Goal: Task Accomplishment & Management: Use online tool/utility

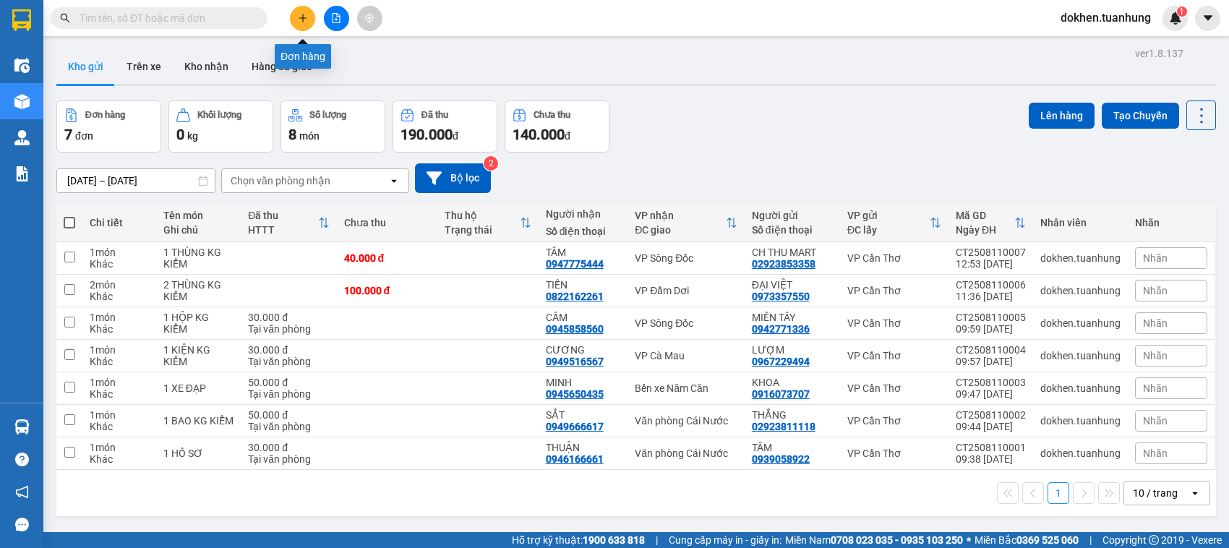
click at [296, 19] on button at bounding box center [302, 18] width 25 height 25
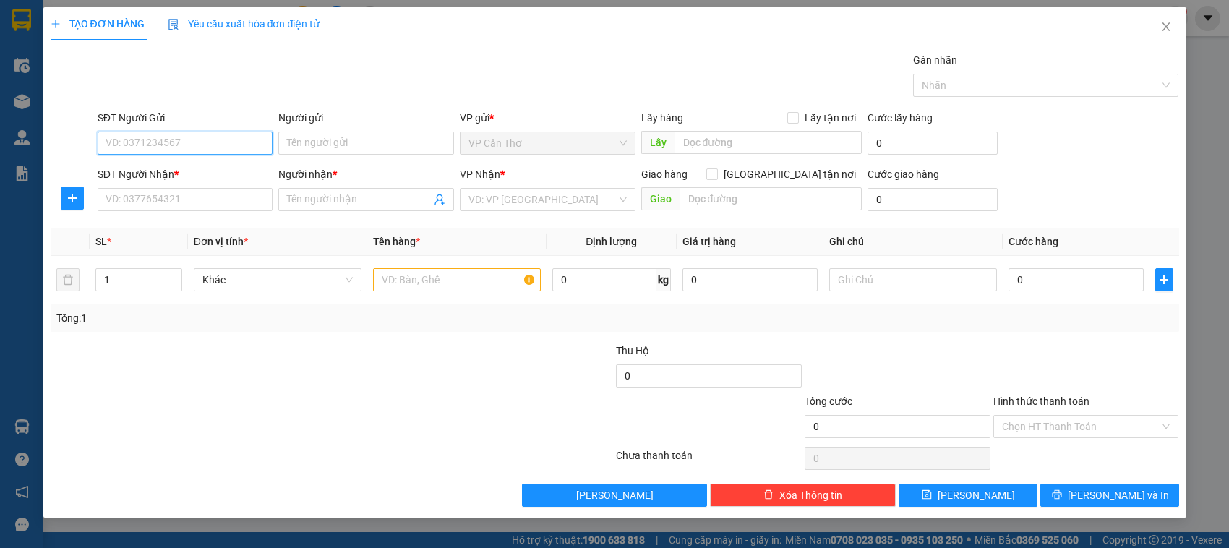
click at [200, 141] on input "SĐT Người Gửi" at bounding box center [186, 143] width 176 height 23
click at [188, 171] on div "0977424276 - [PERSON_NAME]" at bounding box center [185, 173] width 158 height 16
type input "0977424276"
type input "KHÁNH"
type input "0977424276"
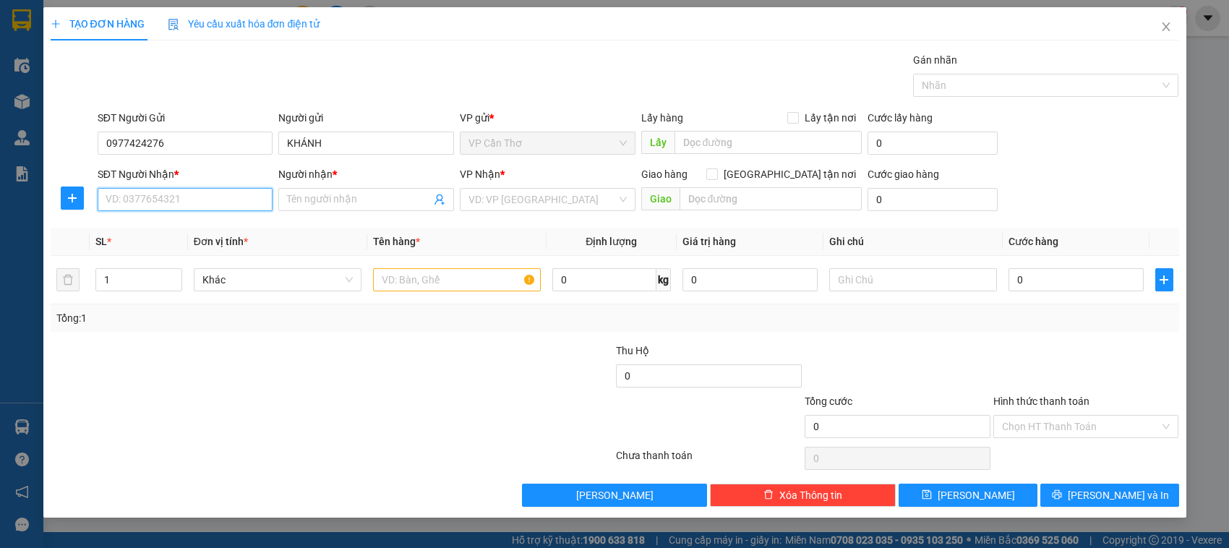
click at [200, 197] on input "SĐT Người Nhận *" at bounding box center [186, 199] width 176 height 23
click at [206, 249] on div "0914658987 - NĂNG" at bounding box center [185, 252] width 158 height 16
type input "0914658987"
type input "NĂNG"
click at [383, 284] on input "text" at bounding box center [457, 279] width 168 height 23
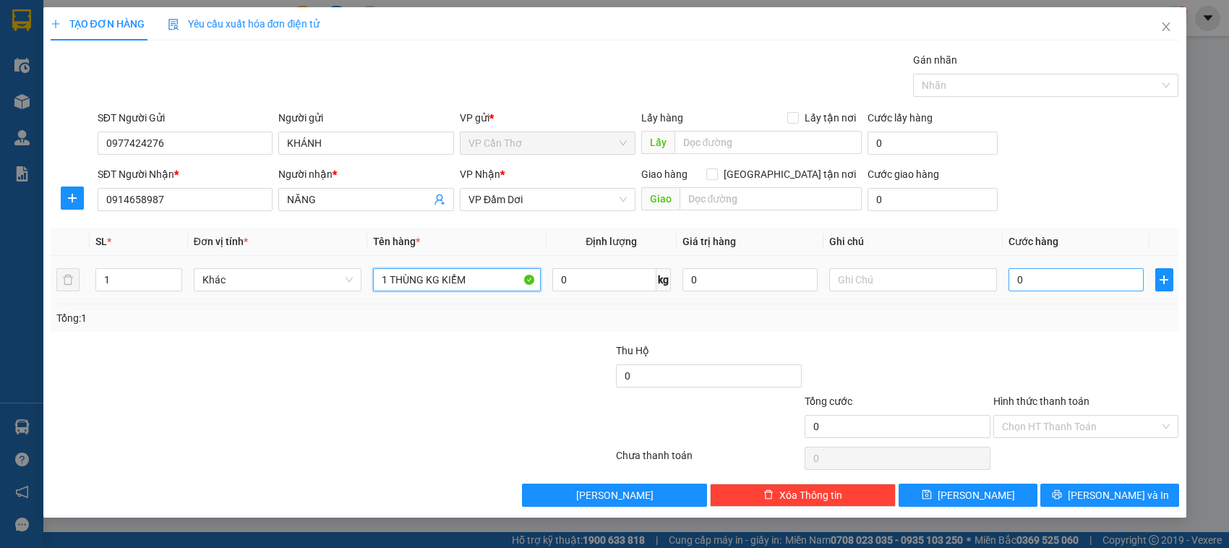
type input "1 THÙNG KG KIỂM"
click at [1013, 278] on input "0" at bounding box center [1075, 279] width 135 height 23
type input "5"
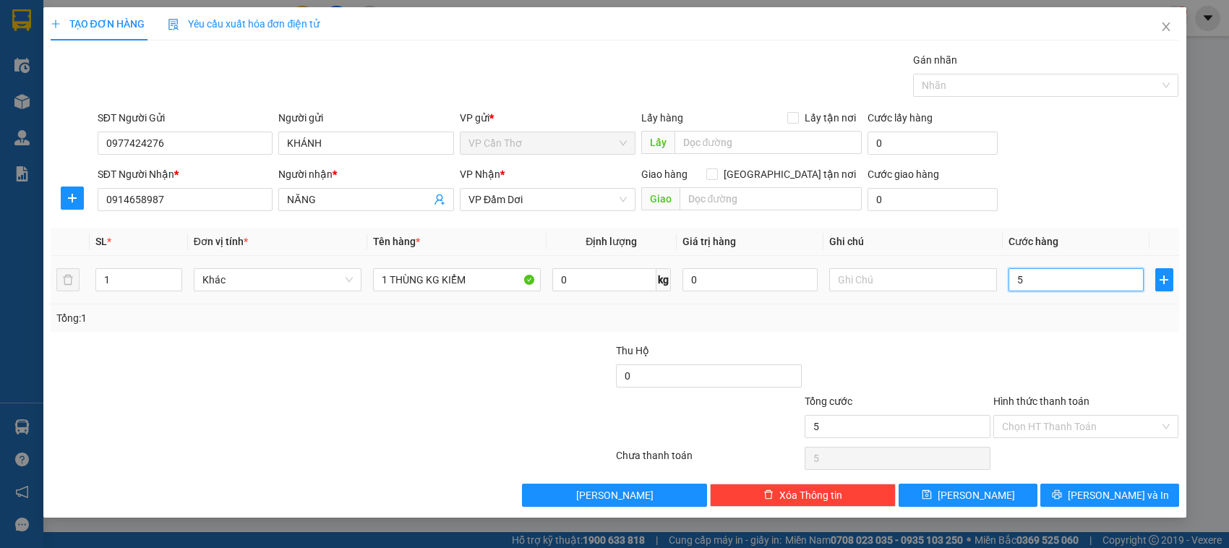
type input "50"
type input "500"
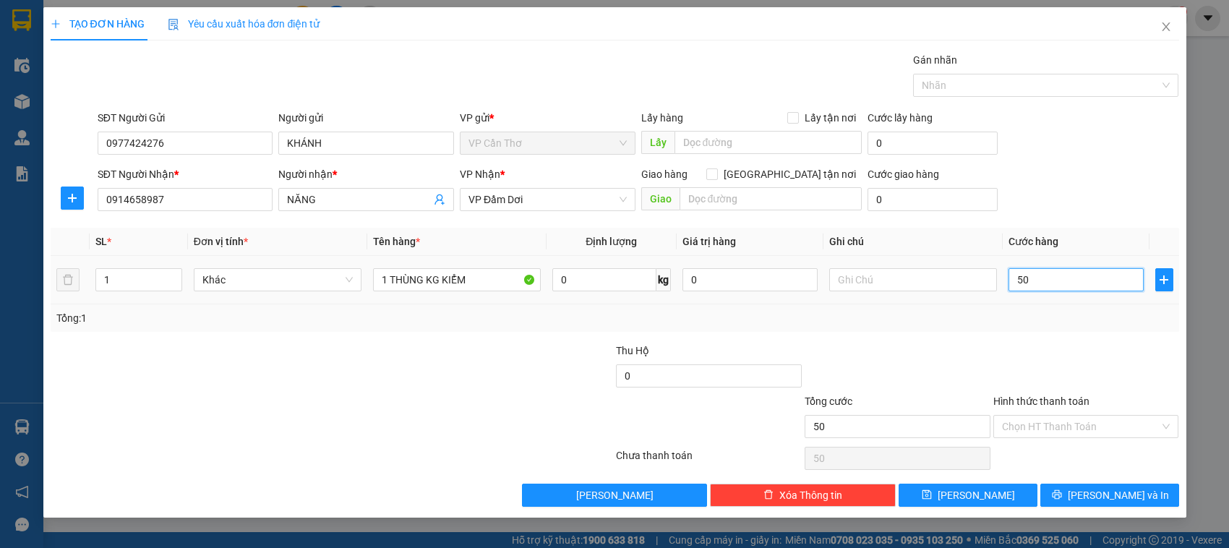
type input "500"
type input "5.000"
type input "50.000"
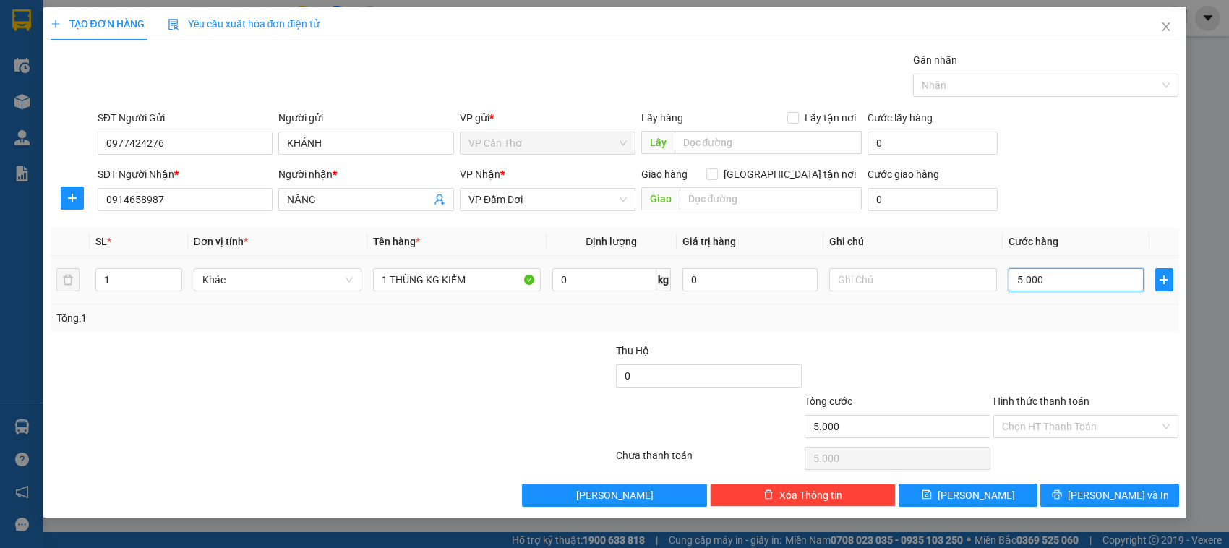
type input "50.000"
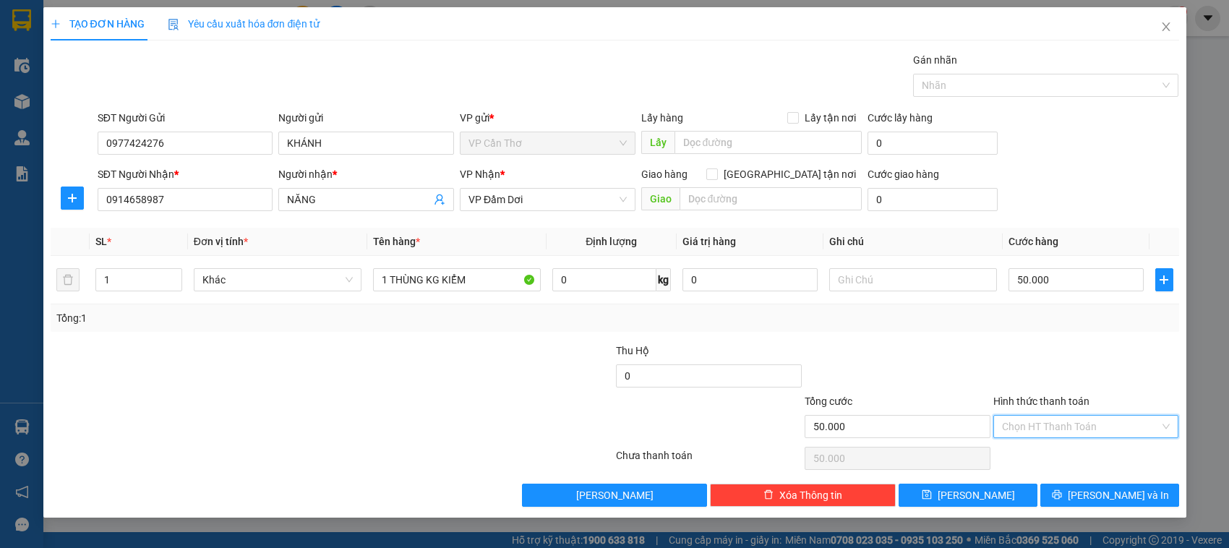
drag, startPoint x: 1028, startPoint y: 424, endPoint x: 1028, endPoint y: 414, distance: 10.1
click at [1028, 424] on input "Hình thức thanh toán" at bounding box center [1081, 427] width 158 height 22
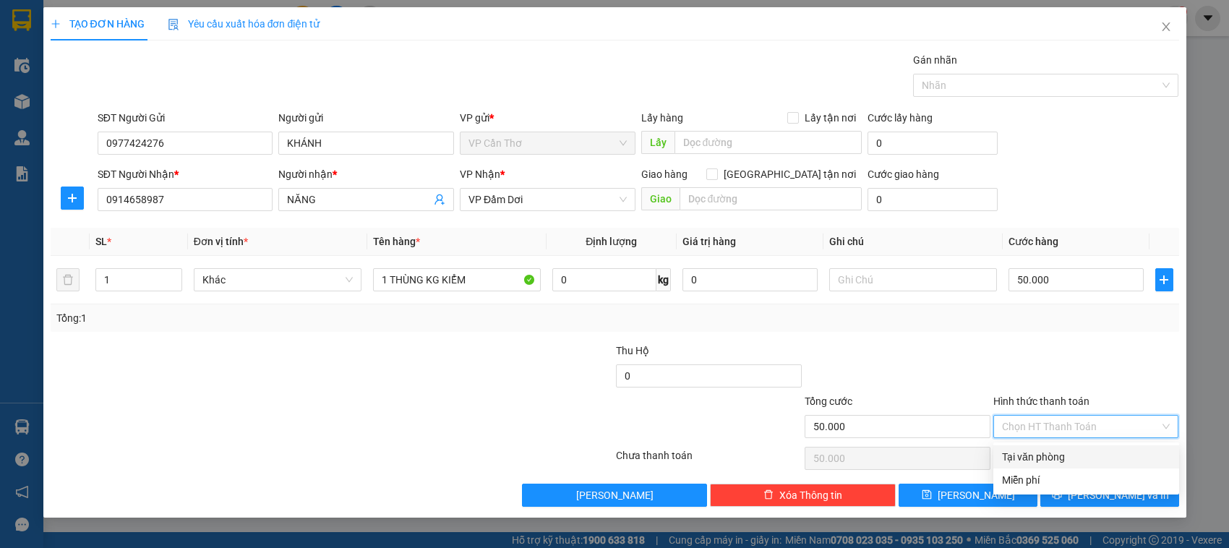
click at [1030, 455] on div "Tại văn phòng" at bounding box center [1086, 457] width 168 height 16
type input "0"
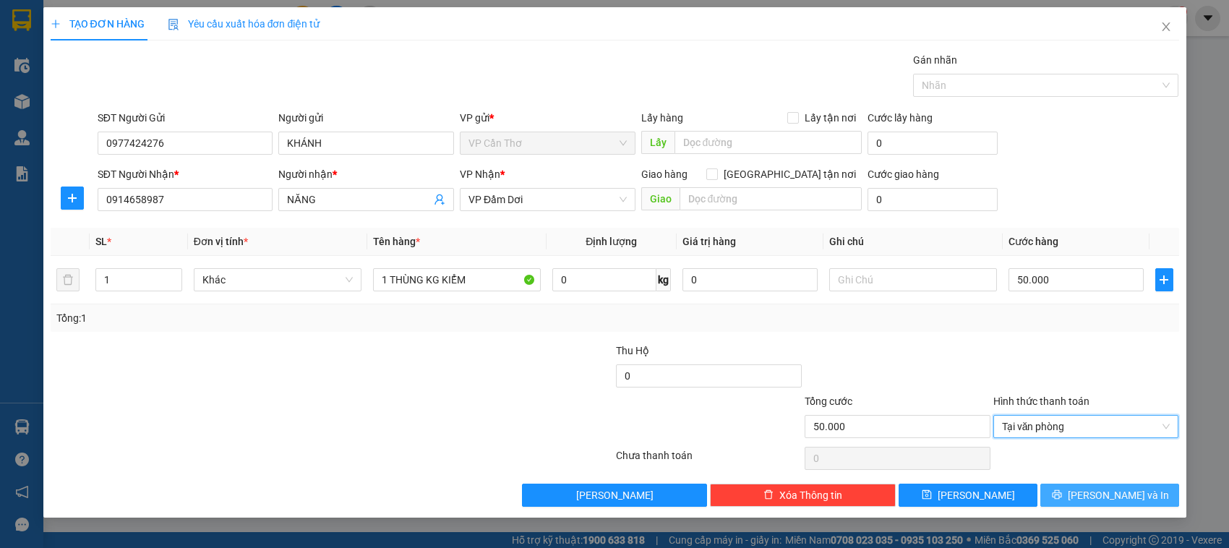
click at [1068, 497] on button "[PERSON_NAME] và In" at bounding box center [1109, 495] width 139 height 23
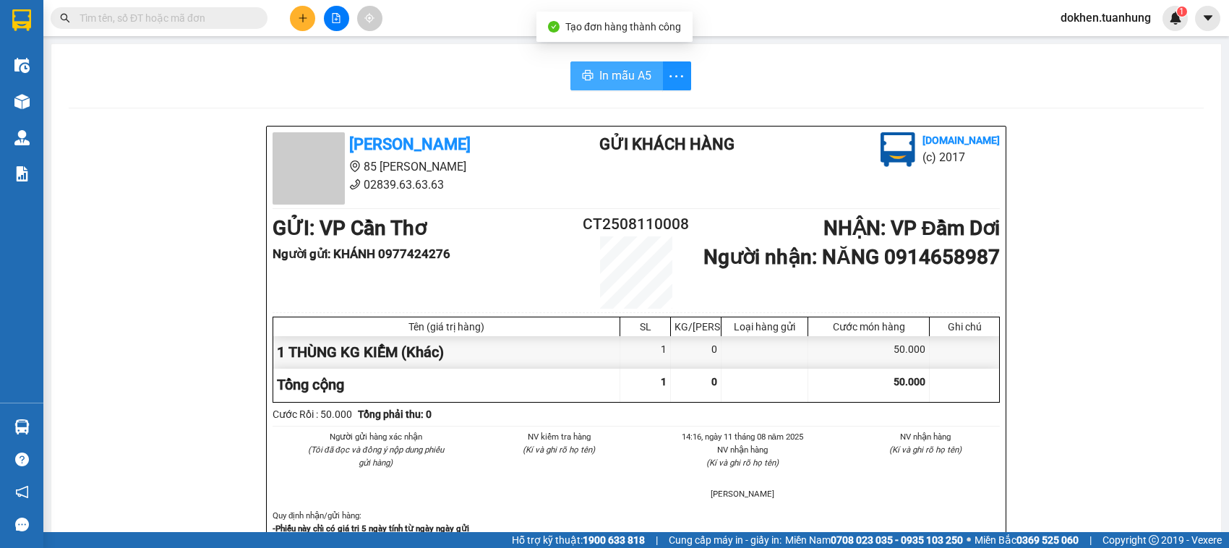
click at [636, 78] on span "In mẫu A5" at bounding box center [625, 76] width 52 height 18
click at [637, 78] on span "In mẫu A5" at bounding box center [625, 76] width 52 height 18
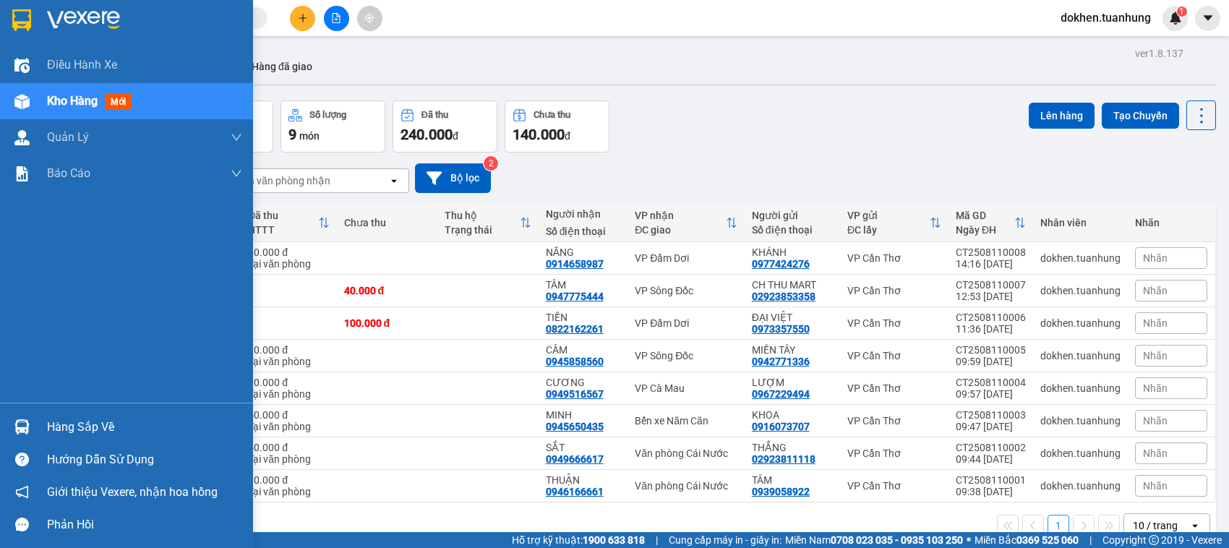
click at [56, 427] on div "Hàng sắp về" at bounding box center [144, 427] width 195 height 22
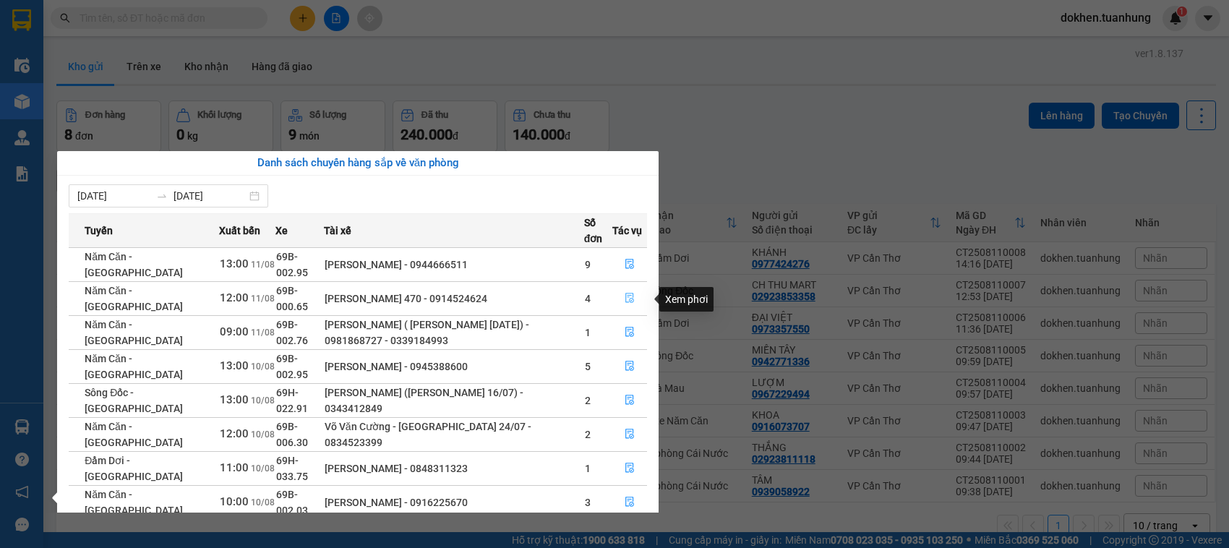
click at [630, 298] on icon "file-done" at bounding box center [630, 298] width 10 height 10
click at [630, 298] on main "ver 1.8.137 Kho gửi Trên xe Kho nhận Hàng đã giao Đơn hàng 8 đơn Khối lượng 0 k…" at bounding box center [614, 266] width 1229 height 532
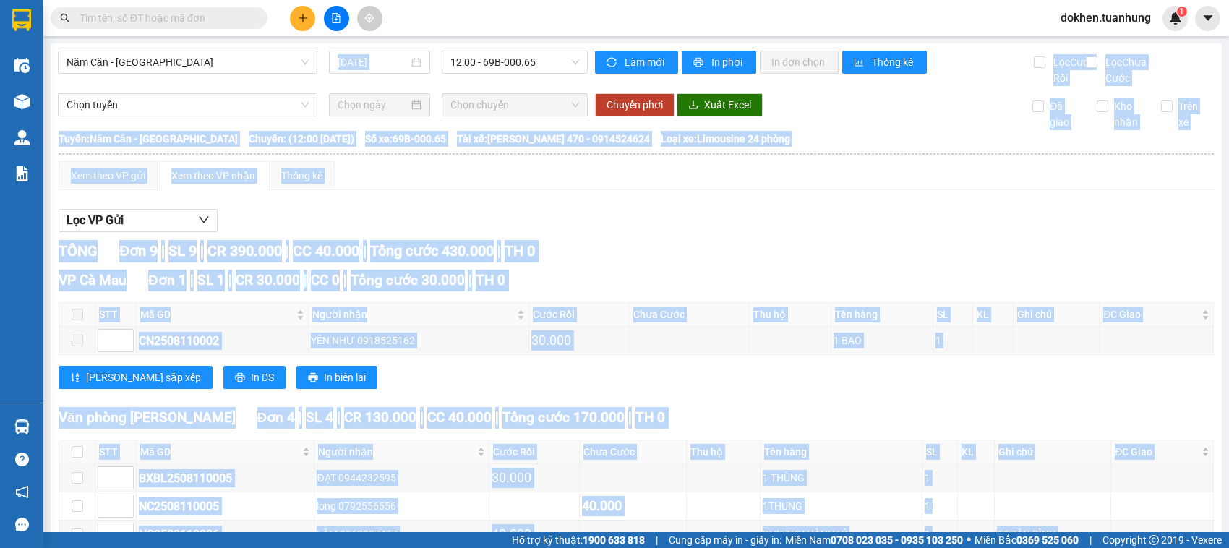
click at [630, 291] on div "VP Cà Mau Đơn 1 | SL 1 | CR 30.000 | CC 0 | Tổng cước 30.000 | TH 0" at bounding box center [636, 281] width 1155 height 22
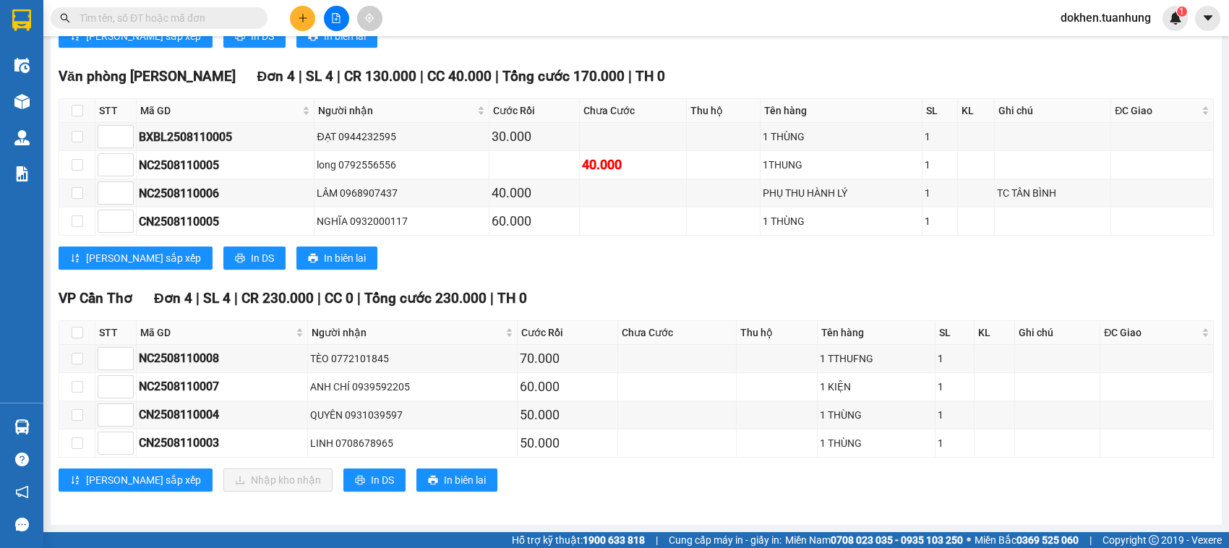
scroll to position [361, 0]
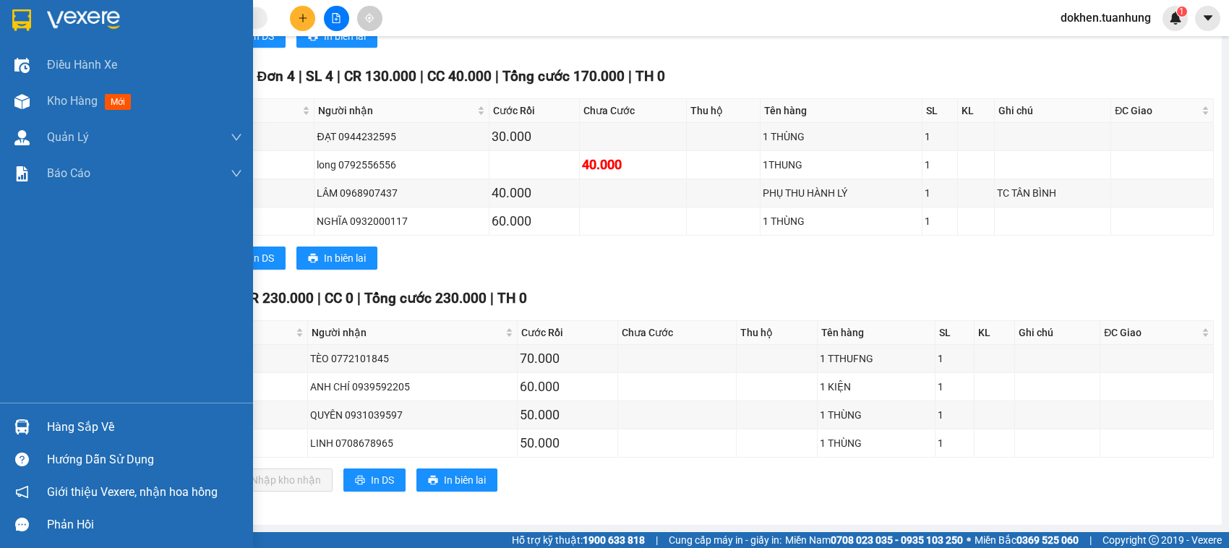
click at [55, 425] on div "Hàng sắp về" at bounding box center [144, 427] width 195 height 22
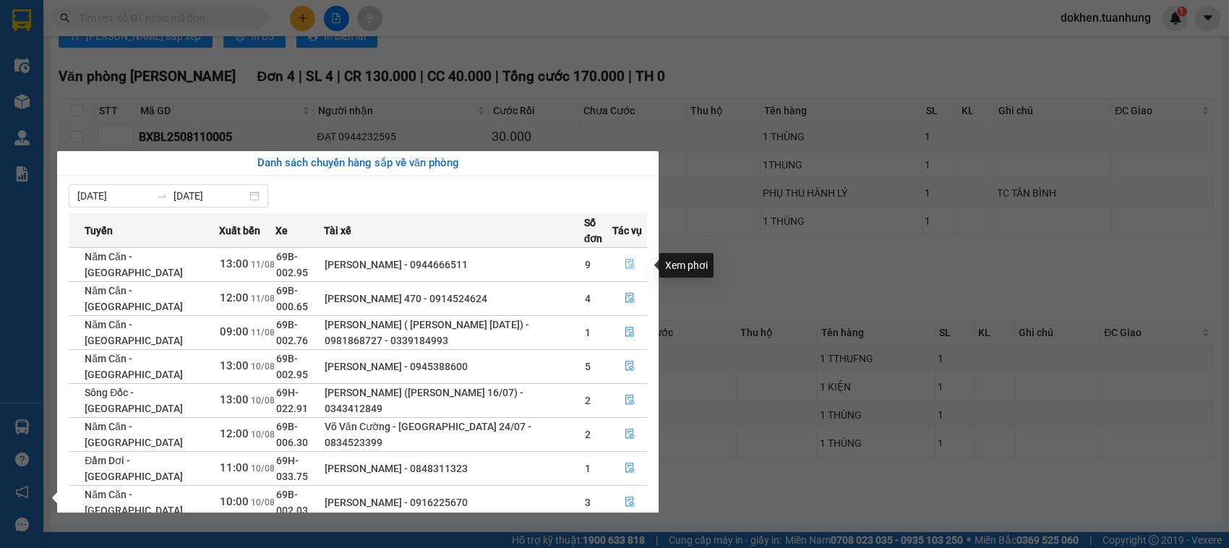
click at [627, 269] on icon "file-done" at bounding box center [629, 264] width 9 height 10
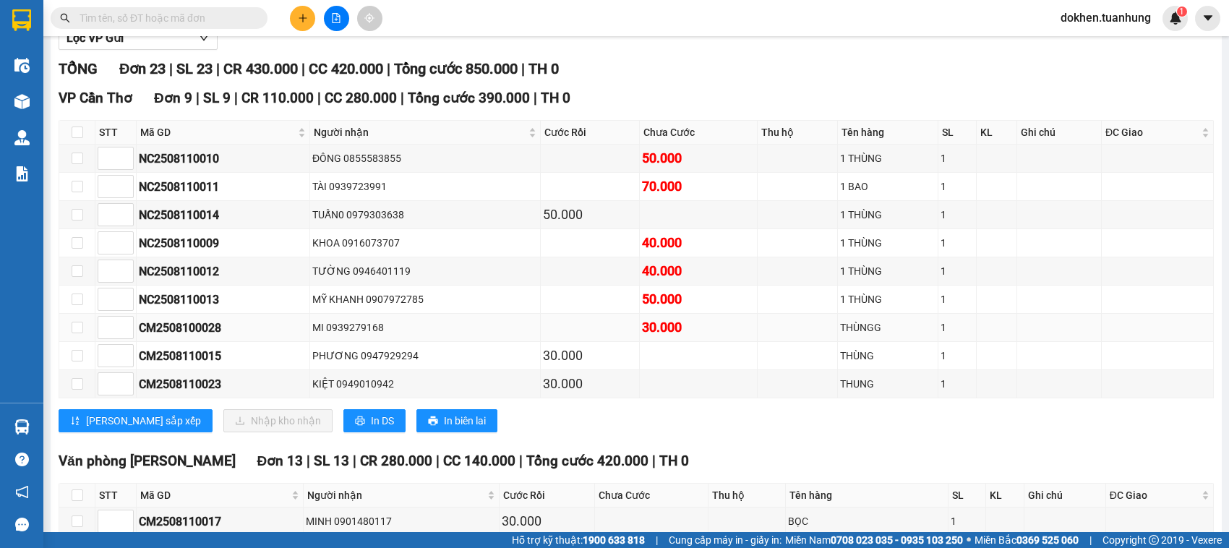
scroll to position [181, 0]
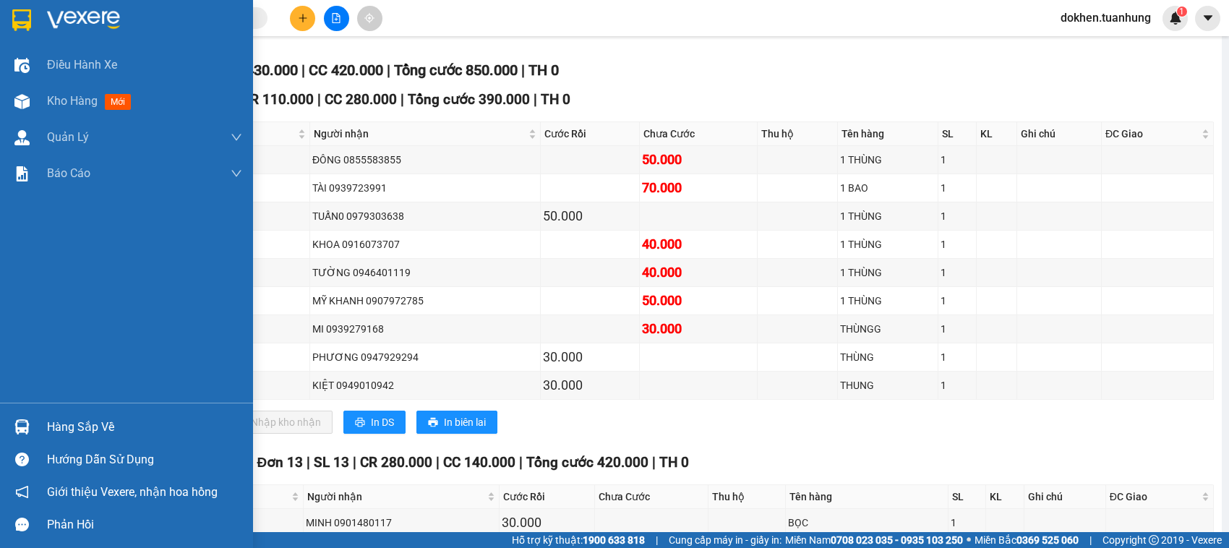
click at [59, 423] on div "Hàng sắp về" at bounding box center [144, 427] width 195 height 22
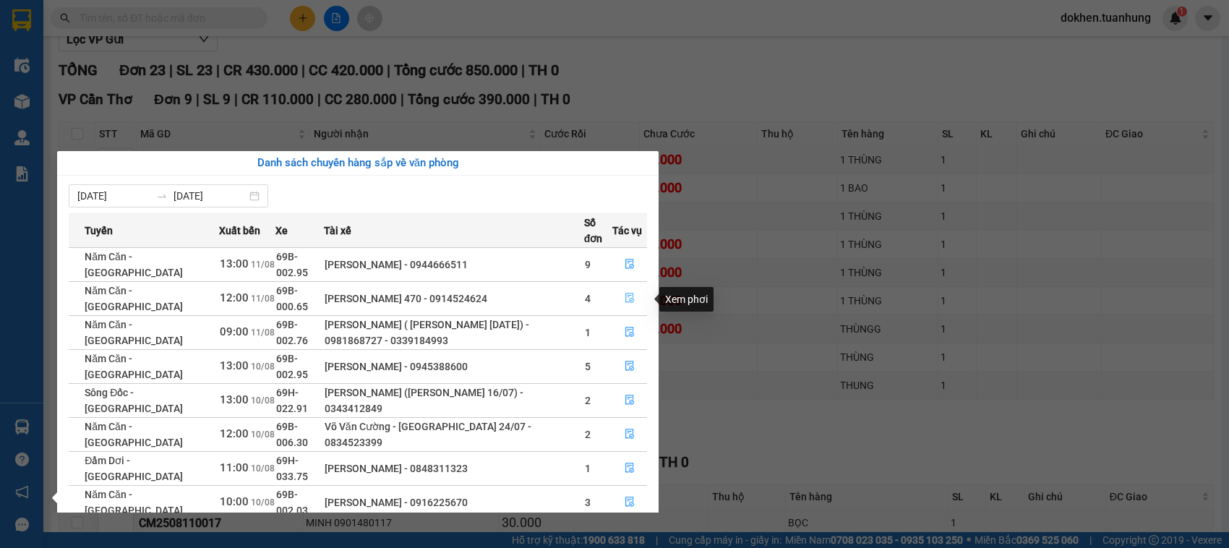
click at [628, 297] on icon "file-done" at bounding box center [630, 298] width 10 height 10
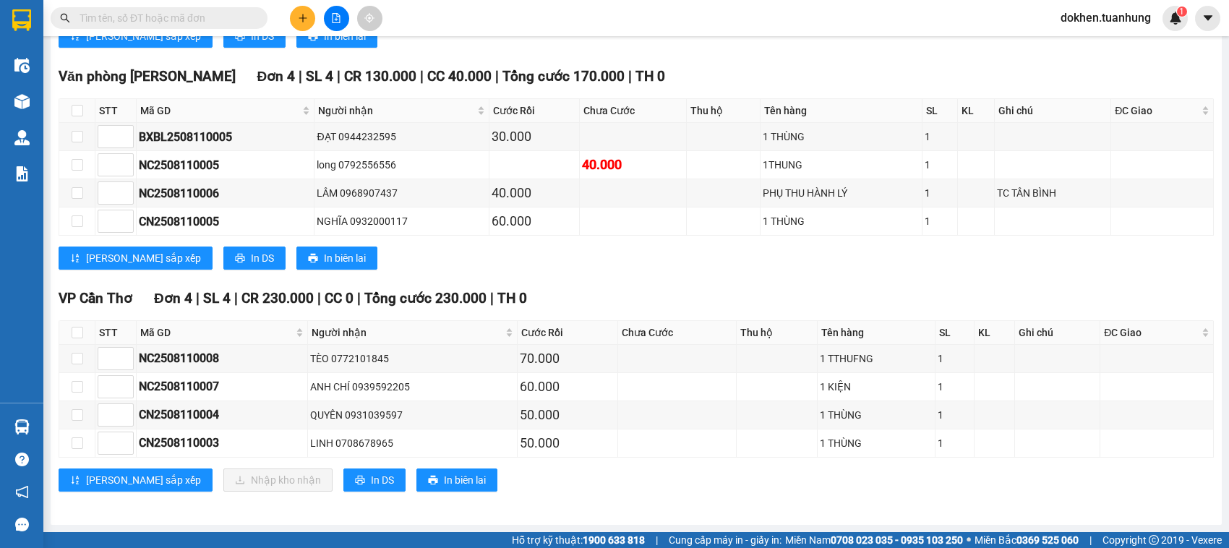
scroll to position [363, 0]
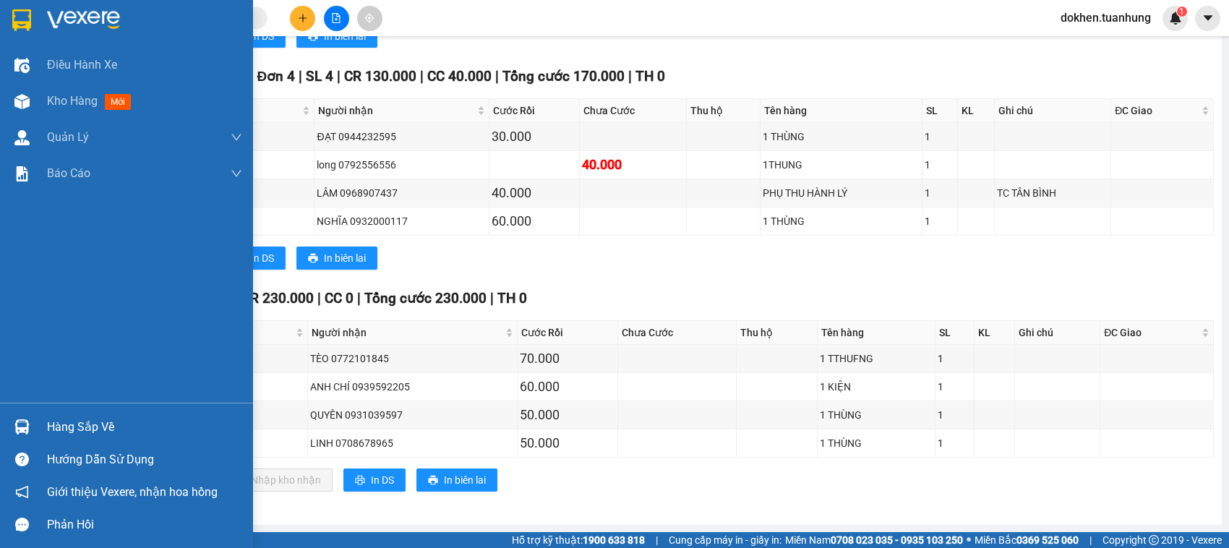
click at [59, 427] on div "Hàng sắp về" at bounding box center [144, 427] width 195 height 22
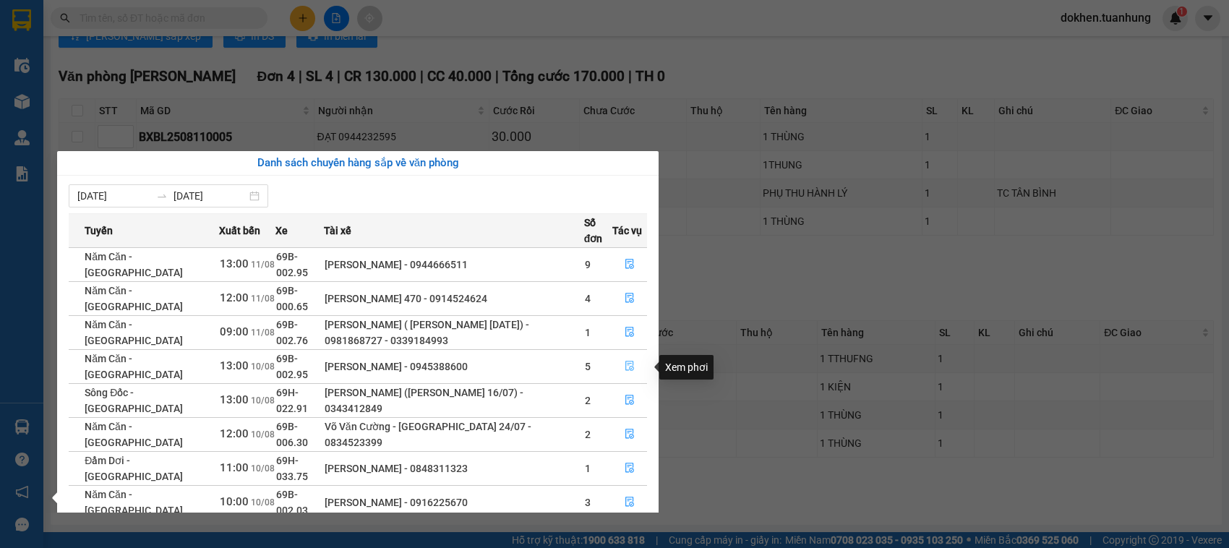
click at [629, 367] on icon "file-done" at bounding box center [629, 366] width 9 height 10
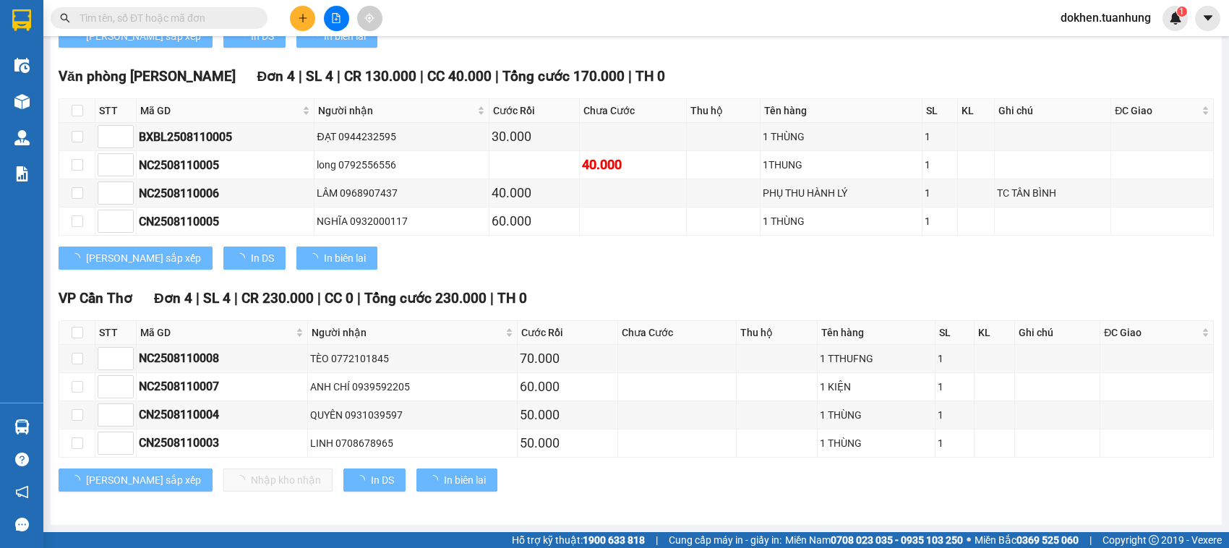
type input "10/08/2025"
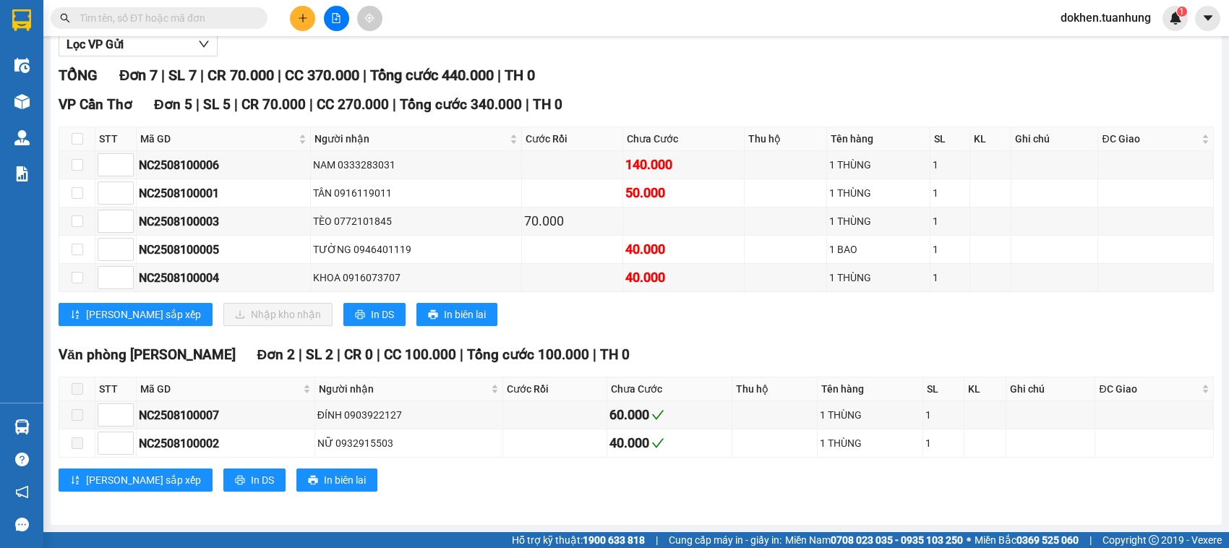
scroll to position [196, 0]
click at [110, 19] on input "text" at bounding box center [165, 18] width 171 height 16
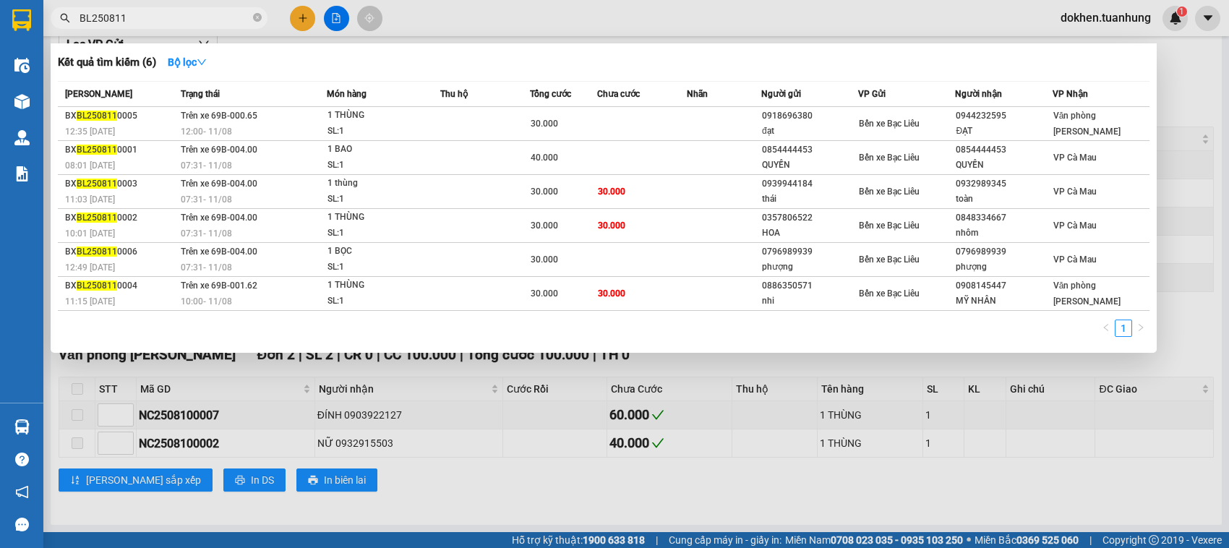
click at [91, 18] on input "BL250811" at bounding box center [165, 18] width 171 height 16
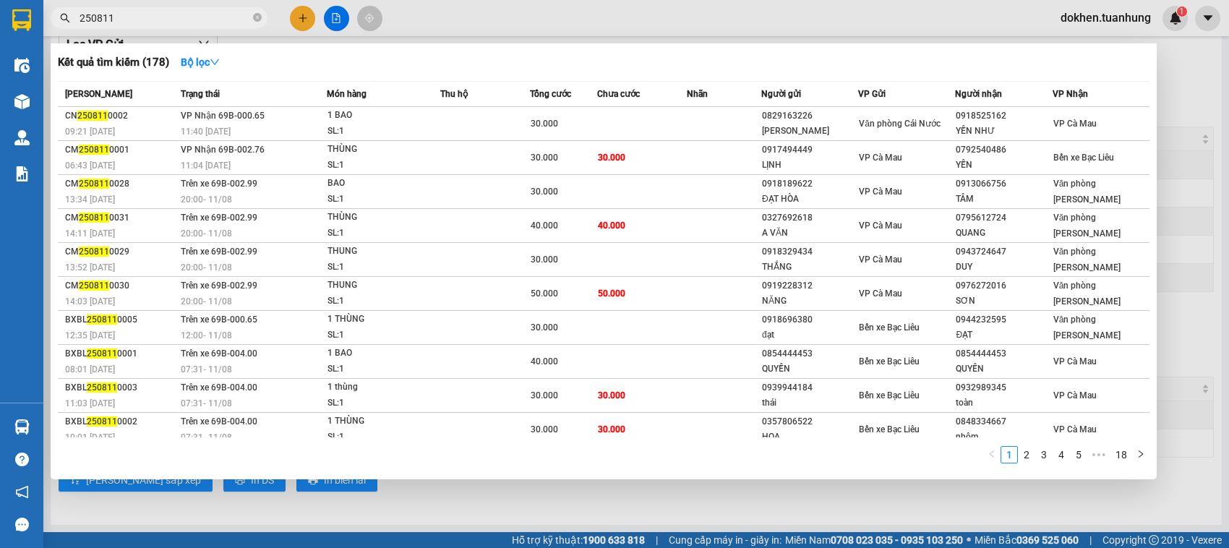
type input "250811"
click at [1186, 70] on div at bounding box center [614, 274] width 1229 height 548
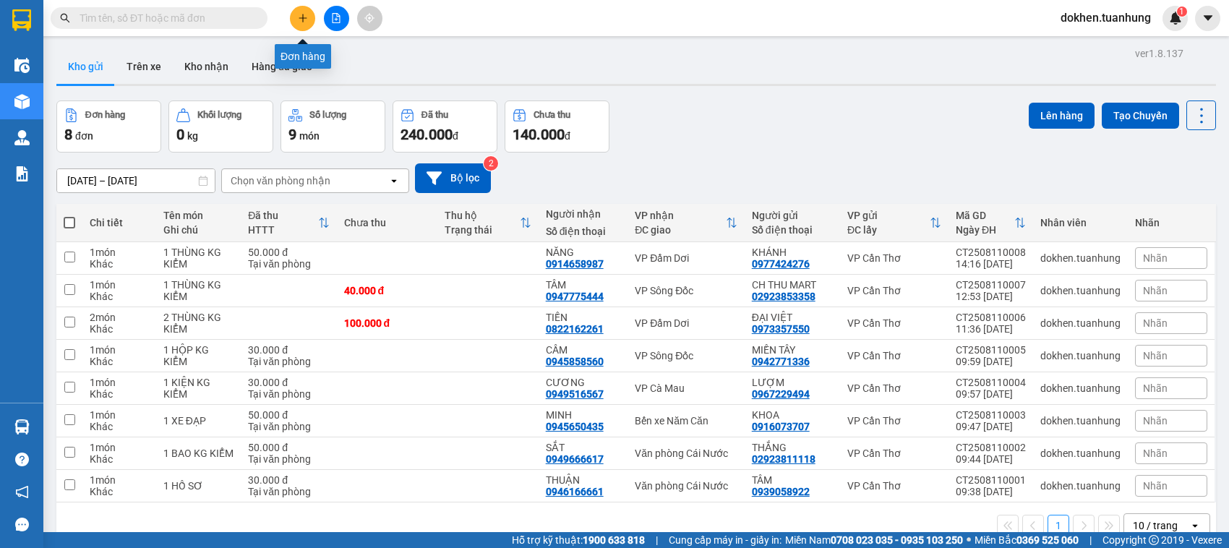
click at [304, 18] on icon "plus" at bounding box center [303, 17] width 8 height 1
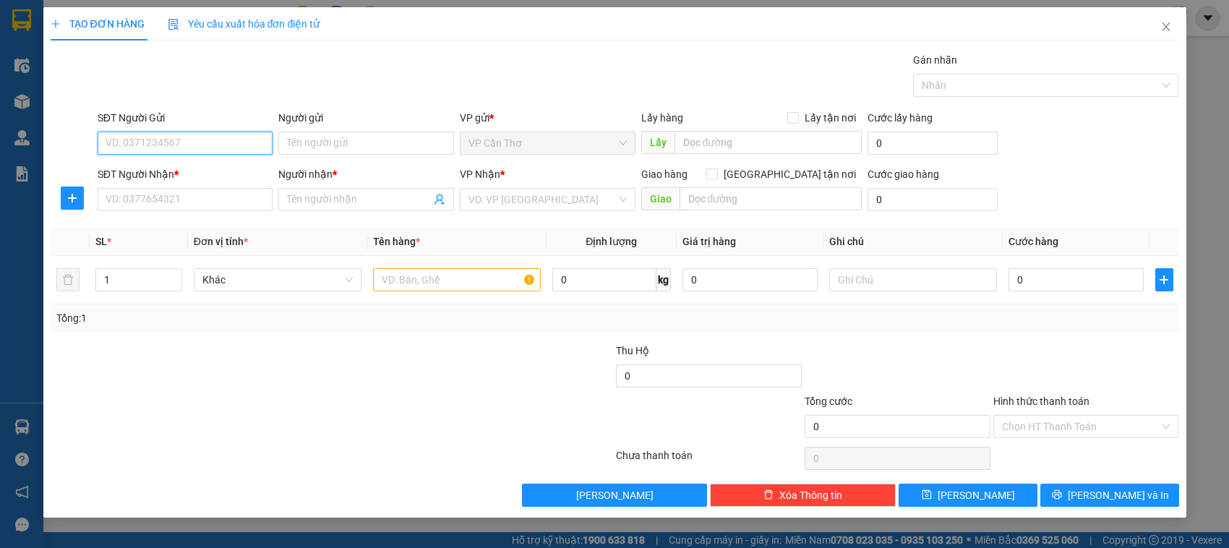
click at [236, 147] on input "SĐT Người Gửi" at bounding box center [186, 143] width 176 height 23
click at [218, 142] on input "SĐT Người Gửi" at bounding box center [186, 143] width 176 height 23
click at [208, 145] on input "SĐT Người Gửi" at bounding box center [186, 143] width 176 height 23
click at [192, 177] on div "0942771336 - MIỀN TÂY" at bounding box center [187, 173] width 163 height 16
type input "0942771336"
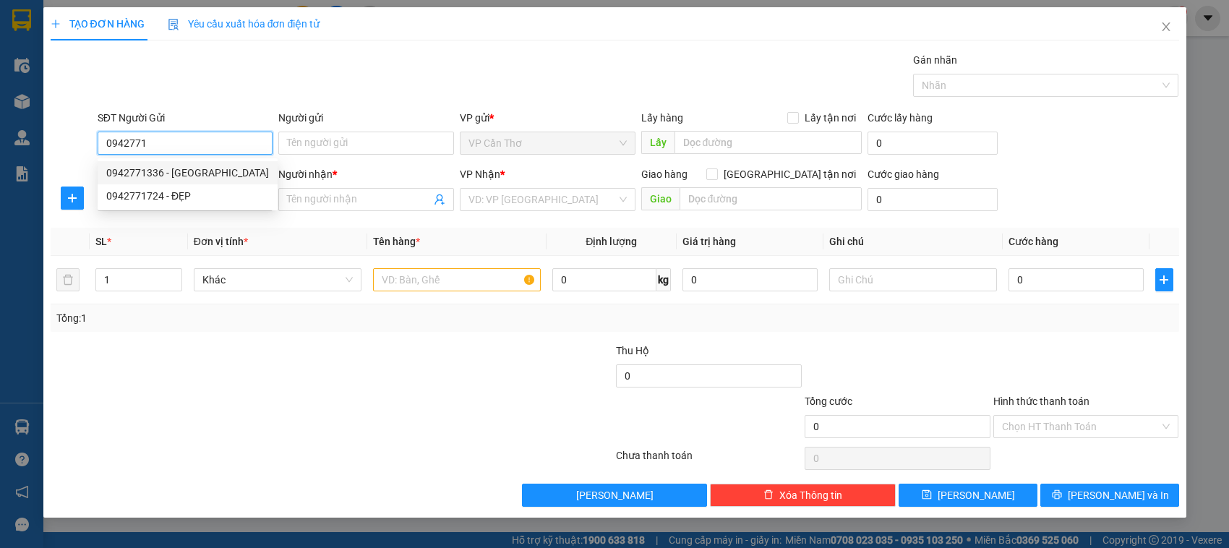
type input "MIỀN TÂY"
type input "0942771336"
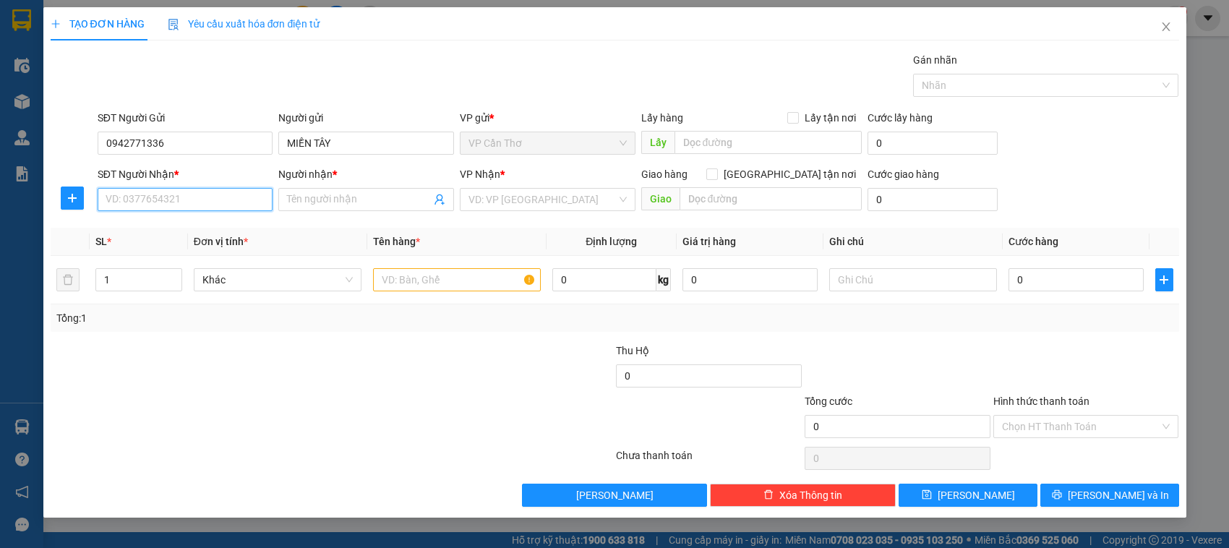
click at [202, 211] on input "SĐT Người Nhận *" at bounding box center [186, 199] width 176 height 23
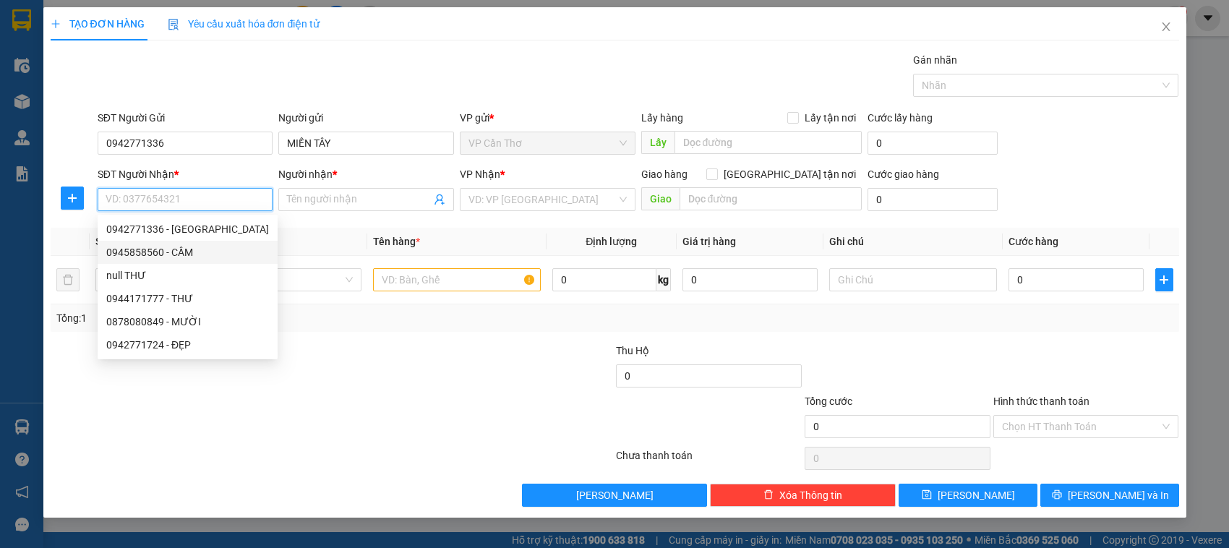
click at [197, 250] on div "0945858560 - CẦM" at bounding box center [187, 252] width 163 height 16
type input "0945858560"
type input "CẦM"
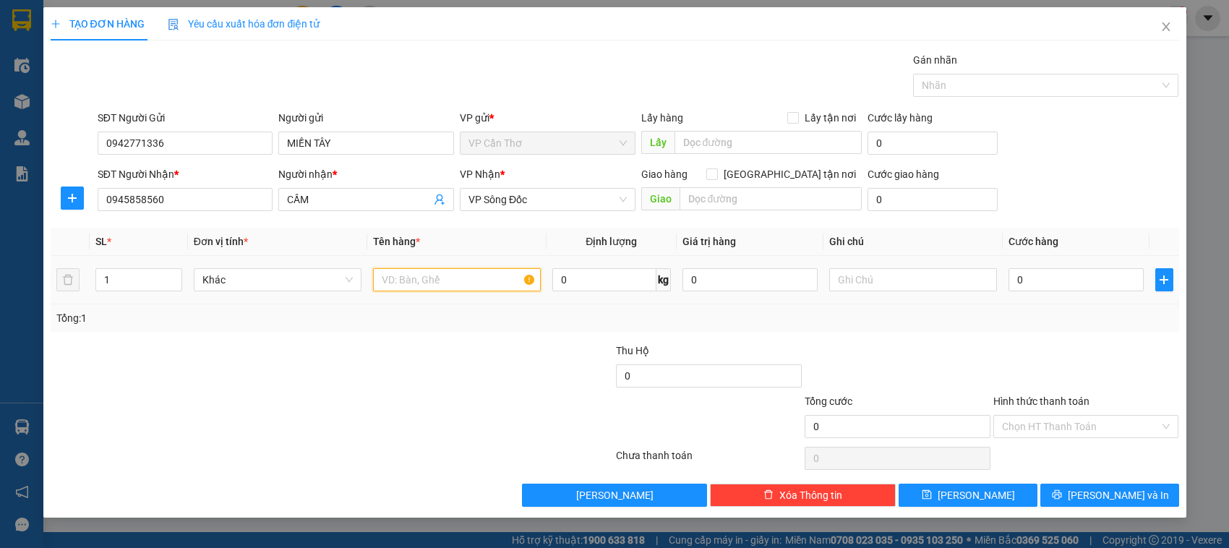
click at [395, 275] on input "text" at bounding box center [457, 279] width 168 height 23
type input "1 HỘP KG KIỂM"
click at [1019, 283] on input "0" at bounding box center [1075, 279] width 135 height 23
type input "3"
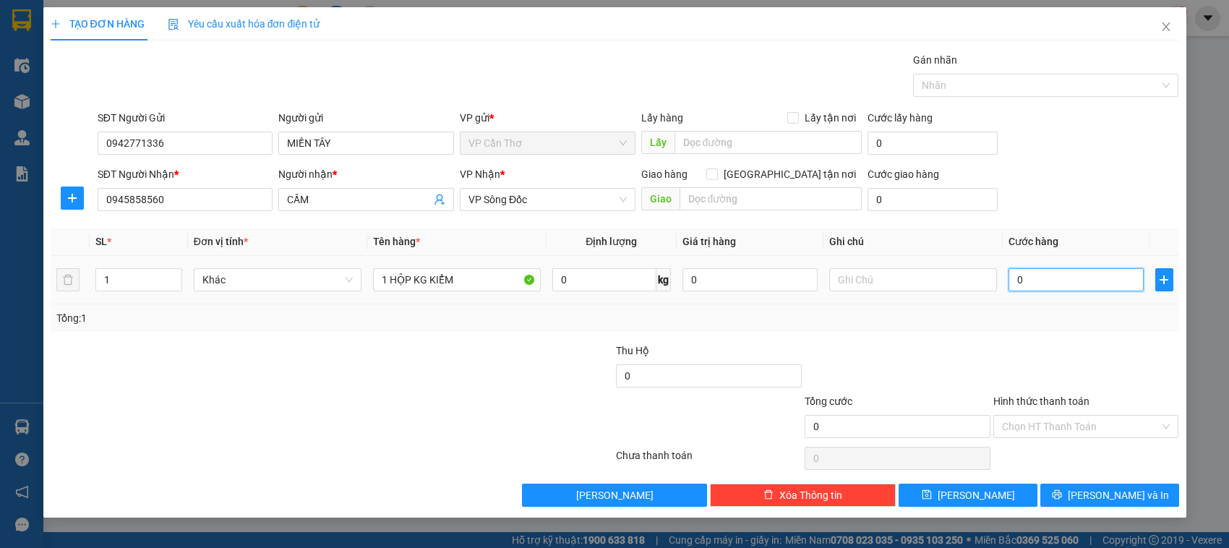
type input "3"
type input "30"
type input "300"
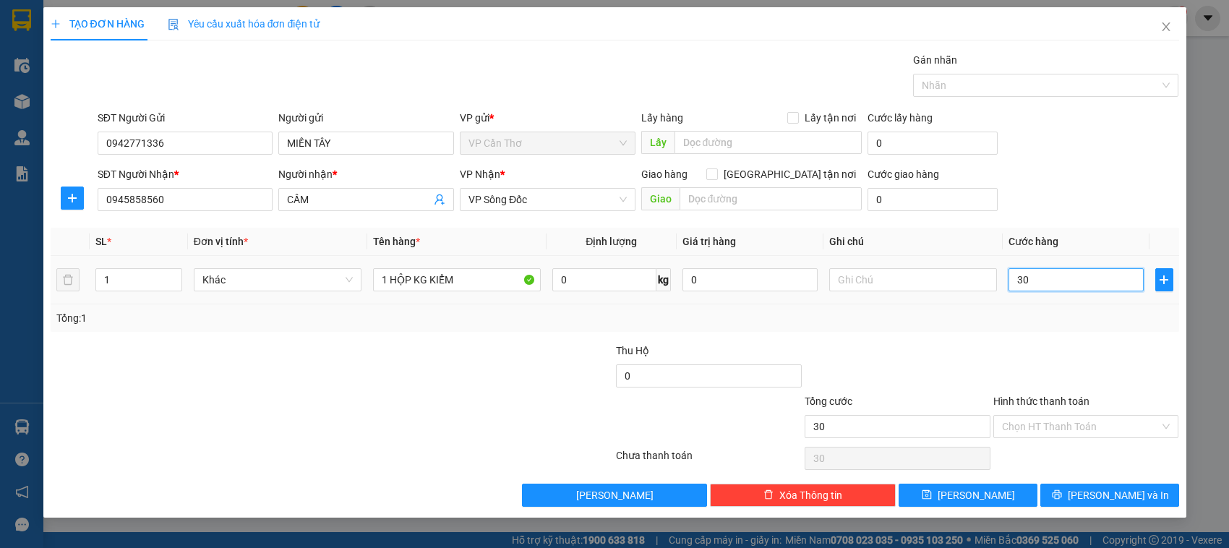
type input "300"
type input "3.000"
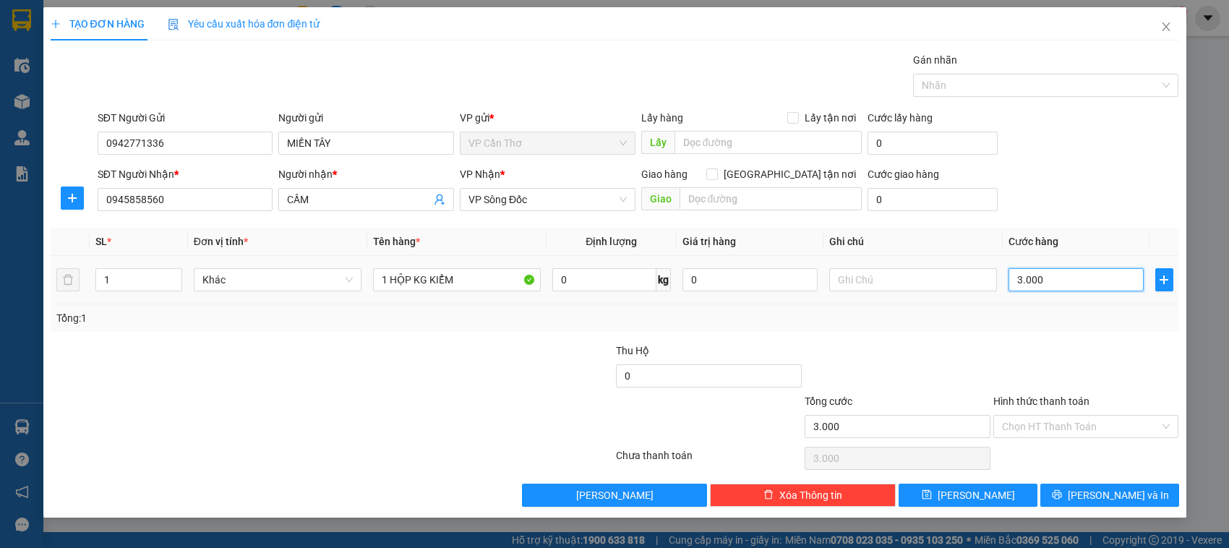
type input "30.000"
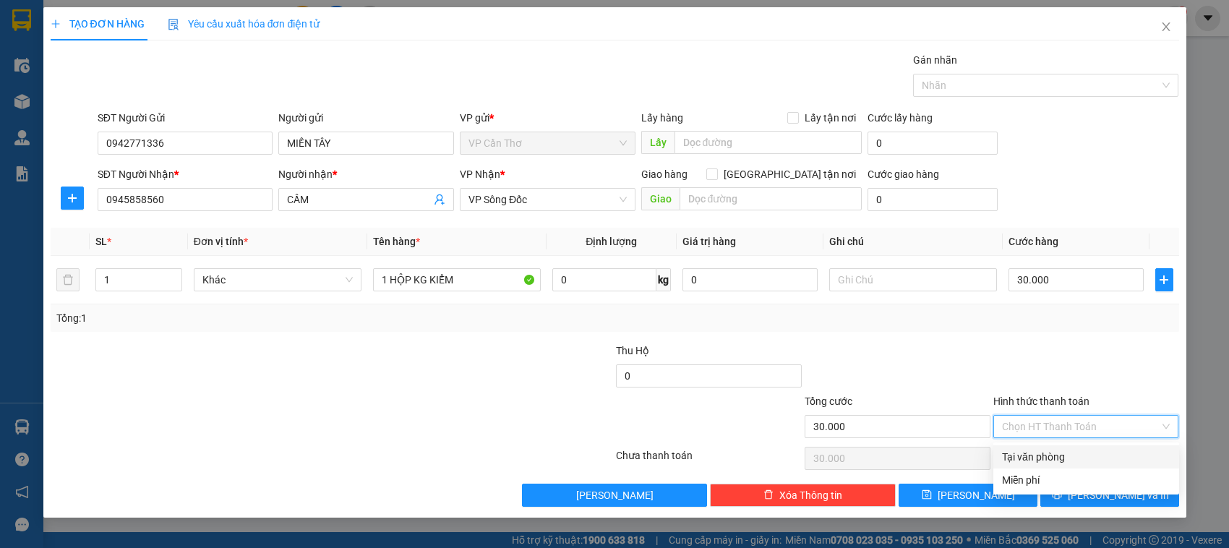
click at [1039, 428] on input "Hình thức thanh toán" at bounding box center [1081, 427] width 158 height 22
click at [1058, 459] on div "Tại văn phòng" at bounding box center [1086, 457] width 168 height 16
type input "0"
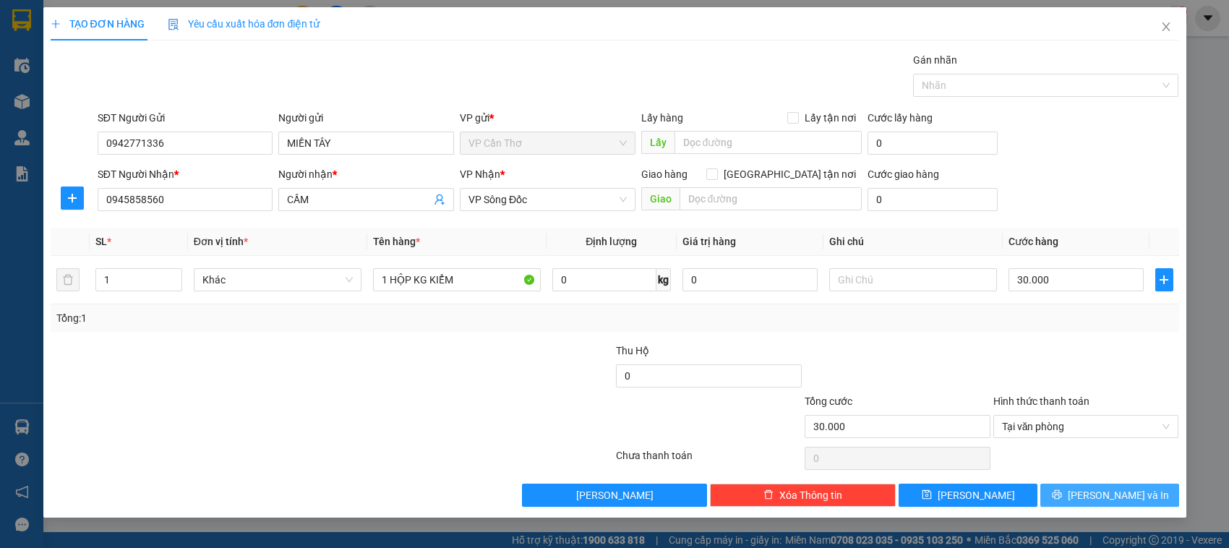
click at [1068, 494] on button "[PERSON_NAME] và In" at bounding box center [1109, 495] width 139 height 23
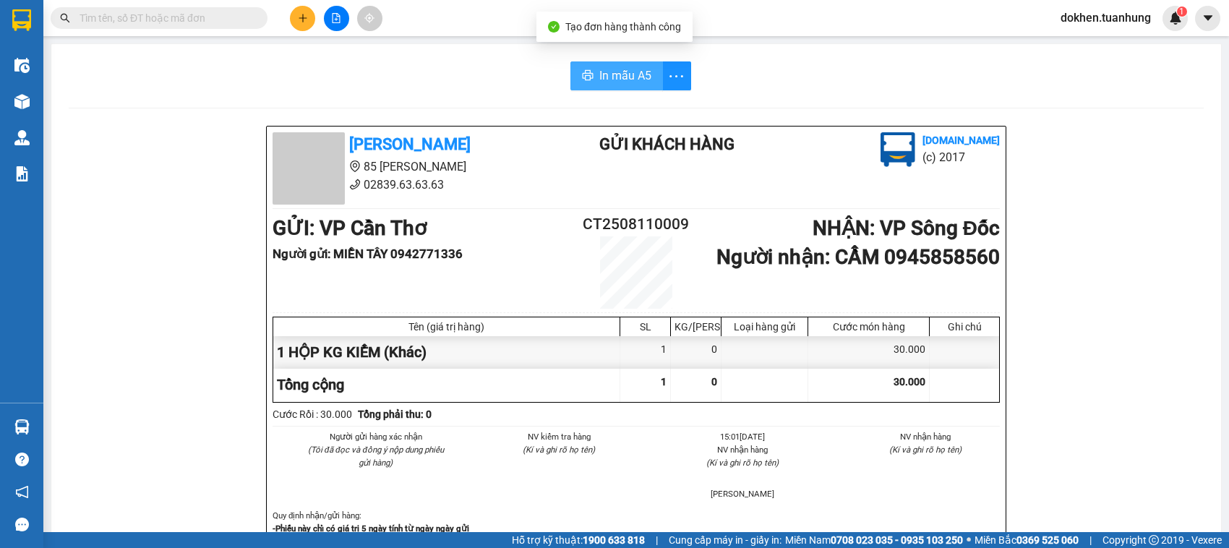
click at [622, 76] on span "In mẫu A5" at bounding box center [625, 76] width 52 height 18
click at [1030, 11] on div "Kết quả tìm kiếm ( 0 ) Bộ lọc No Data dokhen.tuanhung 1" at bounding box center [614, 18] width 1229 height 36
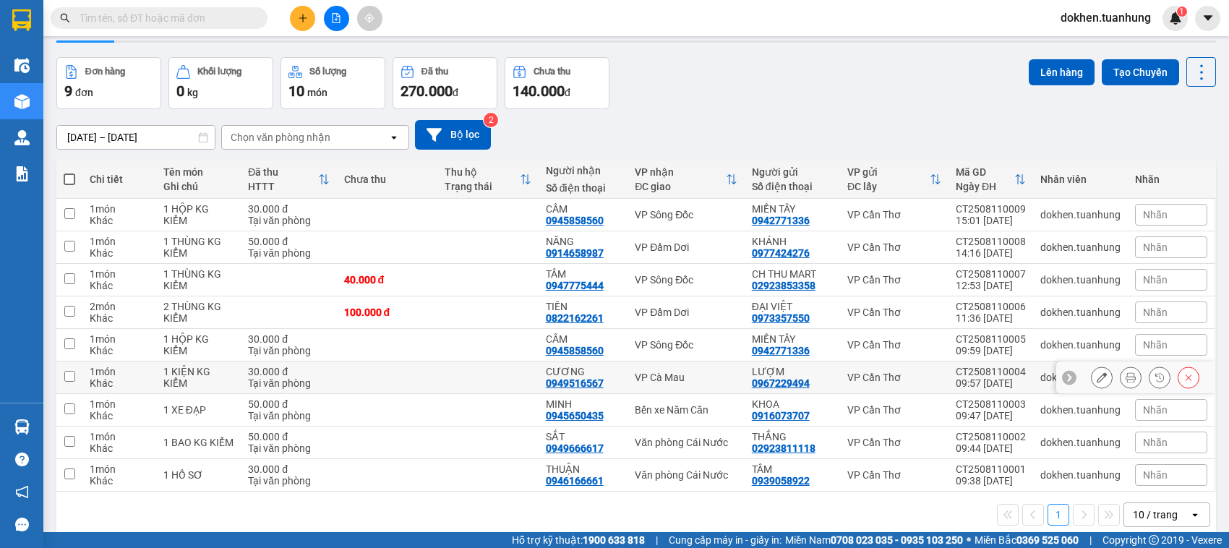
scroll to position [67, 0]
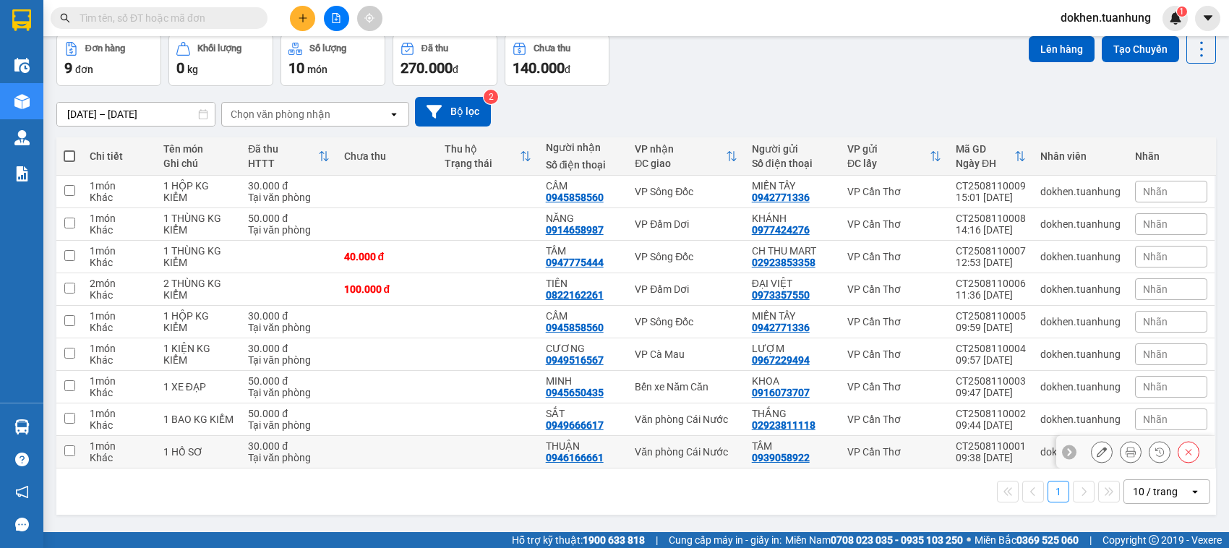
click at [67, 453] on input "checkbox" at bounding box center [69, 450] width 11 height 11
checkbox input "true"
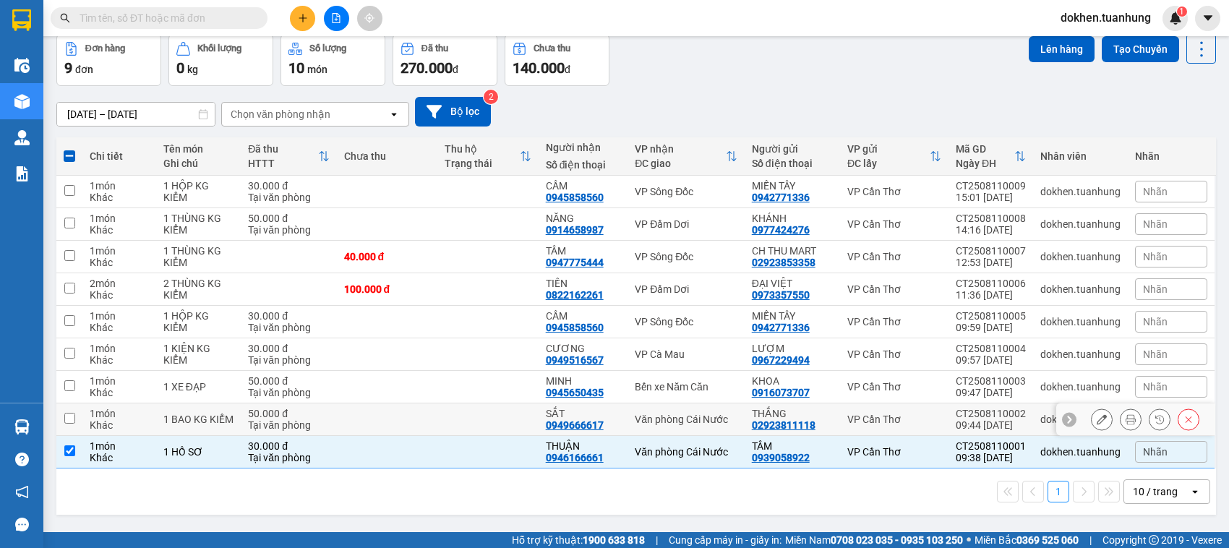
click at [69, 414] on input "checkbox" at bounding box center [69, 418] width 11 height 11
checkbox input "true"
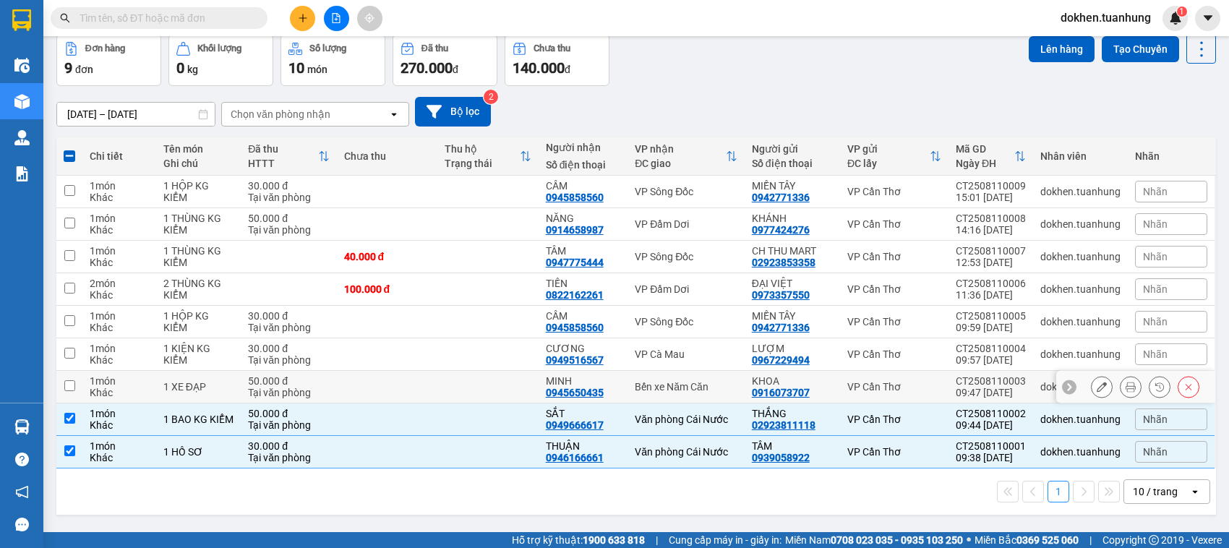
click at [69, 390] on input "checkbox" at bounding box center [69, 385] width 11 height 11
checkbox input "true"
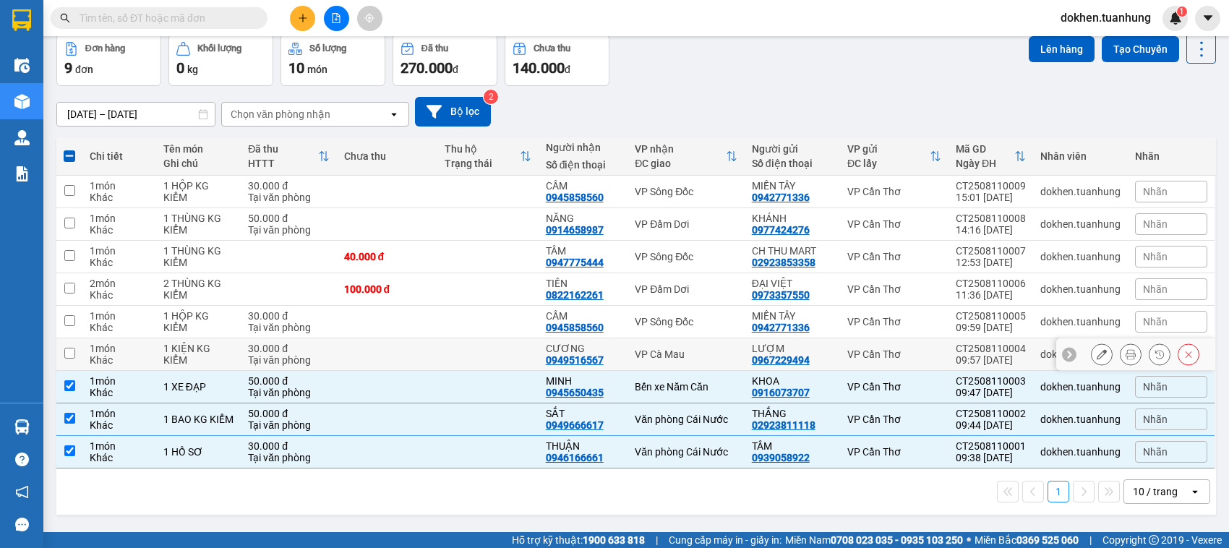
click at [71, 352] on input "checkbox" at bounding box center [69, 353] width 11 height 11
checkbox input "true"
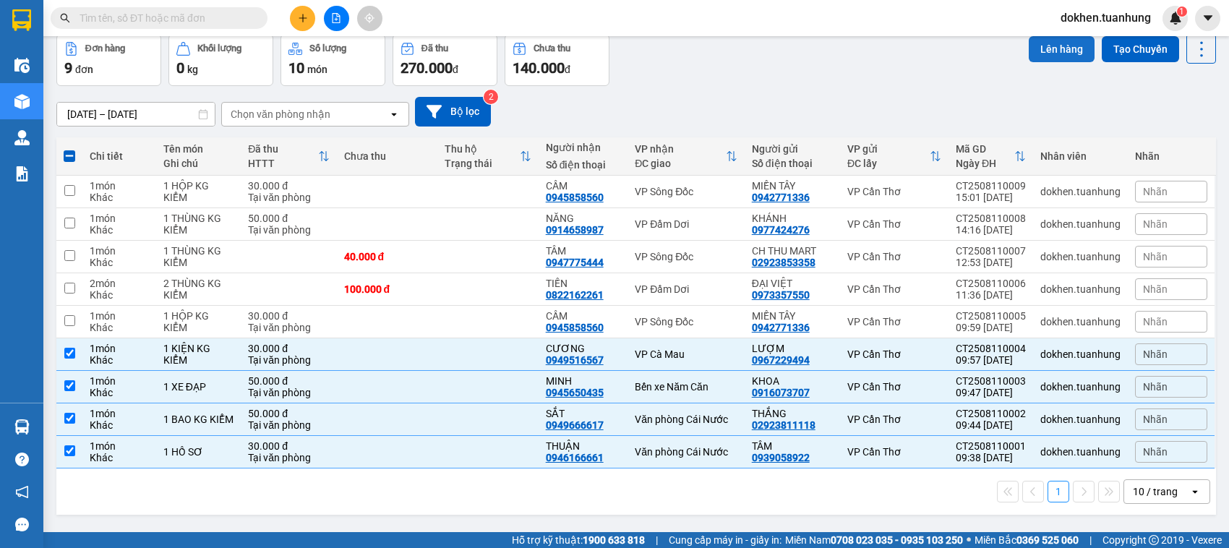
click at [1053, 51] on button "Lên hàng" at bounding box center [1062, 49] width 66 height 26
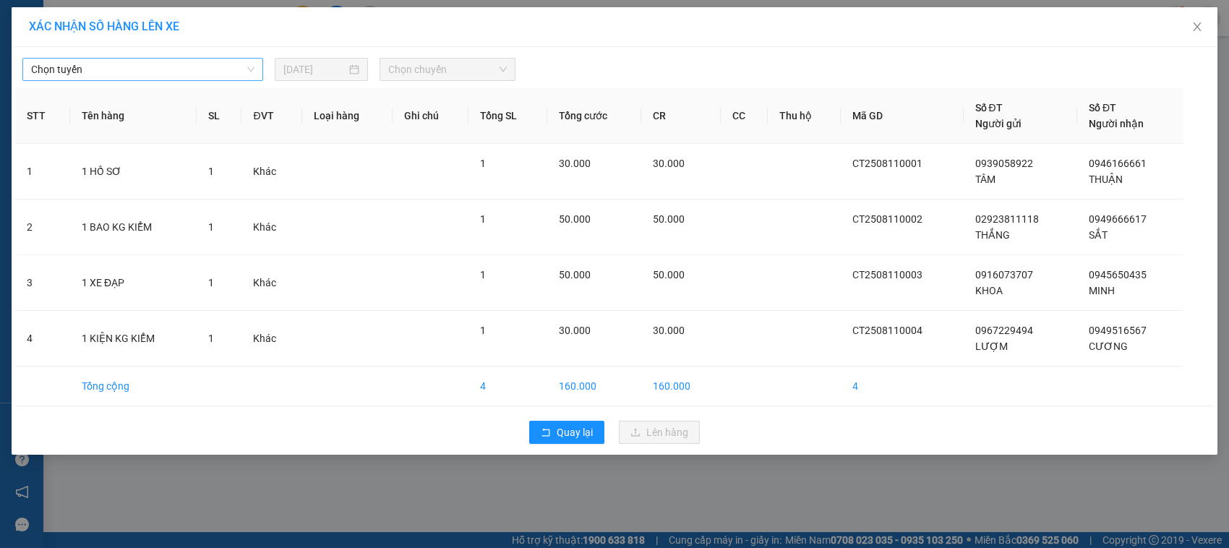
click at [247, 73] on span "Chọn tuyến" at bounding box center [142, 70] width 223 height 22
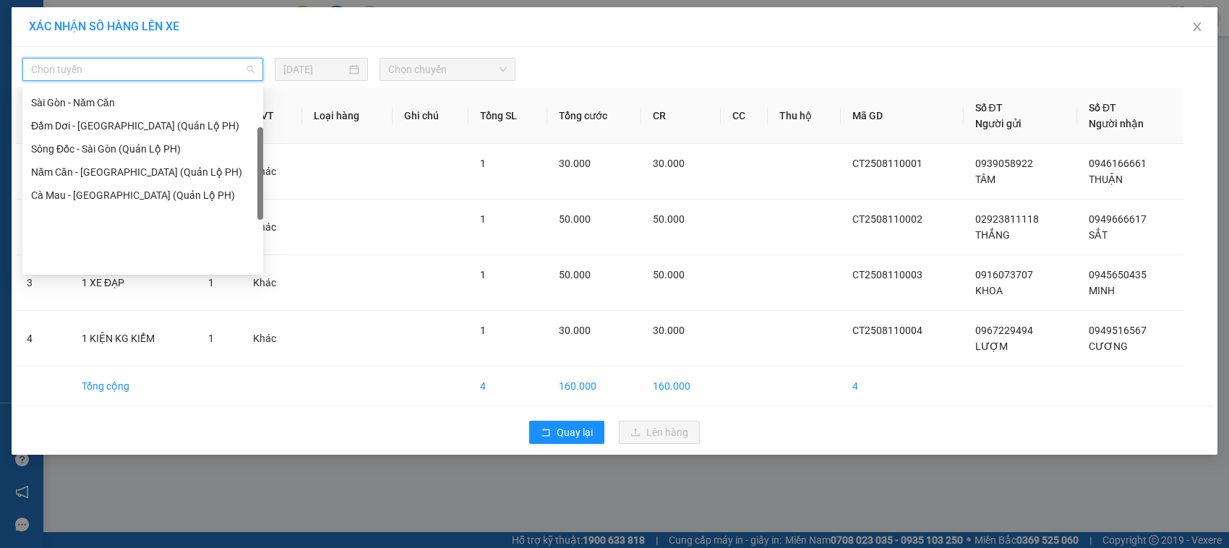
scroll to position [90, 0]
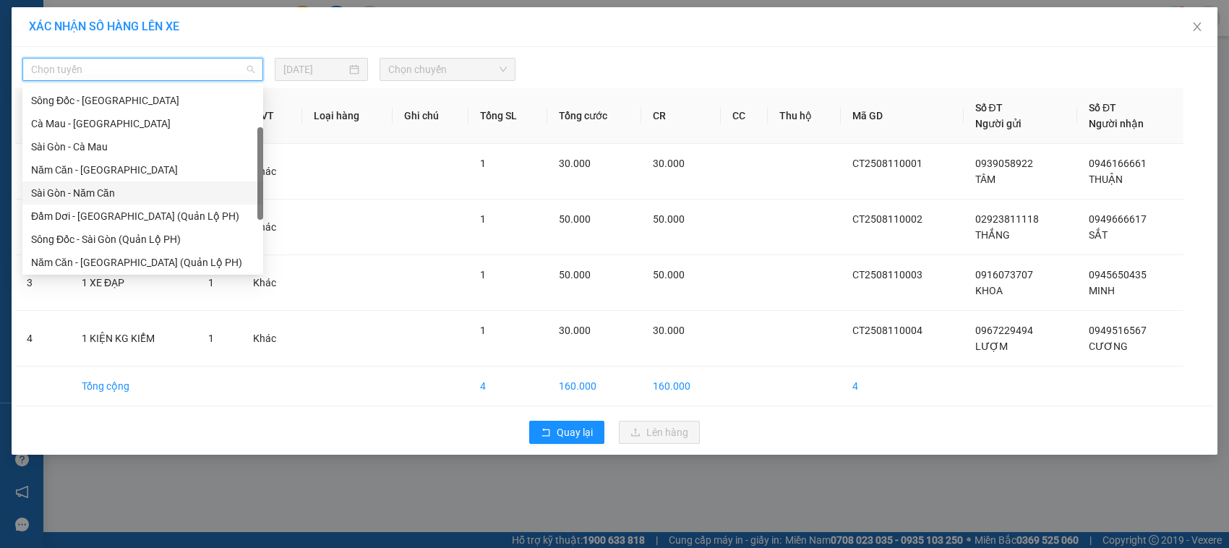
click at [135, 190] on div "Sài Gòn - Năm Căn" at bounding box center [142, 193] width 223 height 16
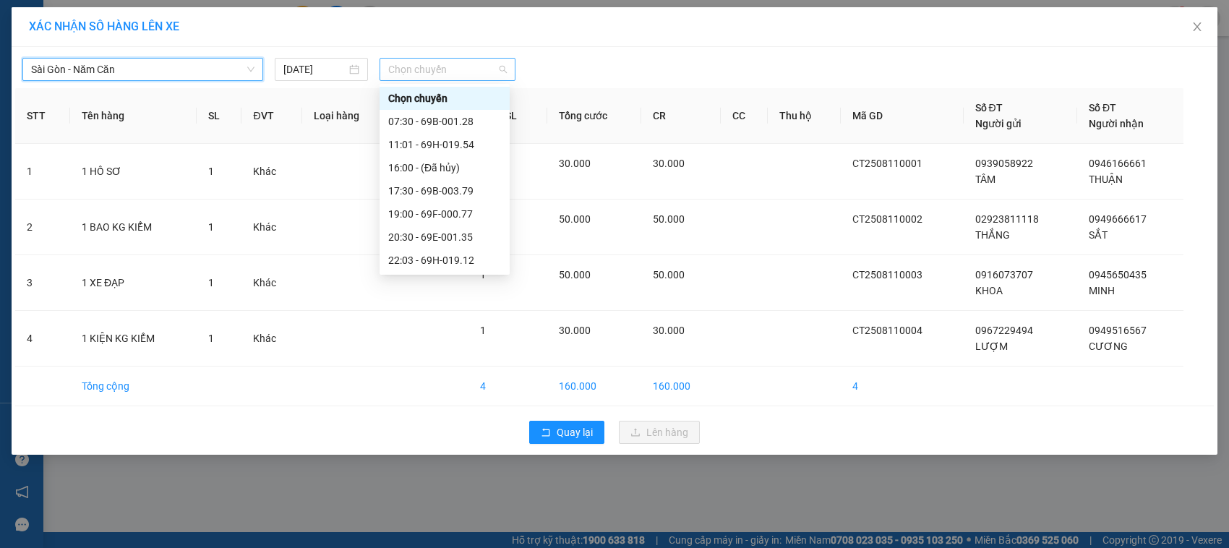
click at [507, 71] on div "Chọn chuyến" at bounding box center [447, 69] width 135 height 23
click at [465, 118] on div "07:30 - 69B-001.28" at bounding box center [444, 122] width 113 height 16
click at [465, 118] on th "Ghi chú" at bounding box center [431, 116] width 76 height 56
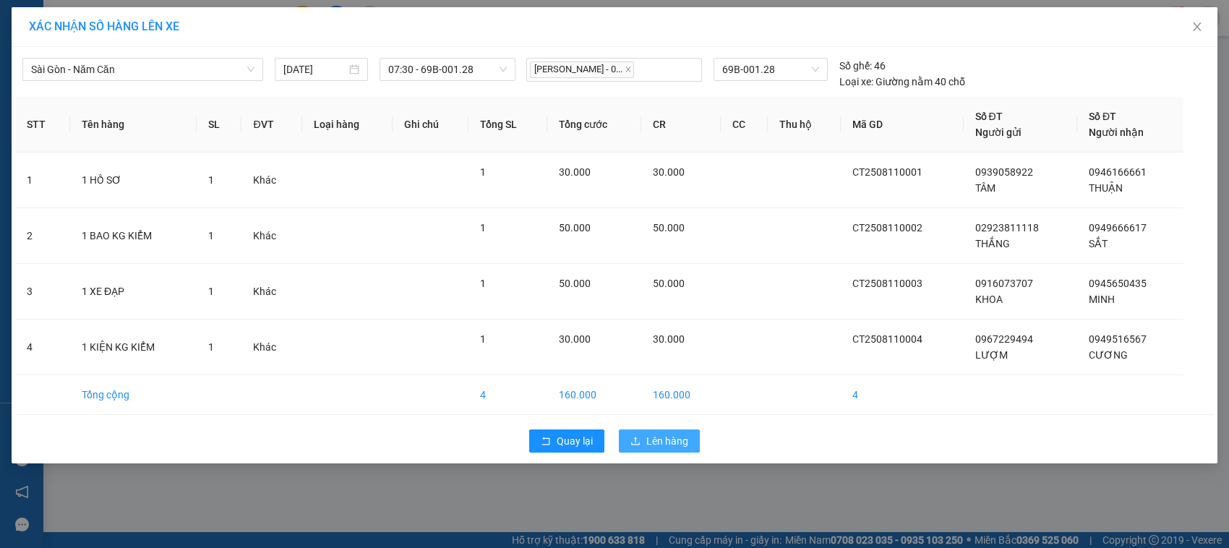
click at [656, 438] on span "Lên hàng" at bounding box center [667, 441] width 42 height 16
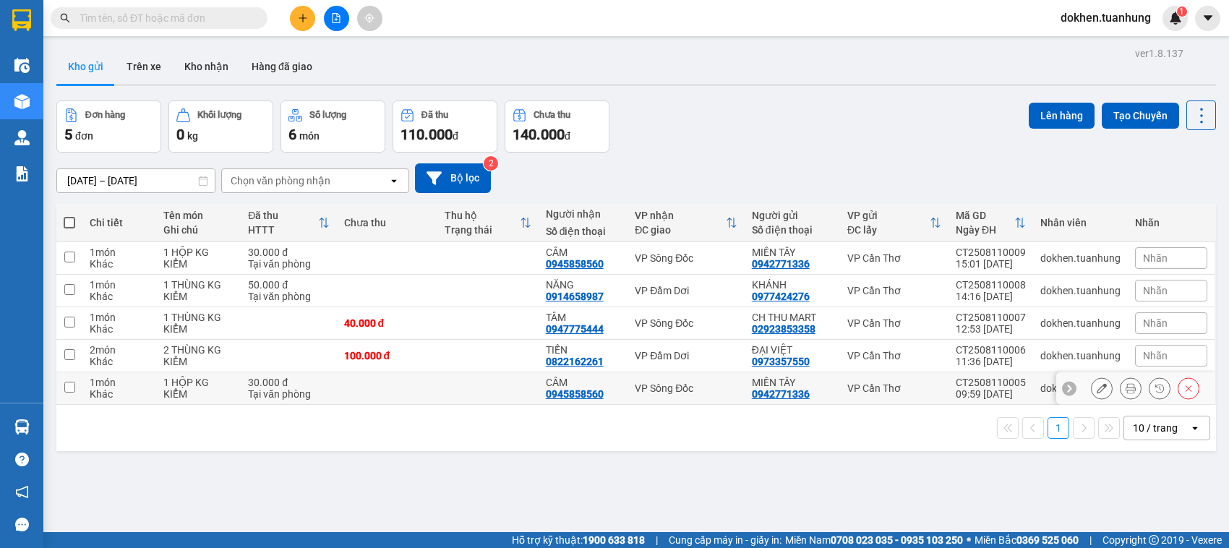
click at [69, 387] on input "checkbox" at bounding box center [69, 387] width 11 height 11
checkbox input "true"
click at [70, 388] on input "checkbox" at bounding box center [69, 387] width 11 height 11
checkbox input "true"
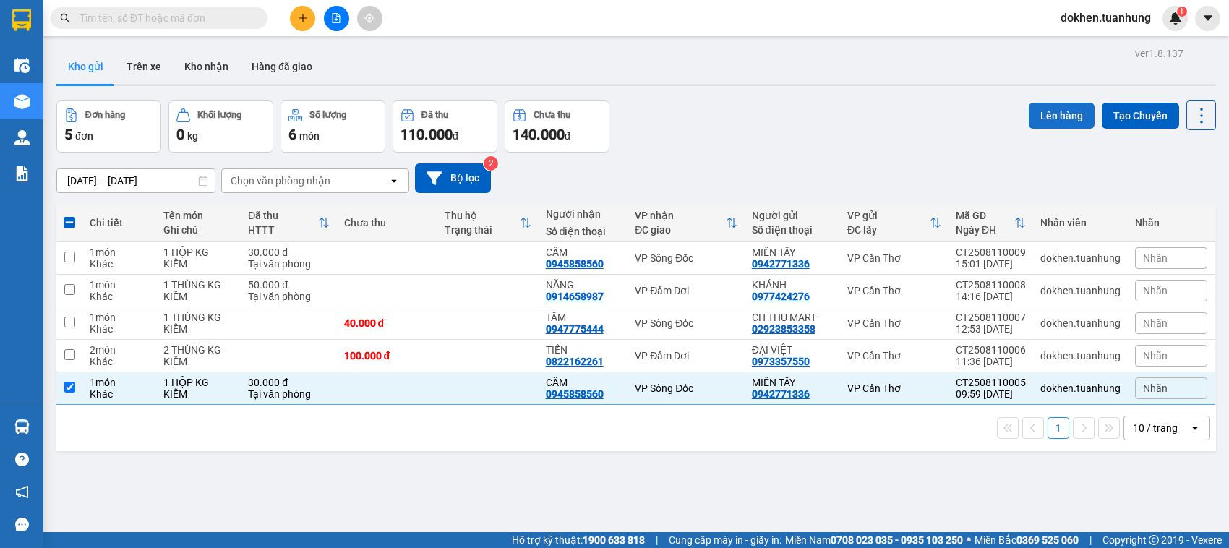
click at [1050, 110] on button "Lên hàng" at bounding box center [1062, 116] width 66 height 26
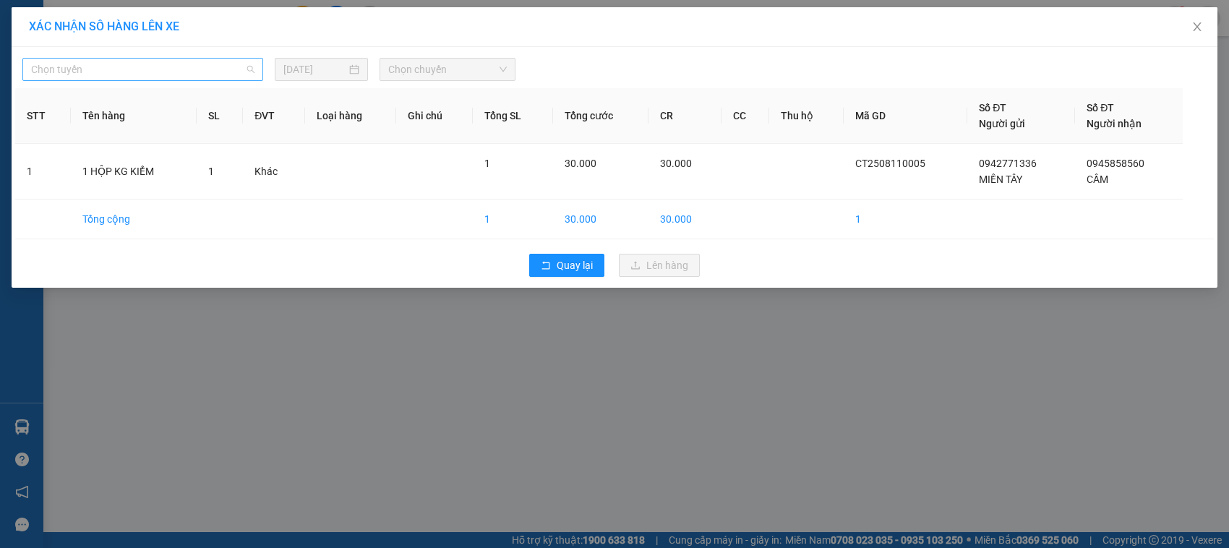
click at [248, 65] on span "Chọn tuyến" at bounding box center [142, 70] width 223 height 22
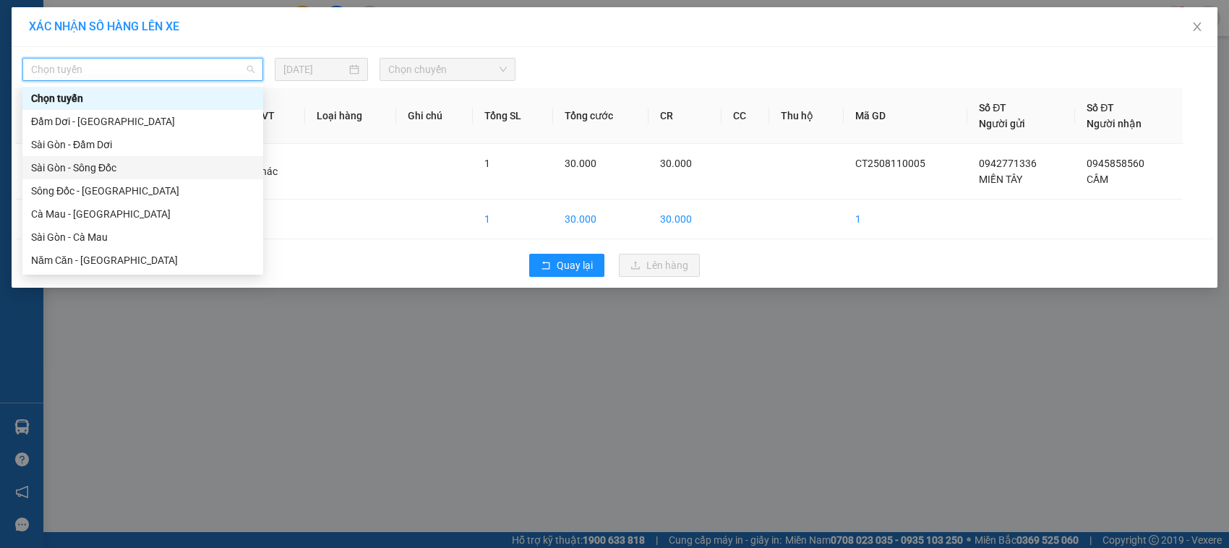
click at [181, 172] on div "Sài Gòn - Sông Đốc" at bounding box center [142, 168] width 223 height 16
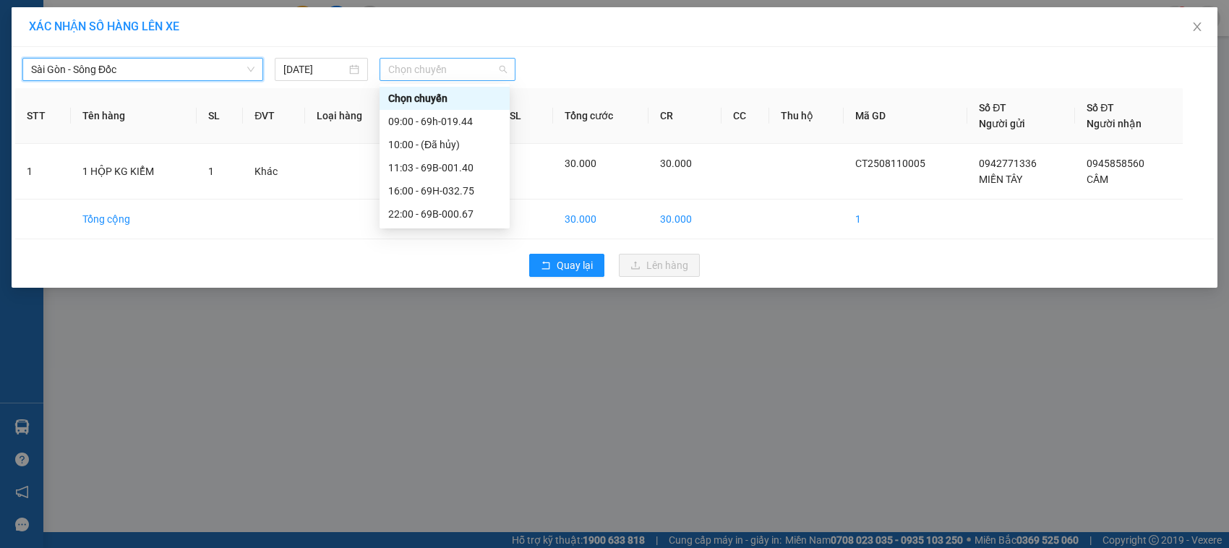
click at [505, 67] on span "Chọn chuyến" at bounding box center [447, 70] width 118 height 22
click at [464, 118] on div "09:00 - 69h-019.44" at bounding box center [444, 122] width 113 height 16
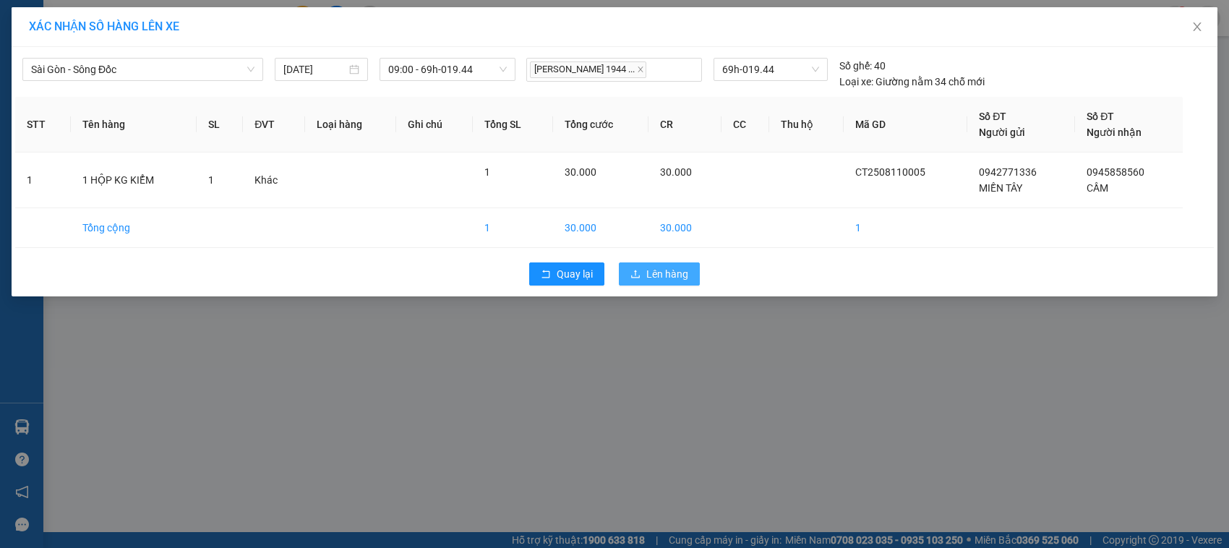
click at [665, 273] on span "Lên hàng" at bounding box center [667, 274] width 42 height 16
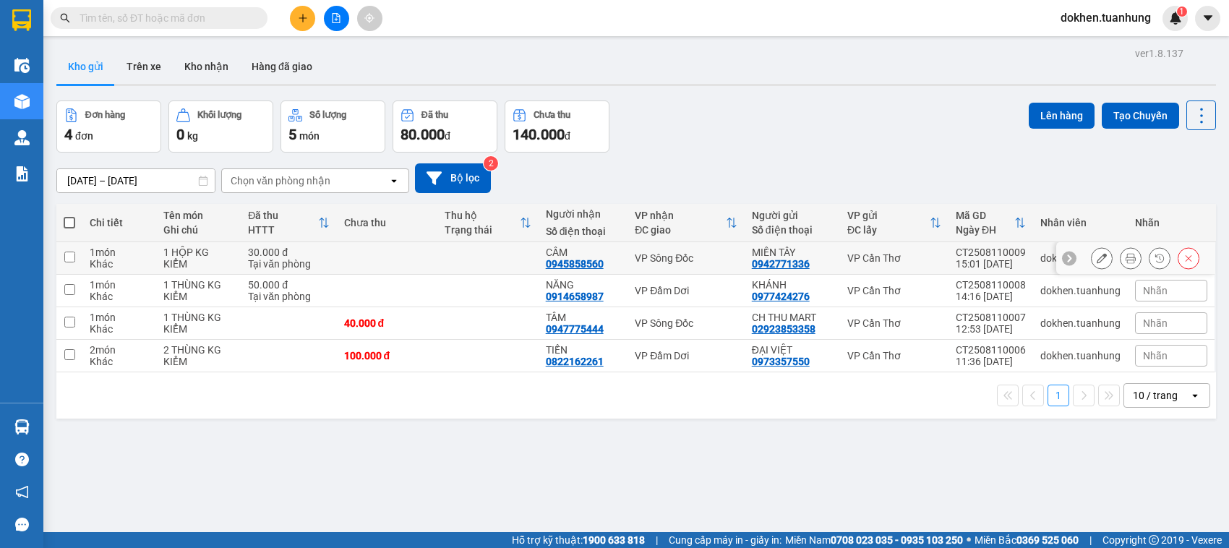
click at [72, 257] on input "checkbox" at bounding box center [69, 257] width 11 height 11
checkbox input "true"
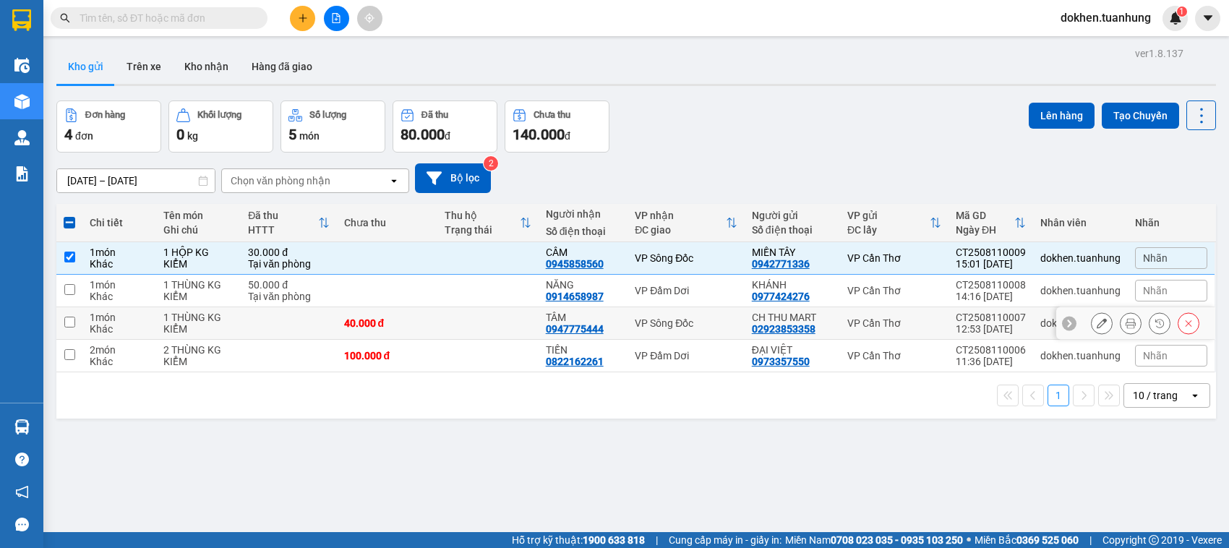
click at [69, 320] on input "checkbox" at bounding box center [69, 322] width 11 height 11
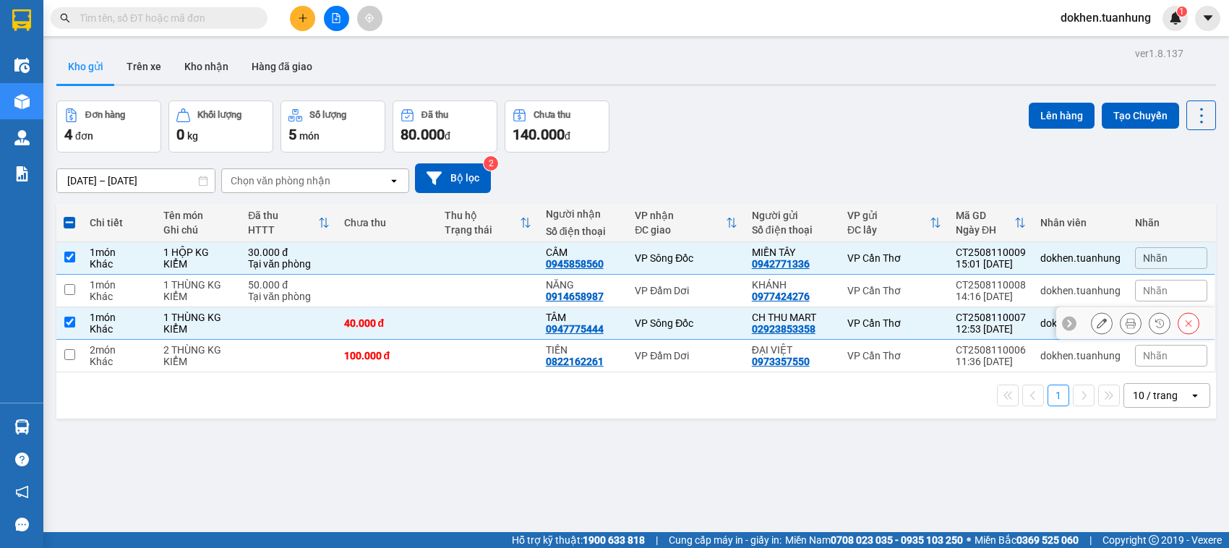
click at [69, 320] on input "checkbox" at bounding box center [69, 322] width 11 height 11
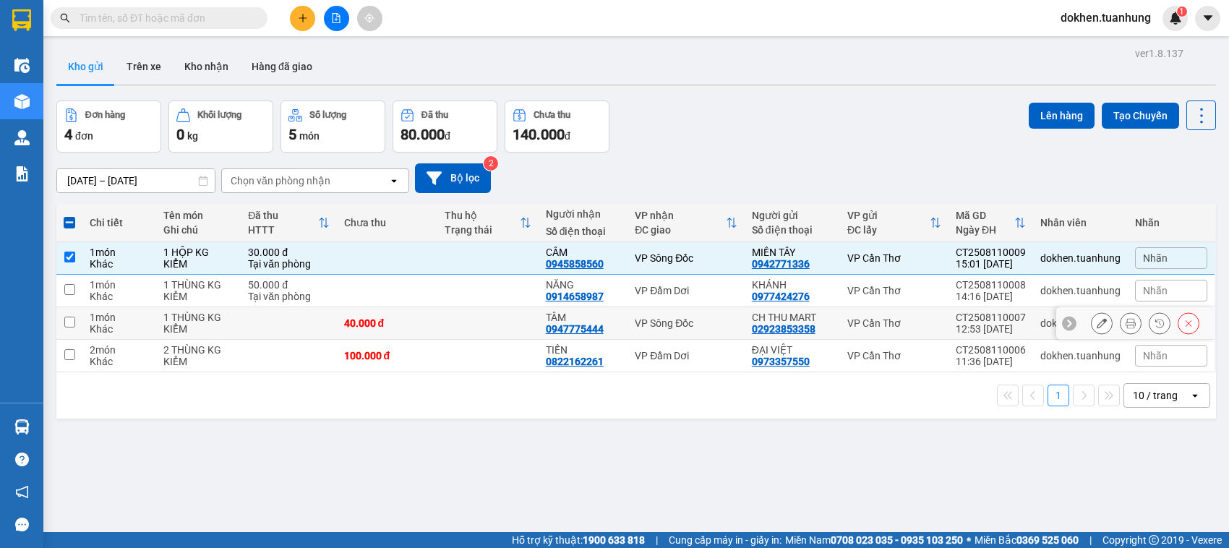
click at [69, 320] on input "checkbox" at bounding box center [69, 322] width 11 height 11
checkbox input "true"
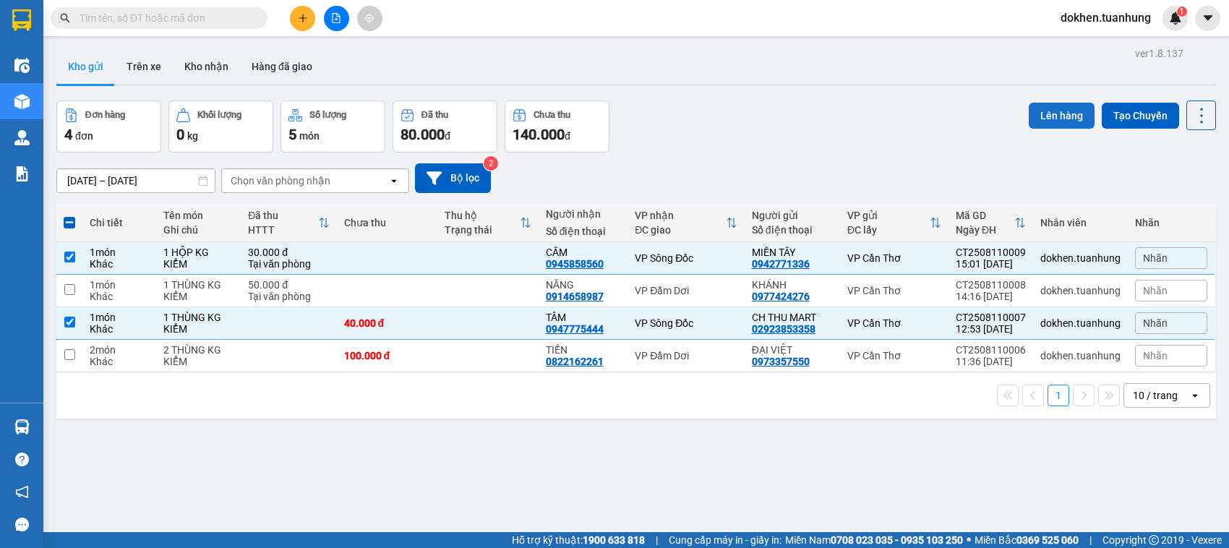
click at [1048, 114] on button "Lên hàng" at bounding box center [1062, 116] width 66 height 26
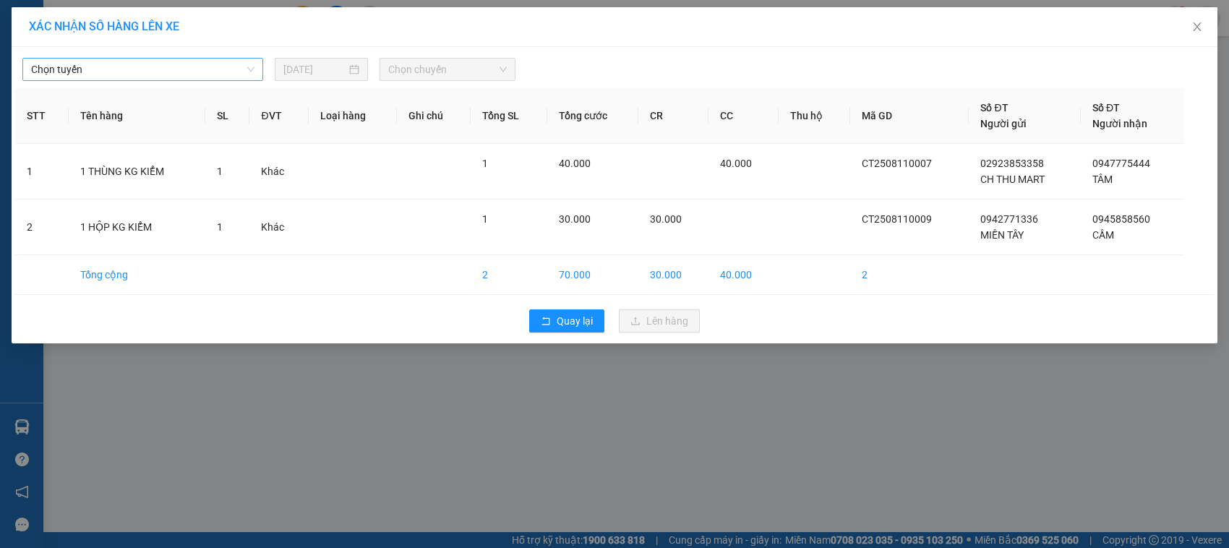
click at [254, 69] on span "Chọn tuyến" at bounding box center [142, 70] width 223 height 22
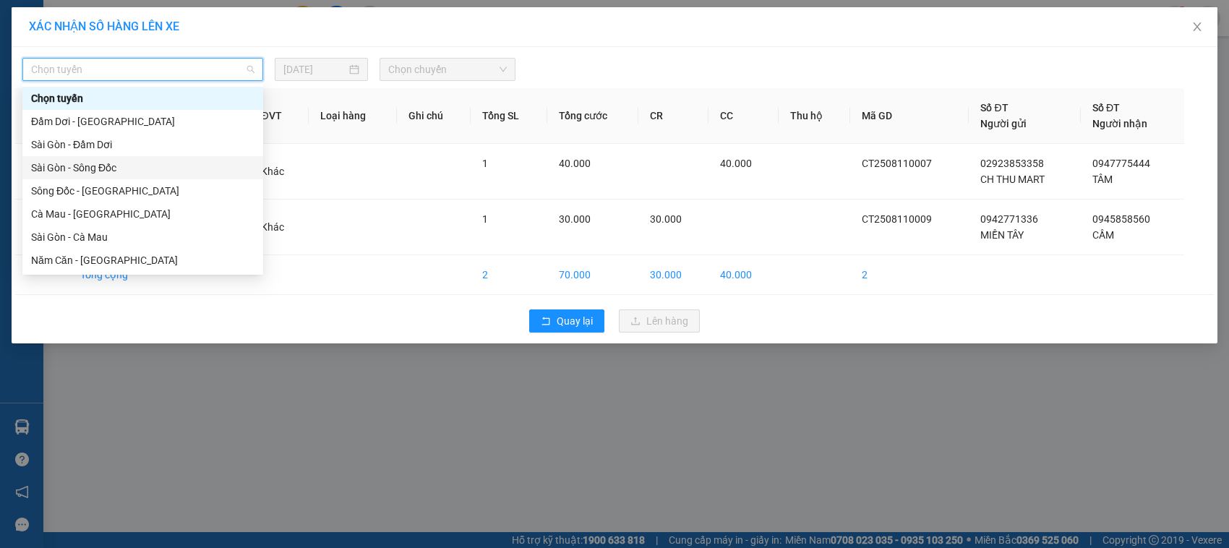
click at [165, 171] on div "Sài Gòn - Sông Đốc" at bounding box center [142, 168] width 223 height 16
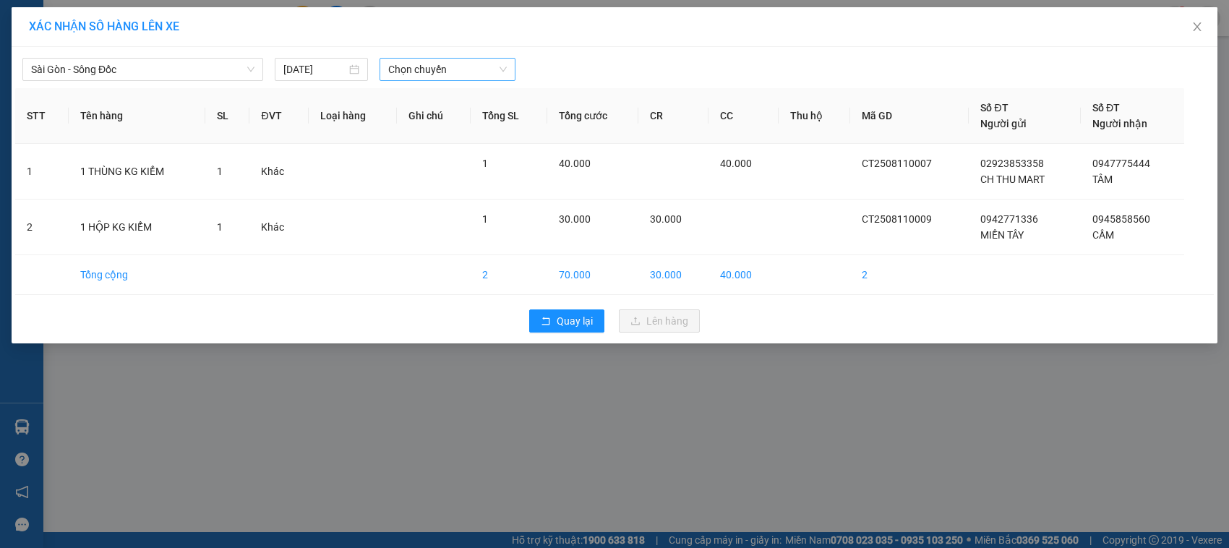
click at [508, 70] on div "Chọn chuyến" at bounding box center [447, 69] width 135 height 23
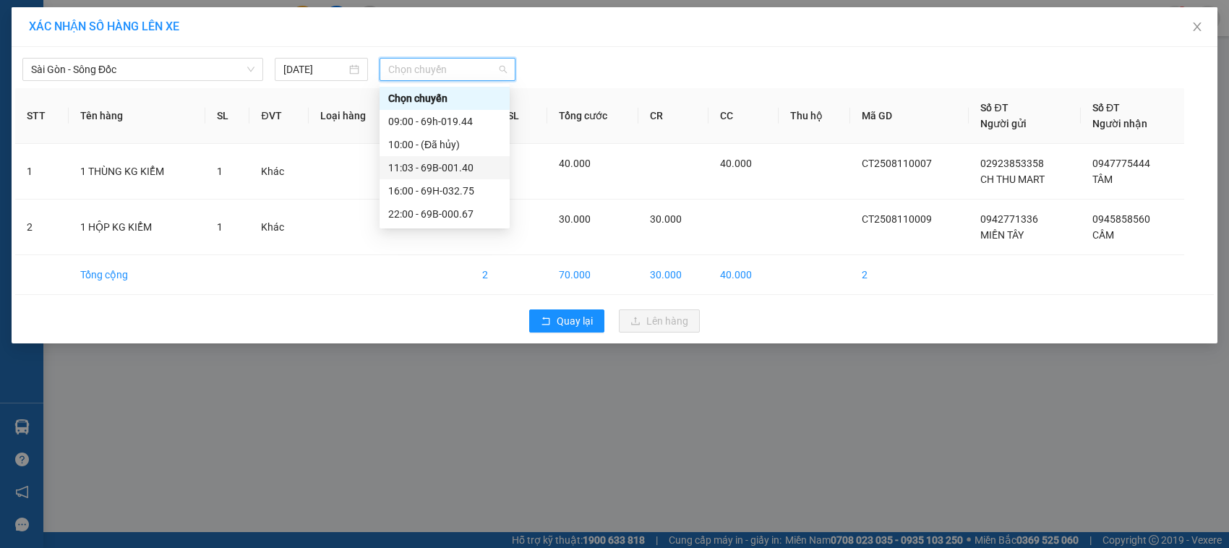
click at [454, 168] on div "11:03 - 69B-001.40" at bounding box center [444, 168] width 113 height 16
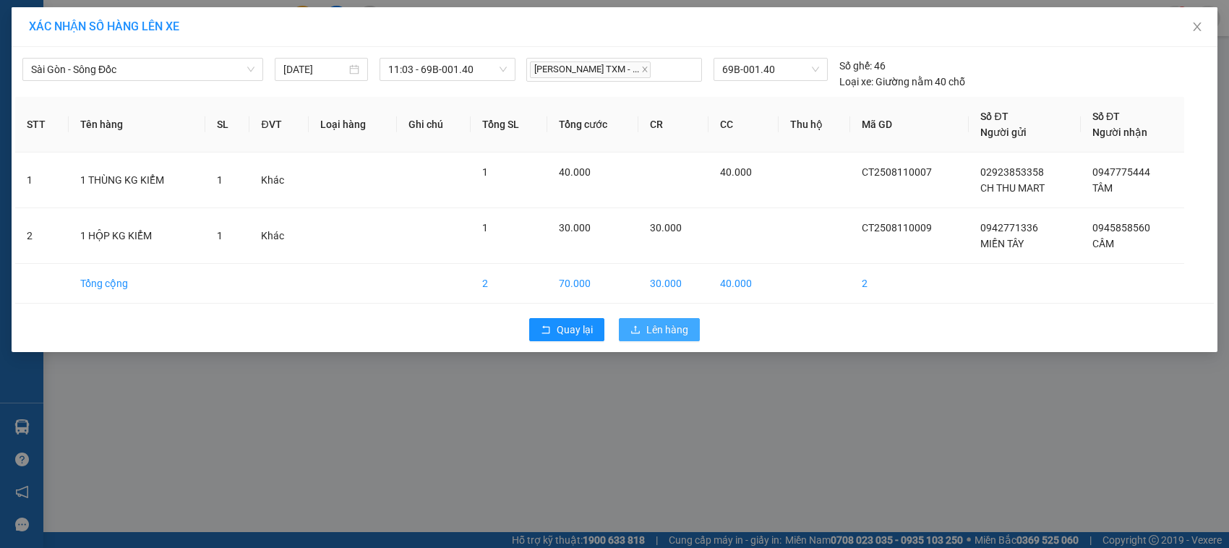
click at [658, 327] on span "Lên hàng" at bounding box center [667, 330] width 42 height 16
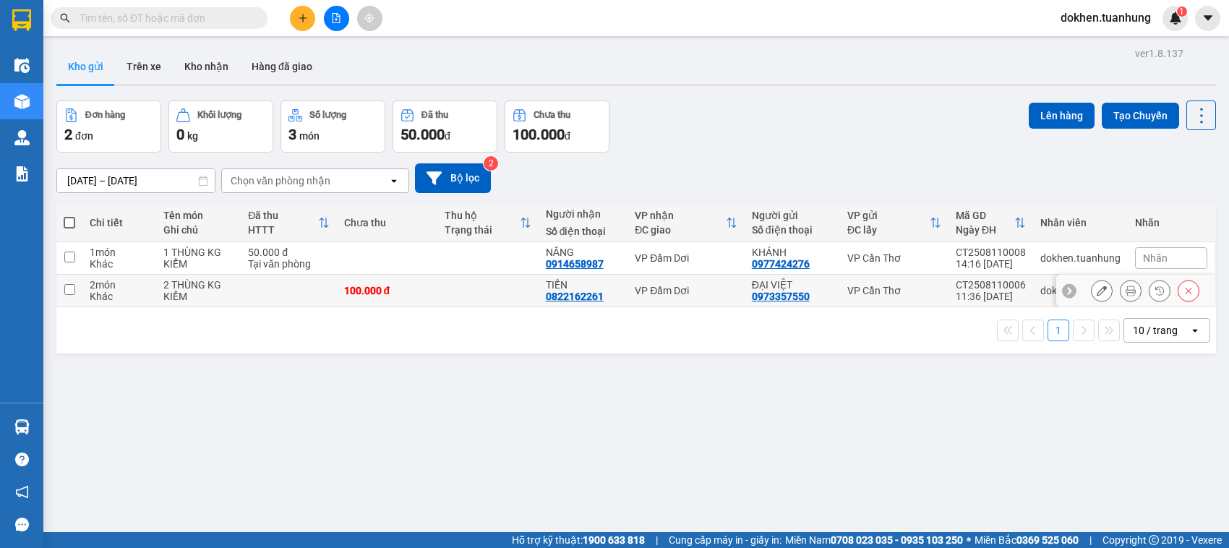
click at [71, 290] on input "checkbox" at bounding box center [69, 289] width 11 height 11
checkbox input "true"
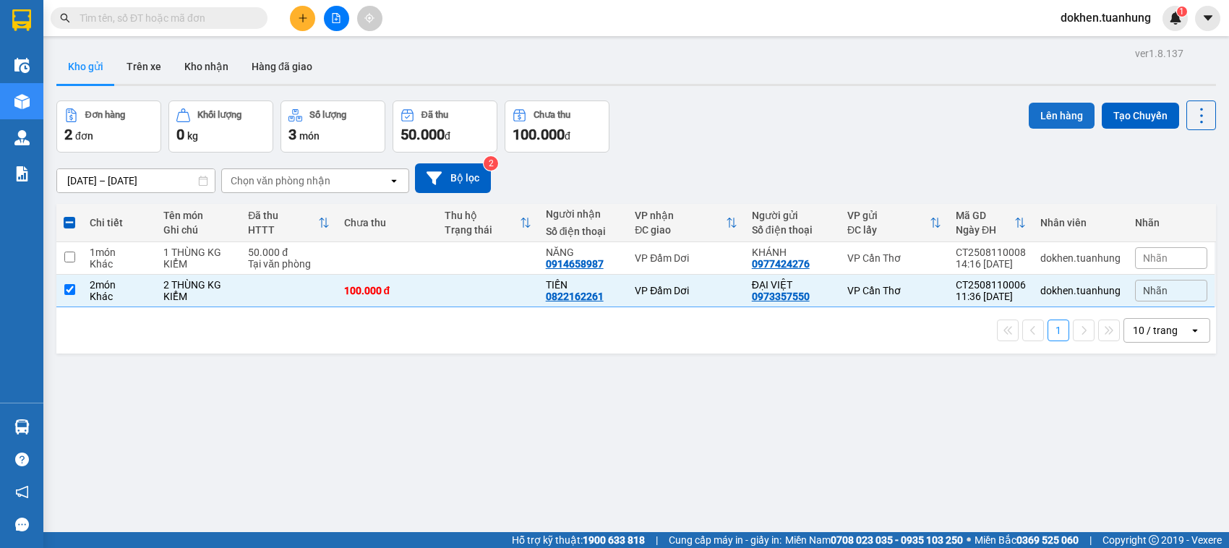
click at [1037, 113] on button "Lên hàng" at bounding box center [1062, 116] width 66 height 26
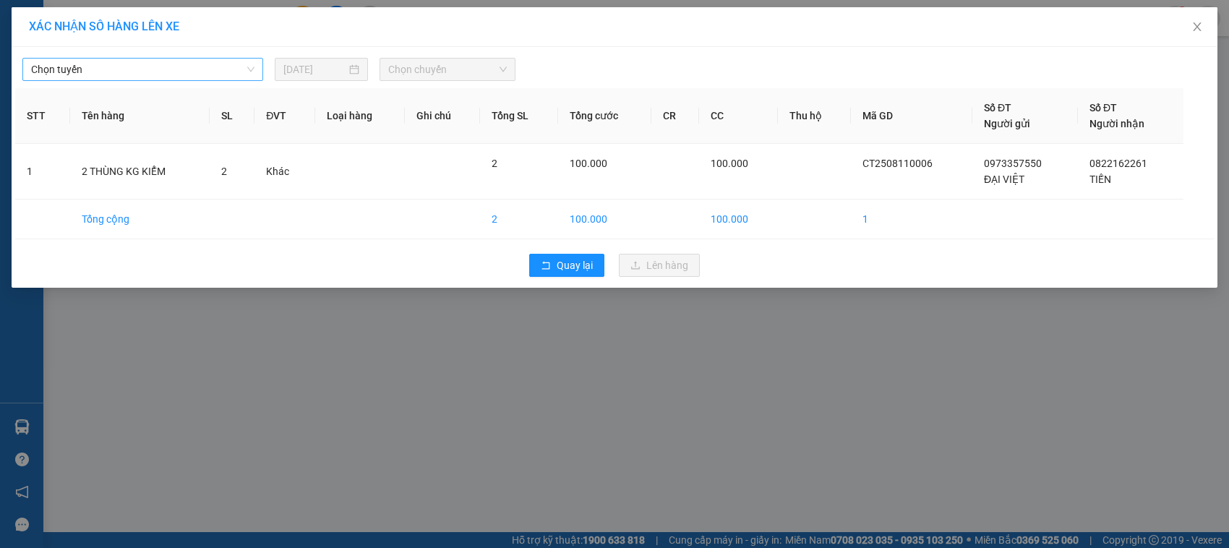
click at [254, 69] on div "Chọn tuyến" at bounding box center [142, 69] width 241 height 23
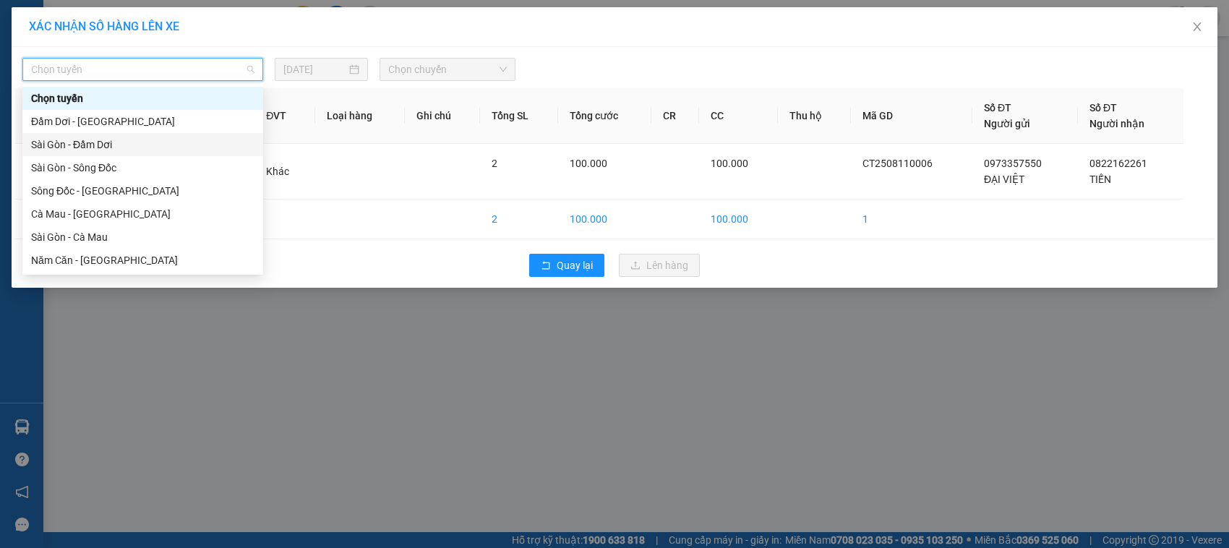
click at [145, 147] on div "Sài Gòn - Đầm Dơi" at bounding box center [142, 145] width 223 height 16
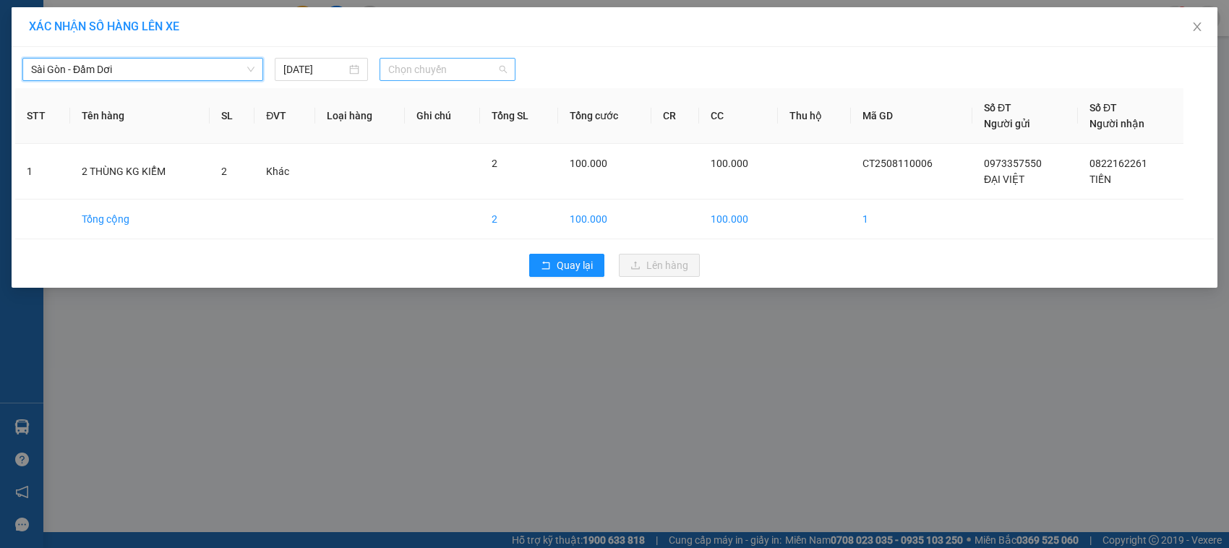
click at [507, 72] on div "Chọn chuyến" at bounding box center [447, 69] width 135 height 23
click at [255, 70] on div "Sài Gòn - Đầm Dơi" at bounding box center [142, 69] width 241 height 23
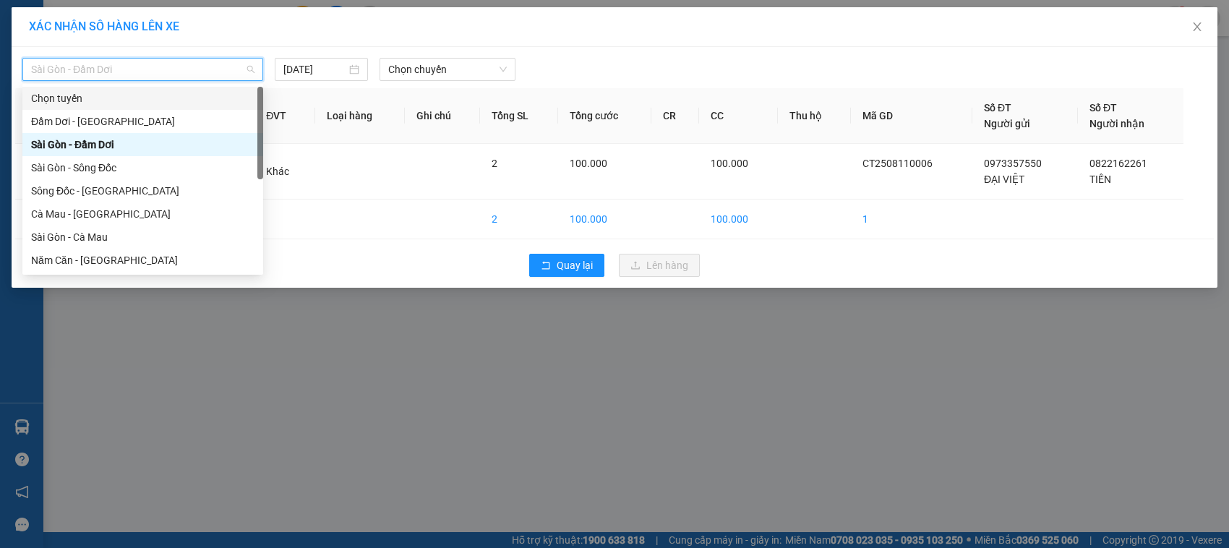
scroll to position [181, 0]
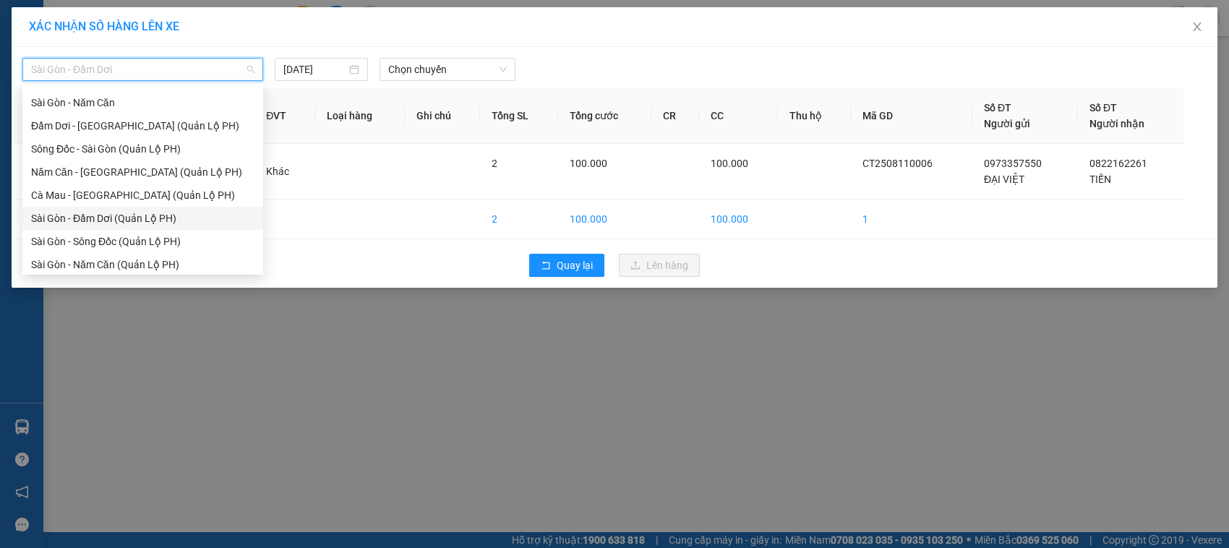
click at [113, 220] on div "Sài Gòn - Đầm Dơi (Quản Lộ PH)" at bounding box center [142, 218] width 223 height 16
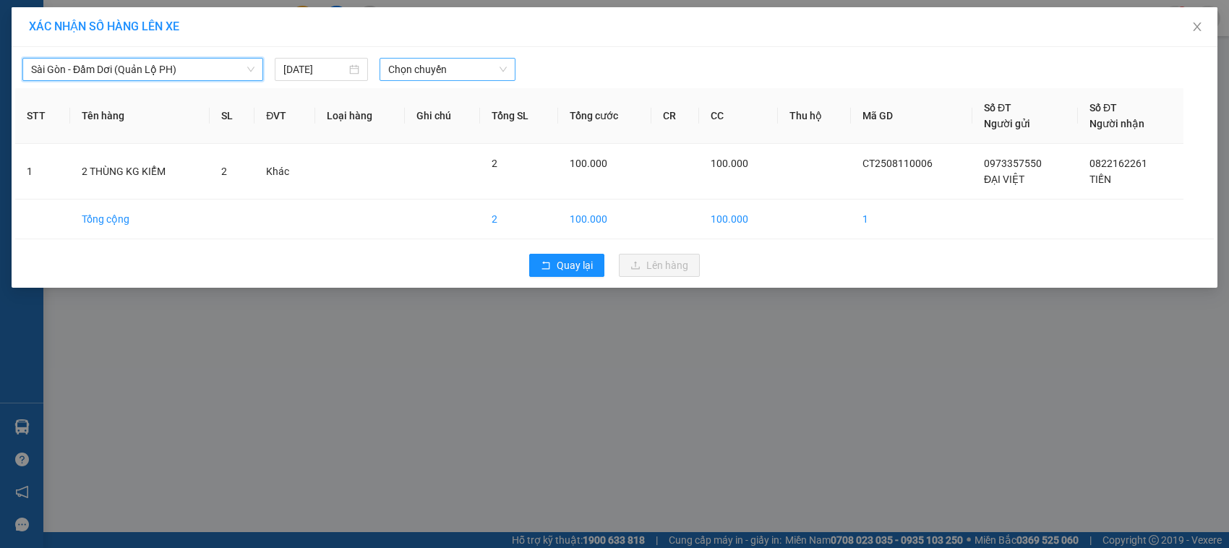
click at [501, 67] on span "Chọn chuyến" at bounding box center [447, 70] width 118 height 22
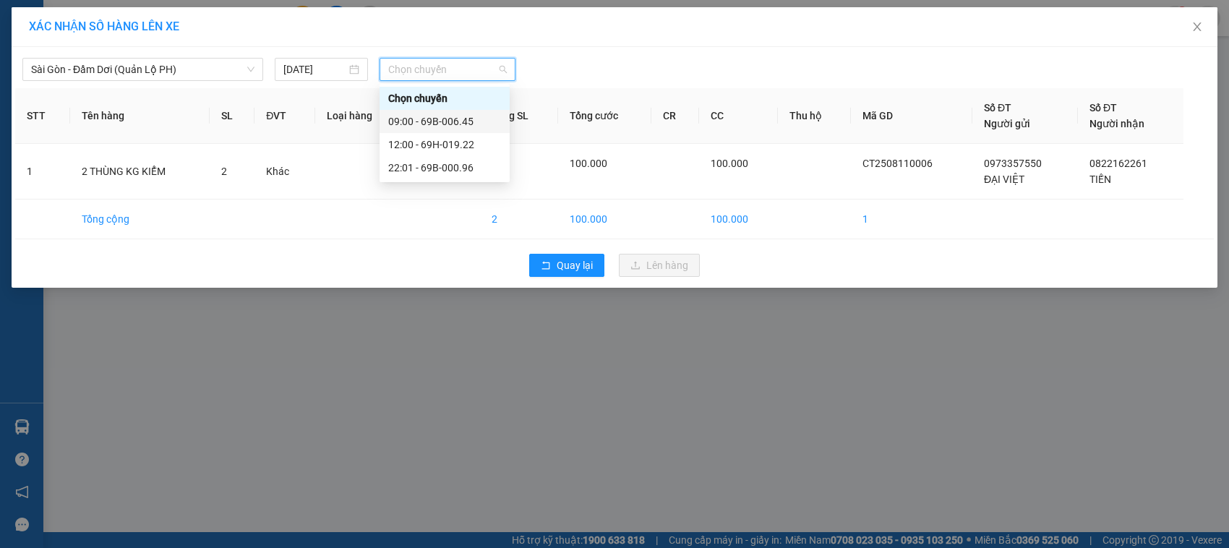
click at [461, 123] on div "09:00 - 69B-006.45" at bounding box center [444, 122] width 113 height 16
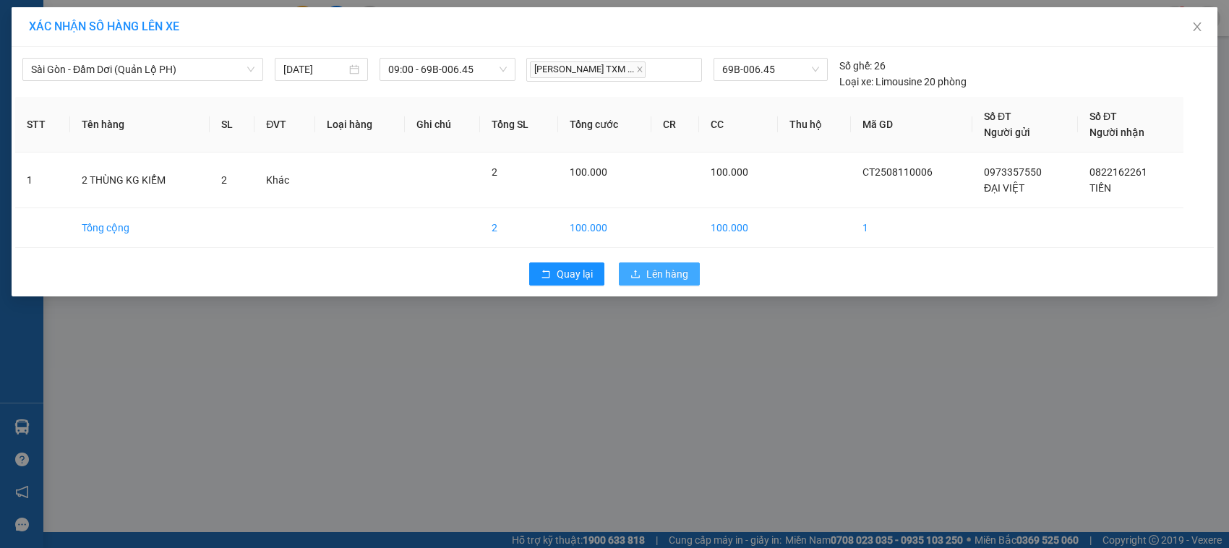
click at [654, 275] on span "Lên hàng" at bounding box center [667, 274] width 42 height 16
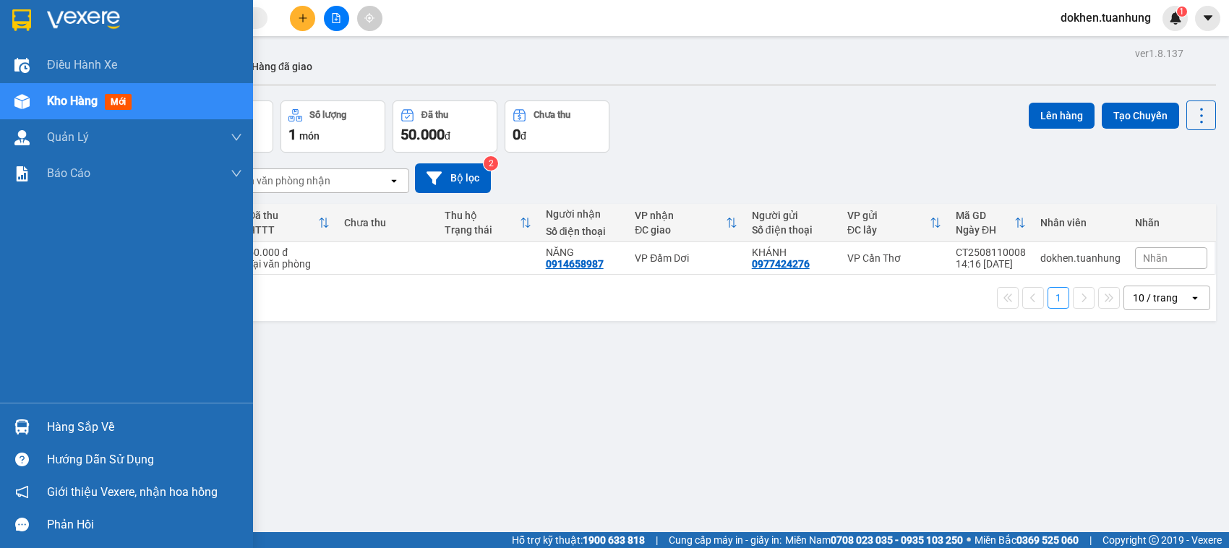
click at [64, 429] on div "Hàng sắp về" at bounding box center [144, 427] width 195 height 22
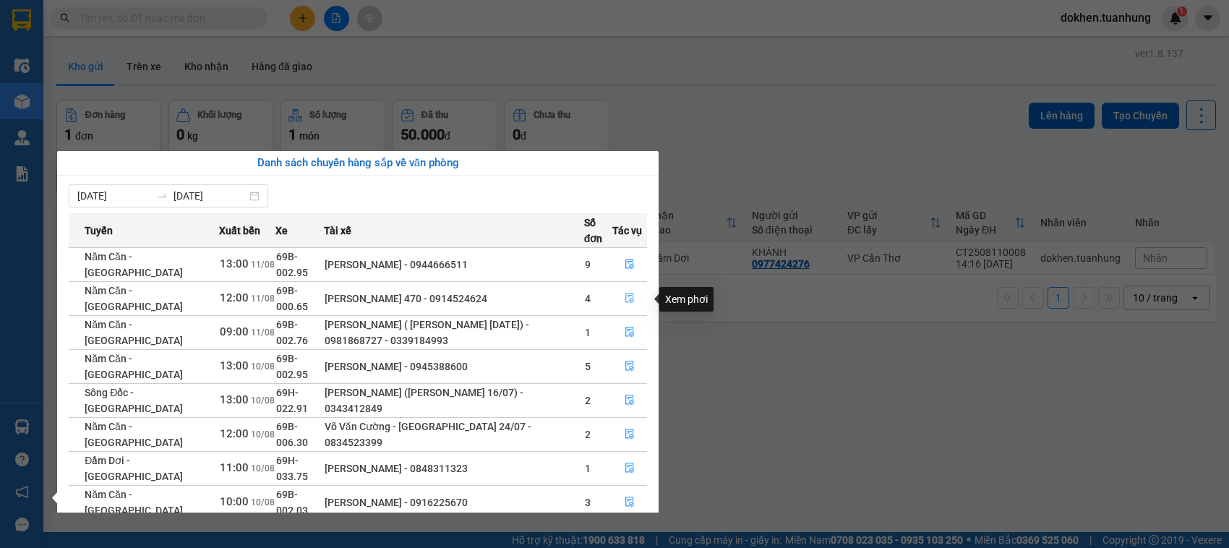
click at [626, 299] on icon "file-done" at bounding box center [629, 298] width 9 height 10
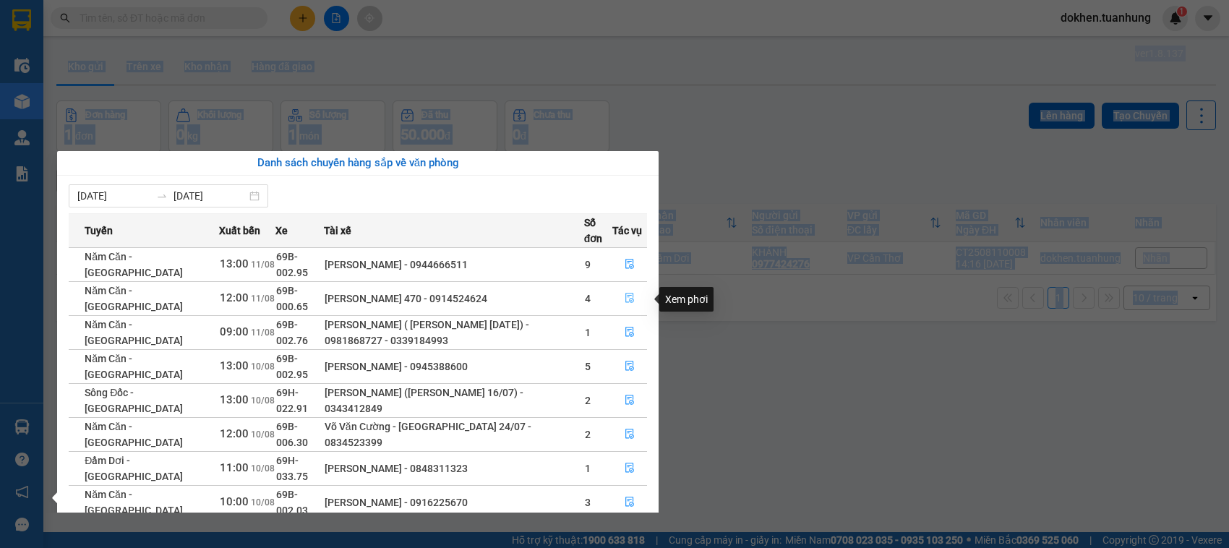
click at [626, 299] on main "ver 1.8.137 Kho gửi Trên xe Kho nhận Hàng đã giao Đơn hàng 1 đơn Khối lượng 0 k…" at bounding box center [614, 266] width 1229 height 532
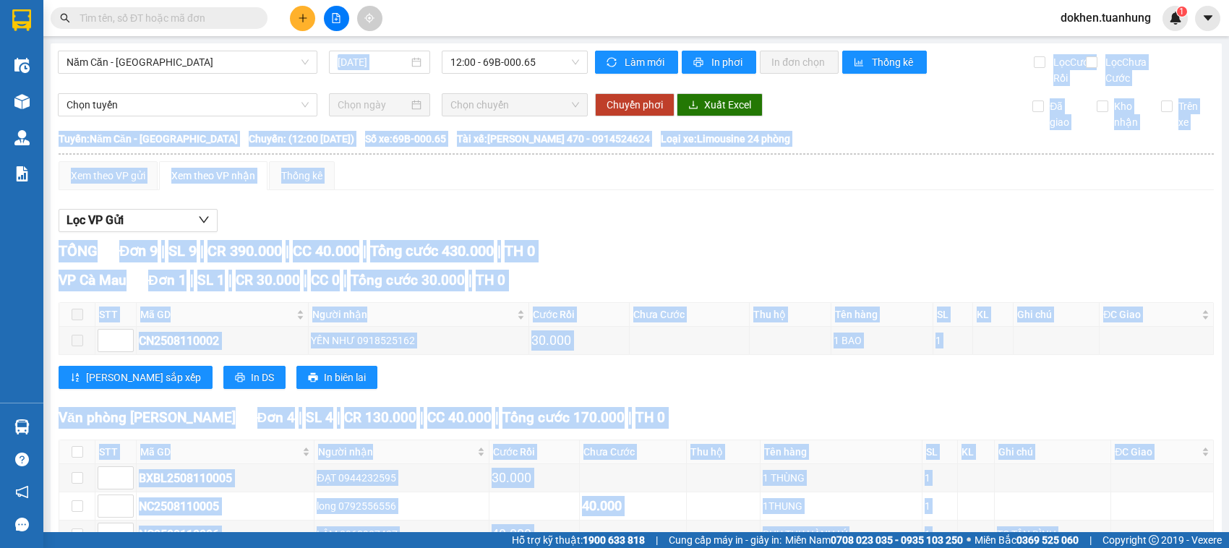
click at [626, 291] on div "VP Cà Mau Đơn 1 | SL 1 | CR 30.000 | CC 0 | Tổng cước 30.000 | TH 0" at bounding box center [636, 281] width 1155 height 22
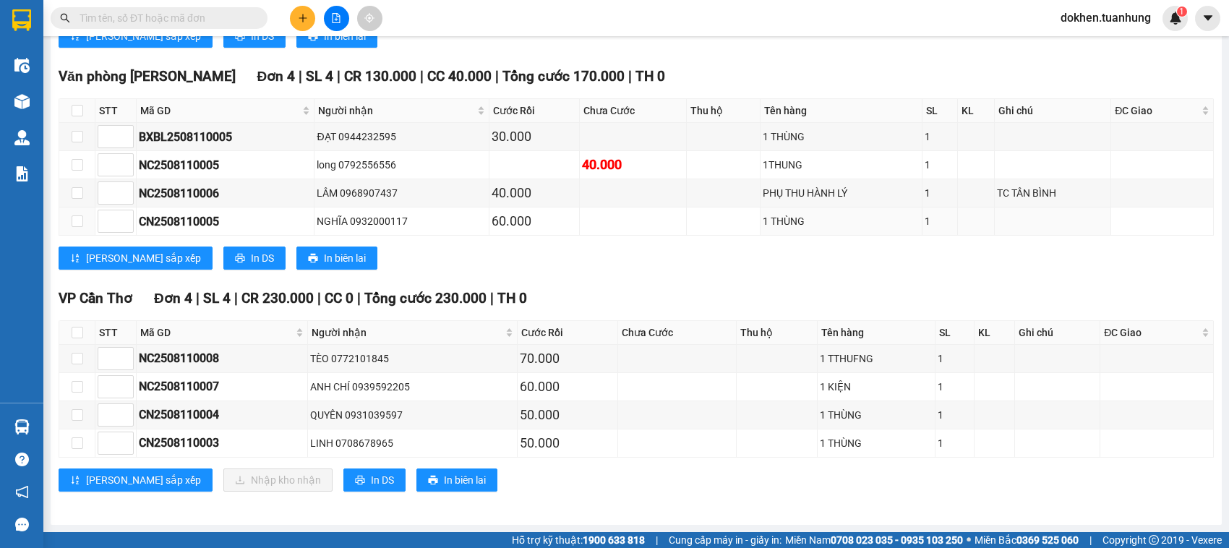
scroll to position [363, 0]
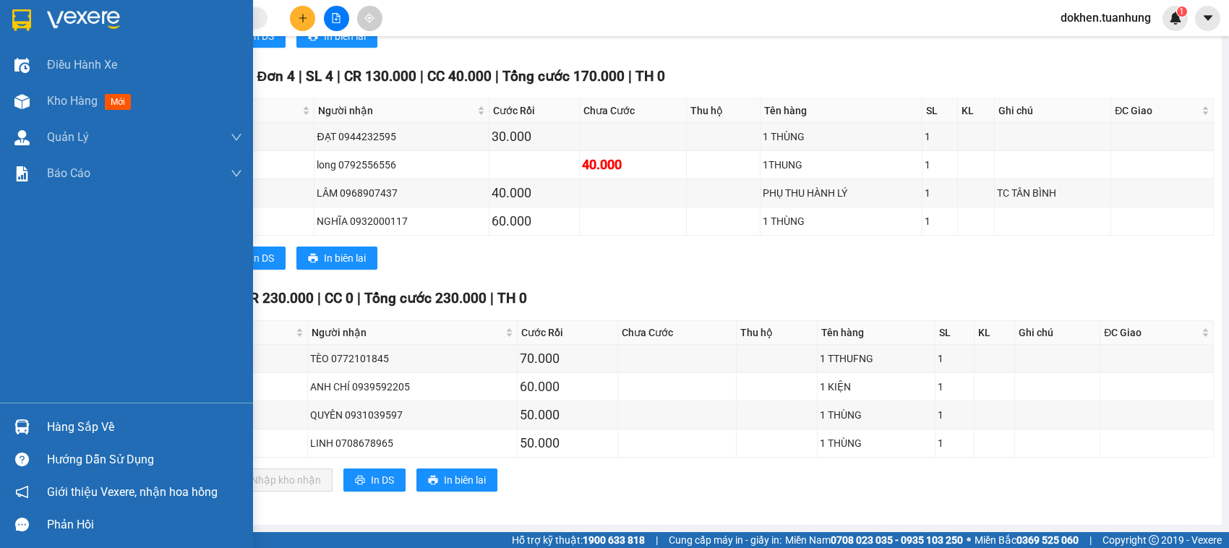
click at [60, 430] on div "Hàng sắp về" at bounding box center [144, 427] width 195 height 22
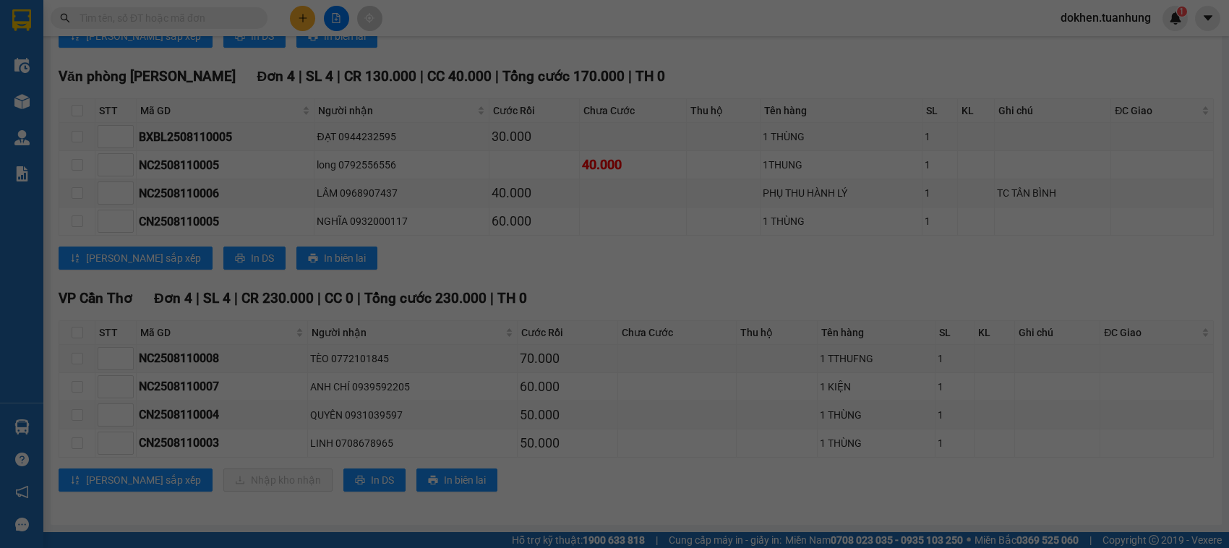
click at [43, 513] on div "[DATE] [DATE] Tuyến Xuất bến Xe Tài xế Số đơn Tác vụ Năm Căn - [GEOGRAPHIC_DATA…" at bounding box center [43, 513] width 0 height 0
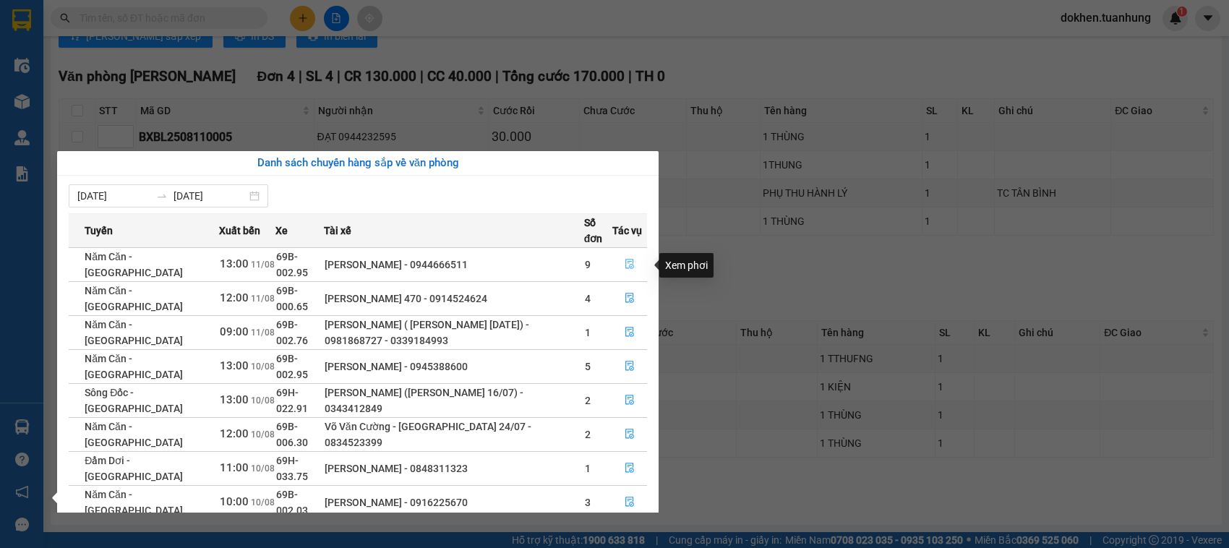
click at [633, 267] on icon "file-done" at bounding box center [630, 264] width 10 height 10
click at [633, 267] on div "[PERSON_NAME] sắp xếp In DS In biên lai" at bounding box center [636, 258] width 1155 height 23
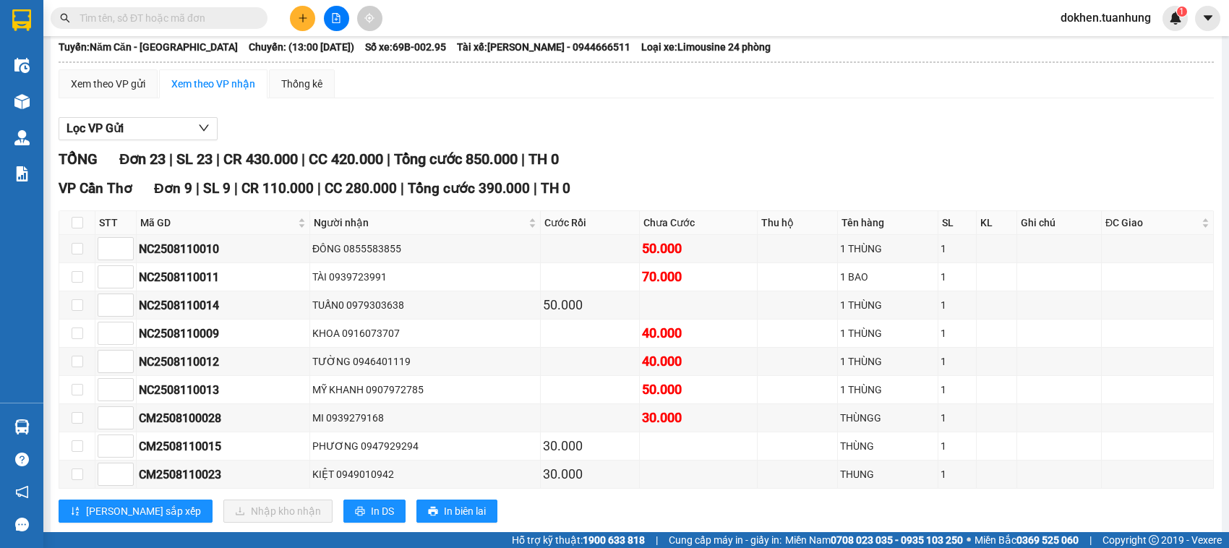
scroll to position [132, 0]
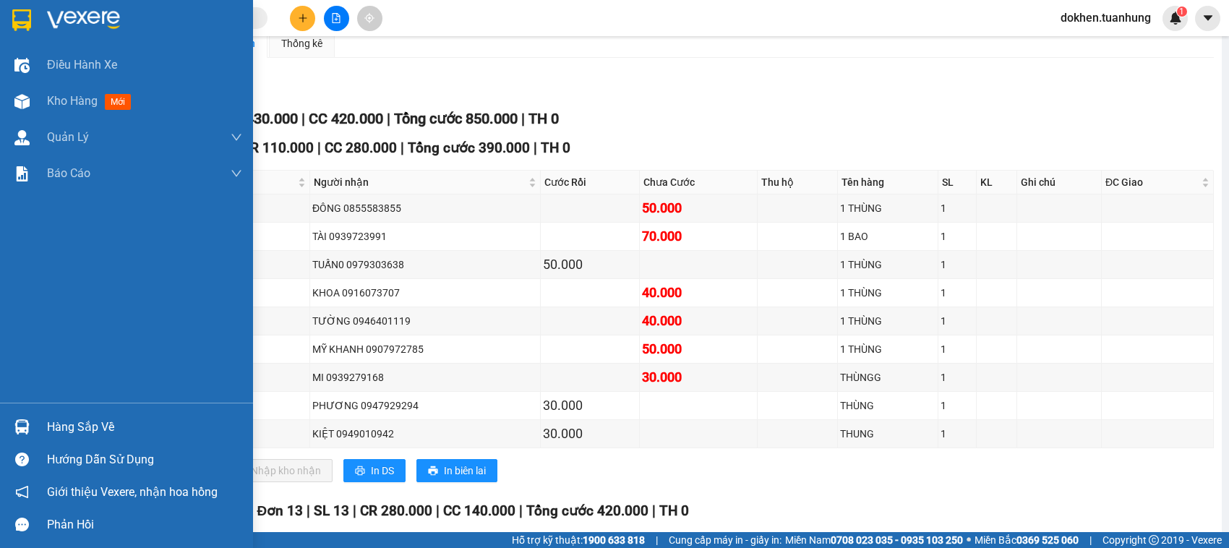
click at [69, 429] on div "Hàng sắp về" at bounding box center [144, 427] width 195 height 22
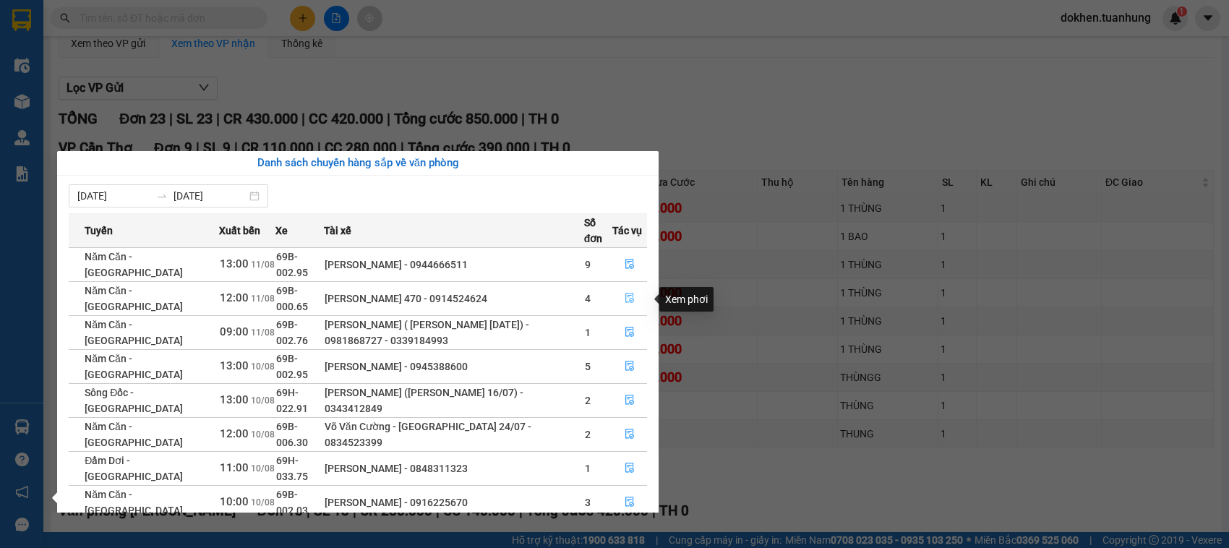
click at [623, 300] on button "button" at bounding box center [629, 298] width 33 height 23
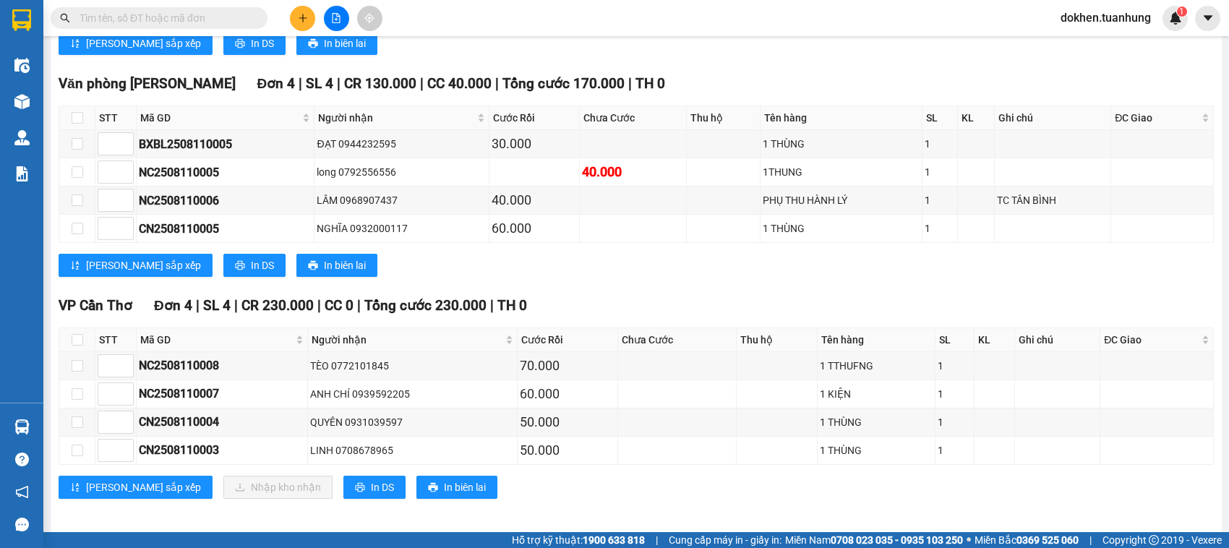
scroll to position [363, 0]
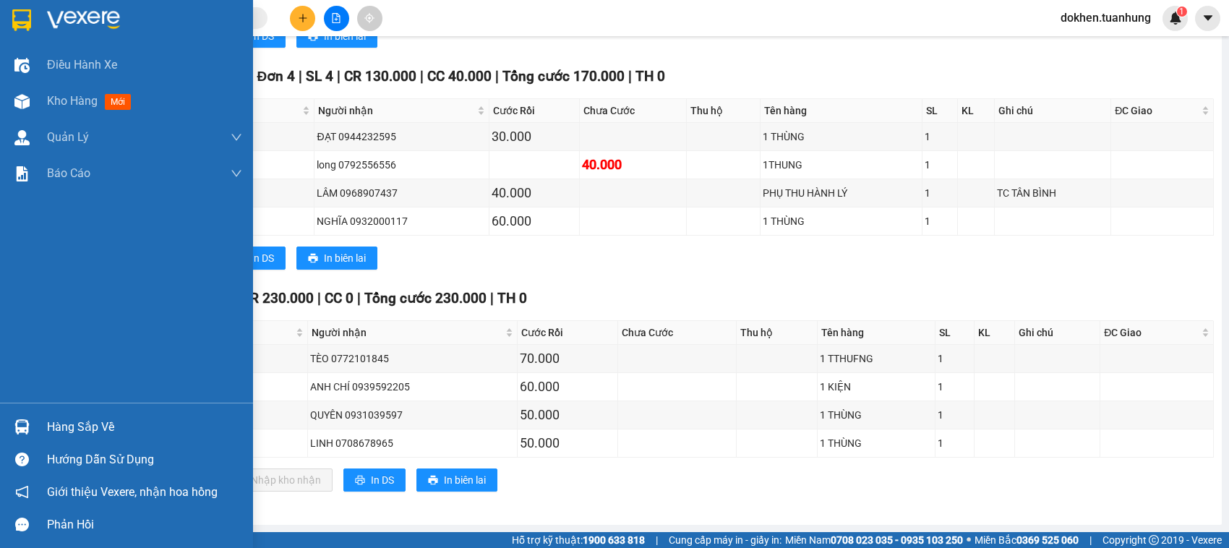
click at [59, 429] on div "Hàng sắp về" at bounding box center [144, 427] width 195 height 22
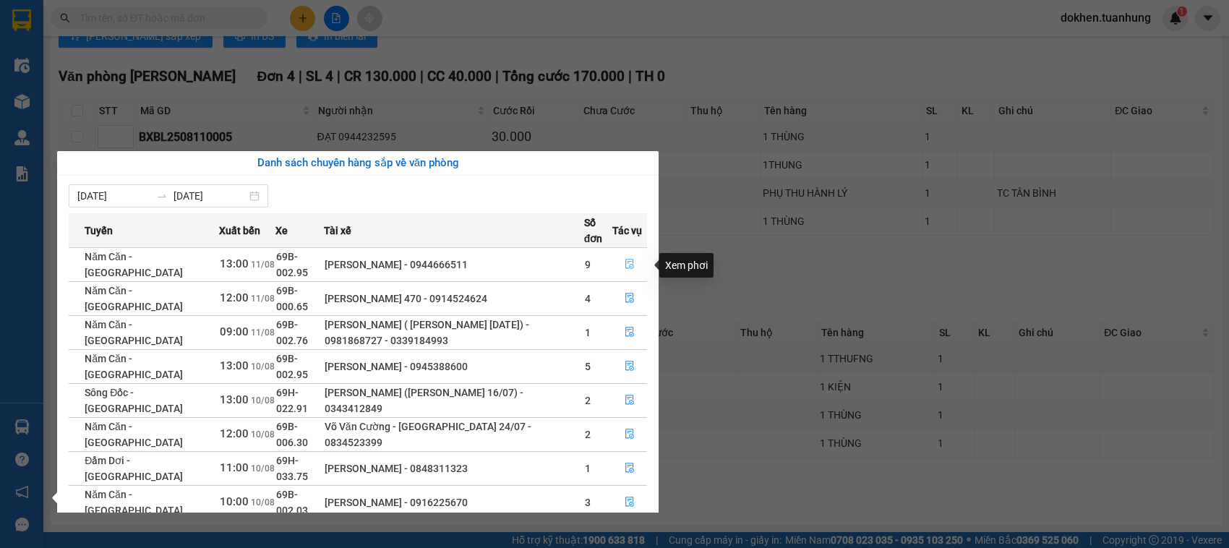
click at [630, 260] on icon "file-done" at bounding box center [630, 264] width 10 height 10
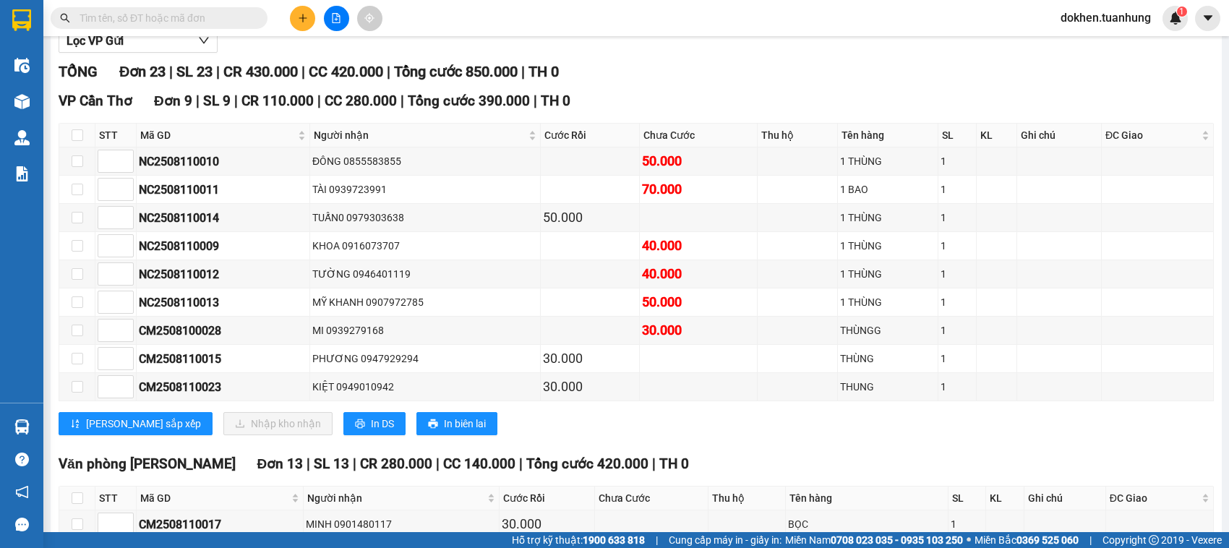
scroll to position [181, 0]
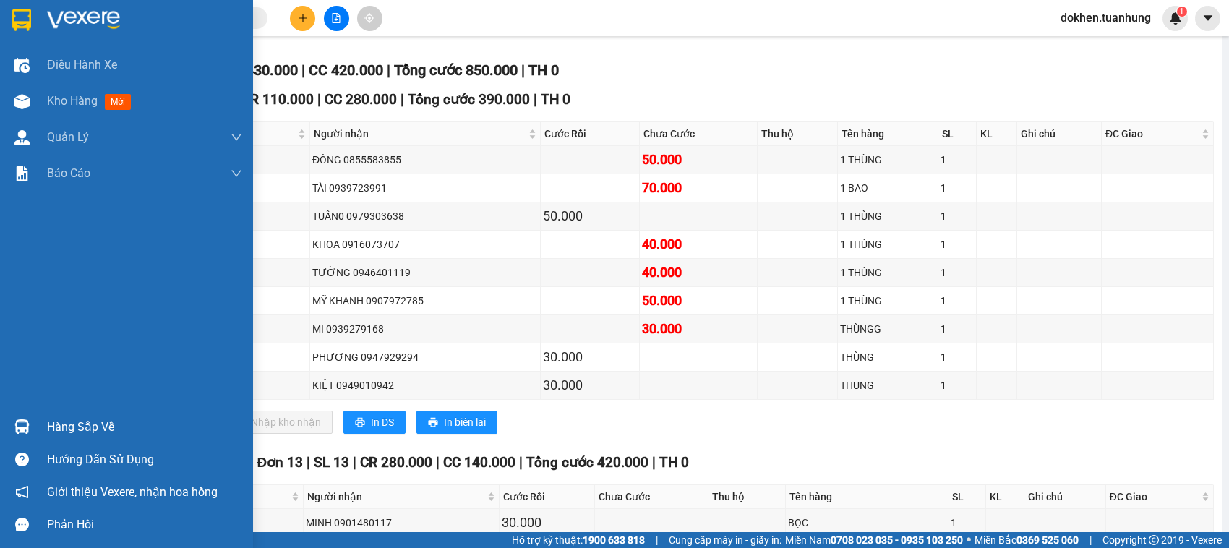
click at [67, 425] on div "Hàng sắp về" at bounding box center [144, 427] width 195 height 22
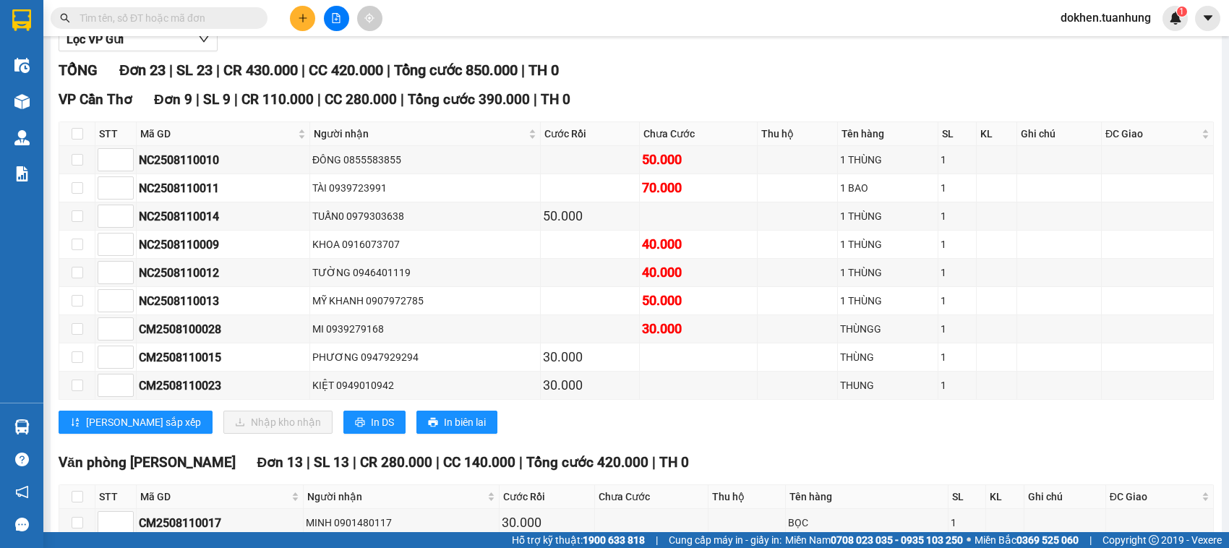
drag, startPoint x: 828, startPoint y: 0, endPoint x: 837, endPoint y: 54, distance: 55.0
click at [837, 54] on section "Kết quả tìm kiếm ( 0 ) Bộ lọc No Data dokhen.tuanhung 1 Điều hành xe Kho hàng m…" at bounding box center [614, 274] width 1229 height 548
click at [301, 24] on button at bounding box center [302, 18] width 25 height 25
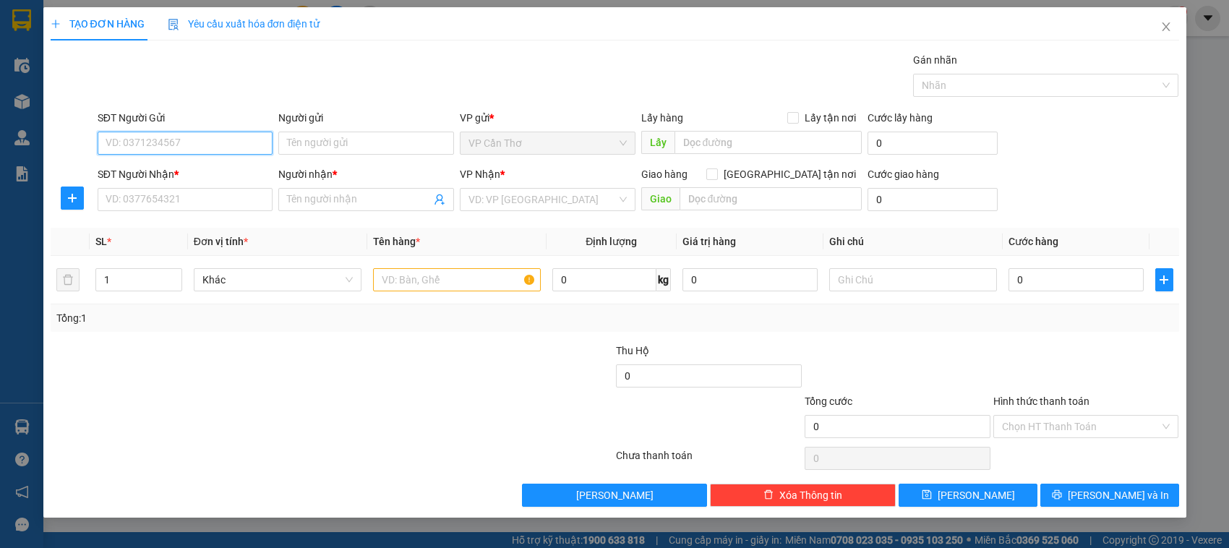
click at [247, 142] on input "SĐT Người Gửi" at bounding box center [186, 143] width 176 height 23
type input "0961276235"
click at [312, 147] on input "Người gửi" at bounding box center [366, 143] width 176 height 23
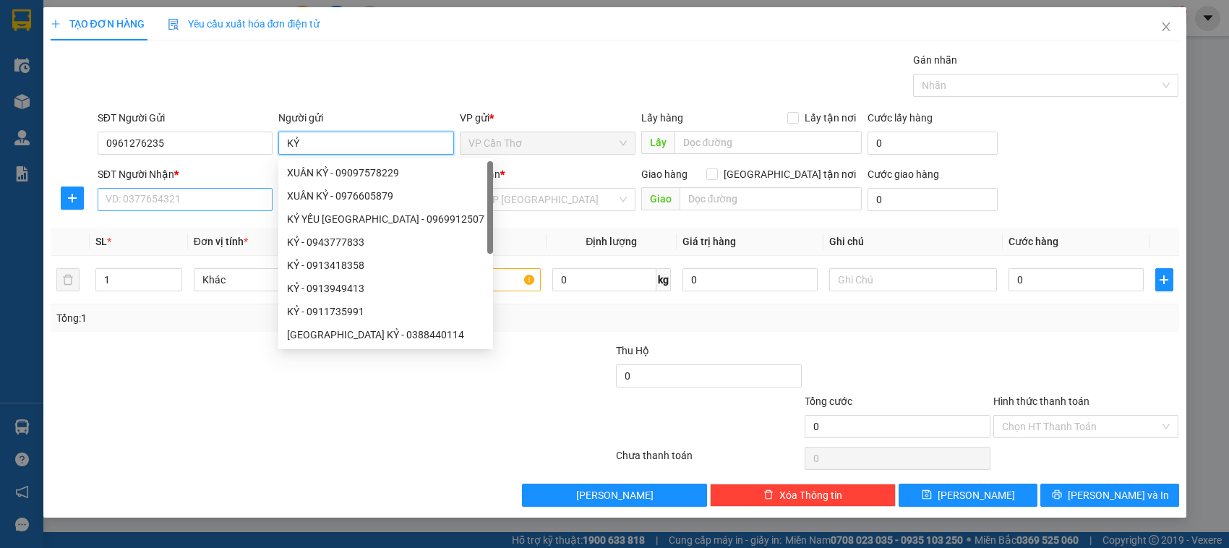
type input "KỶ"
click at [163, 210] on input "SĐT Người Nhận *" at bounding box center [186, 199] width 176 height 23
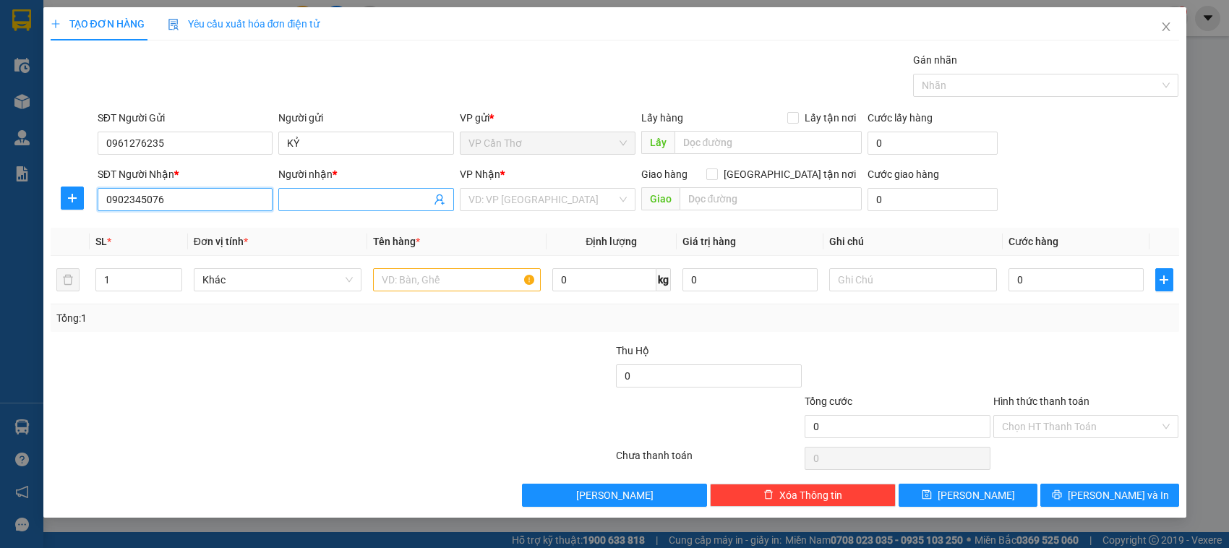
type input "0902345076"
click at [327, 203] on input "Người nhận *" at bounding box center [359, 200] width 144 height 16
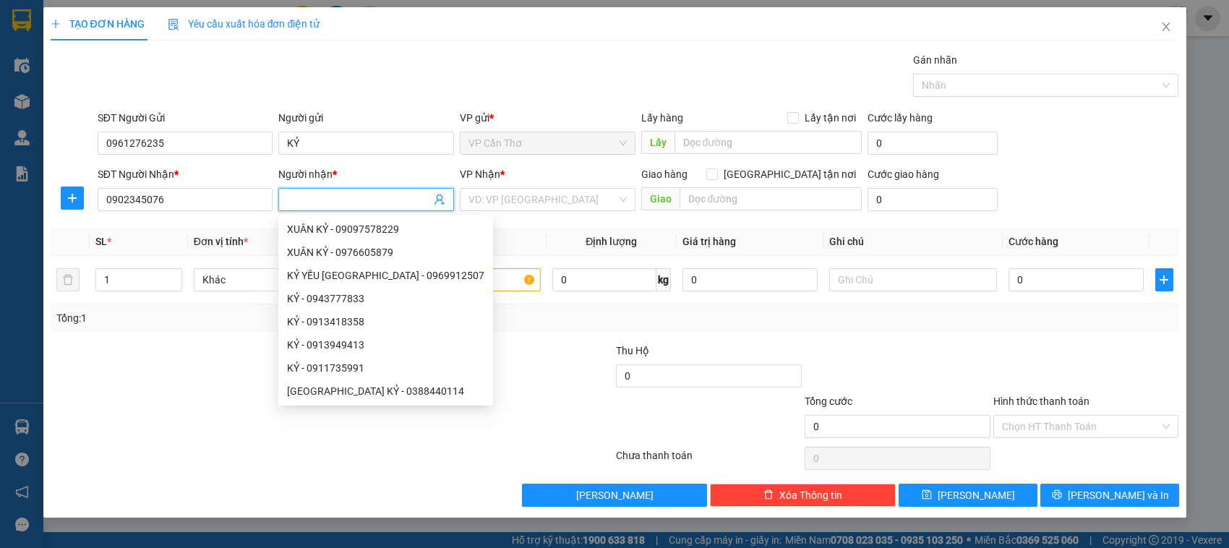
type input "K"
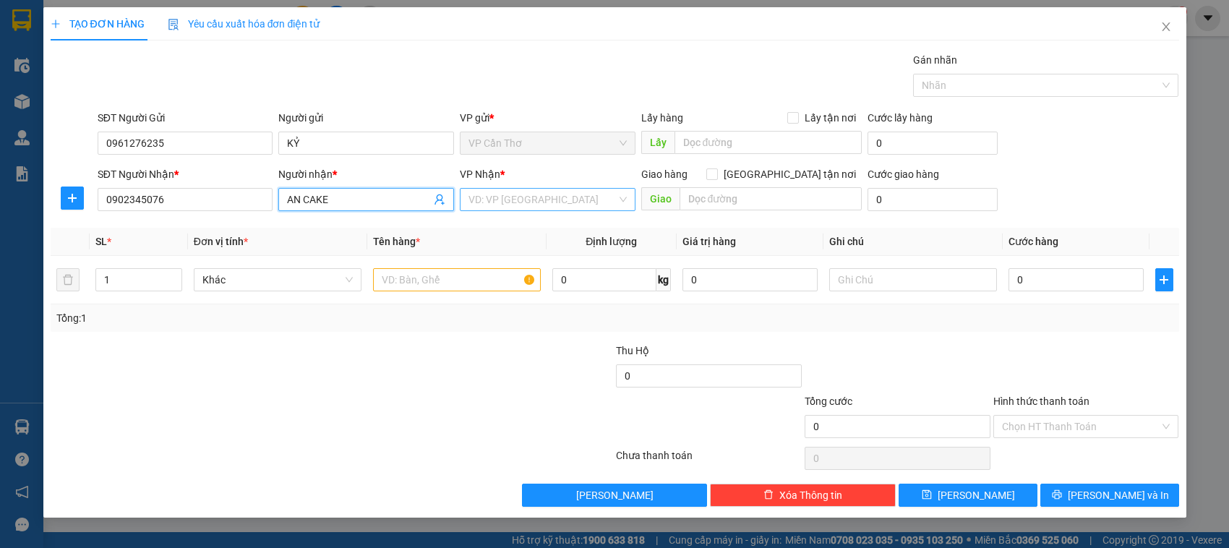
type input "AN CAKE"
click at [479, 197] on input "search" at bounding box center [542, 200] width 148 height 22
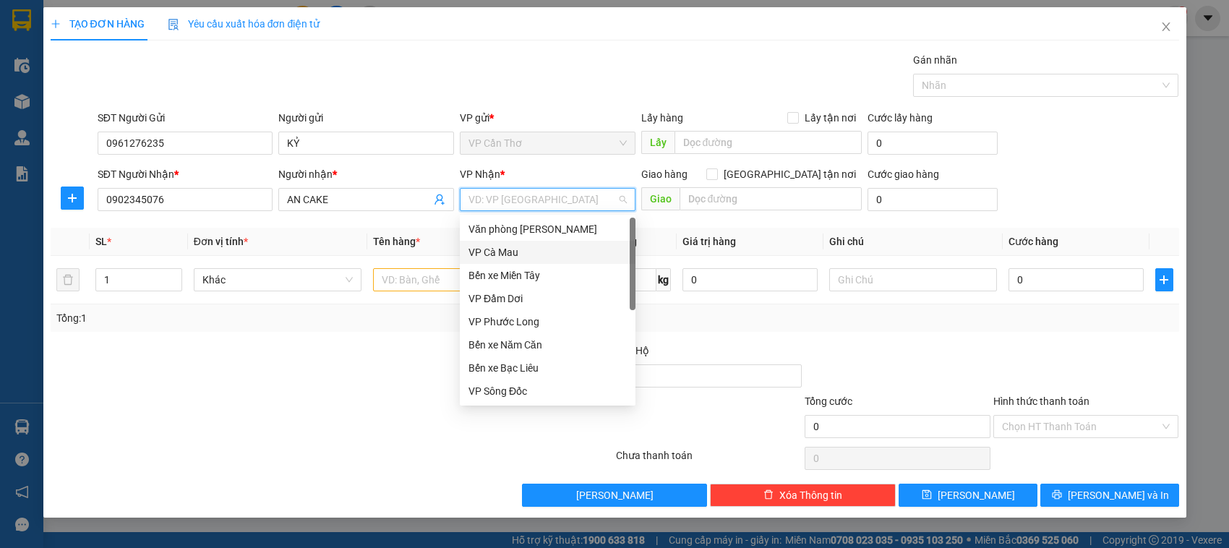
click at [495, 252] on div "VP Cà Mau" at bounding box center [547, 252] width 158 height 16
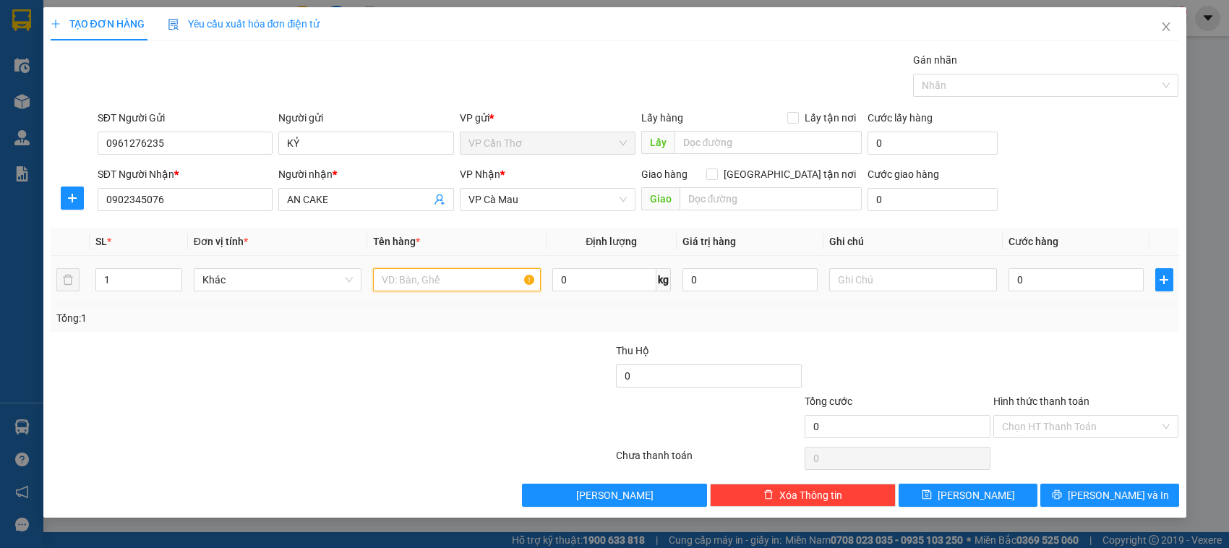
click at [418, 286] on input "text" at bounding box center [457, 279] width 168 height 23
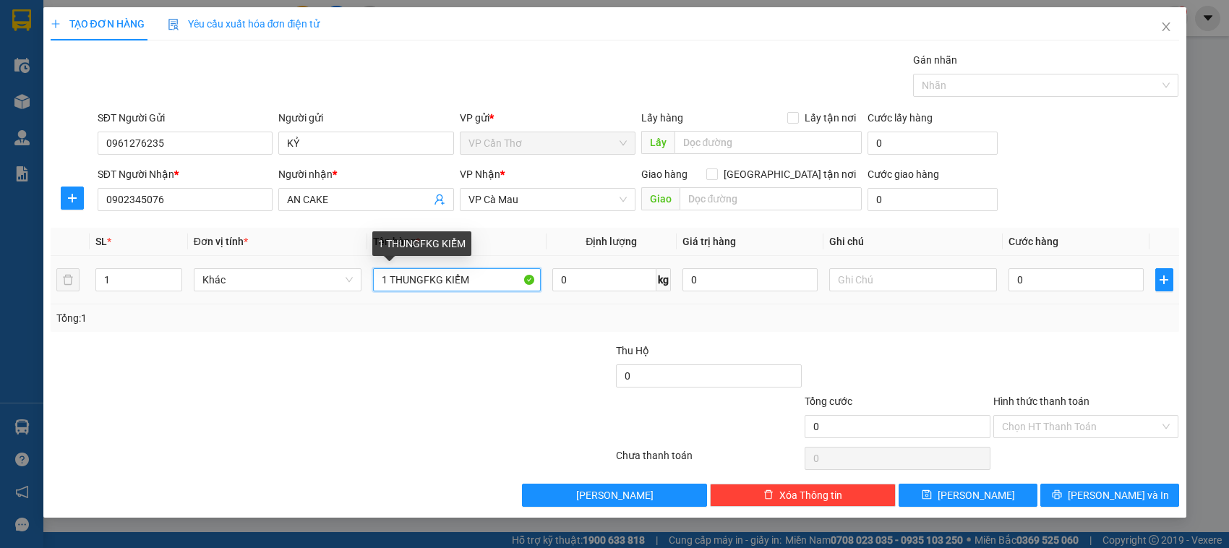
click at [428, 278] on input "1 THUNGFKG KIỂM" at bounding box center [457, 279] width 168 height 23
click at [428, 278] on input "1 THUNGF KG KIỂM" at bounding box center [457, 279] width 168 height 23
click at [429, 275] on input "1 THUNGF KG KIỂM" at bounding box center [457, 279] width 168 height 23
click at [424, 277] on input "1 THUNGF KG KIỂM" at bounding box center [457, 279] width 168 height 23
click at [497, 275] on input "1 THUNGF KG KIỂM" at bounding box center [457, 279] width 168 height 23
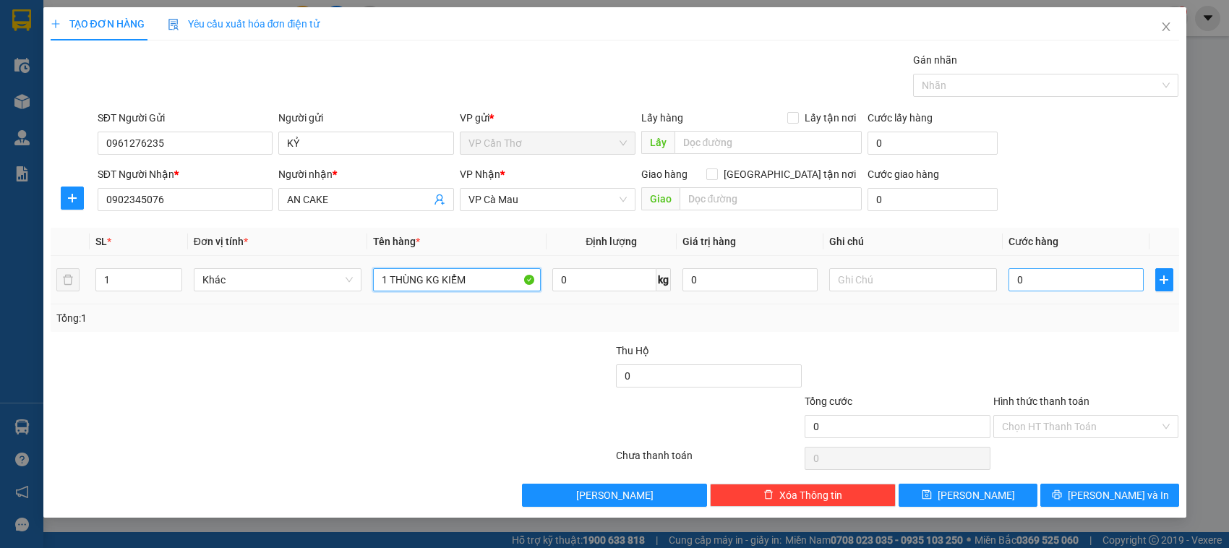
type input "1 THÙNG KG KIỂM"
click at [1017, 277] on input "0" at bounding box center [1075, 279] width 135 height 23
type input "4"
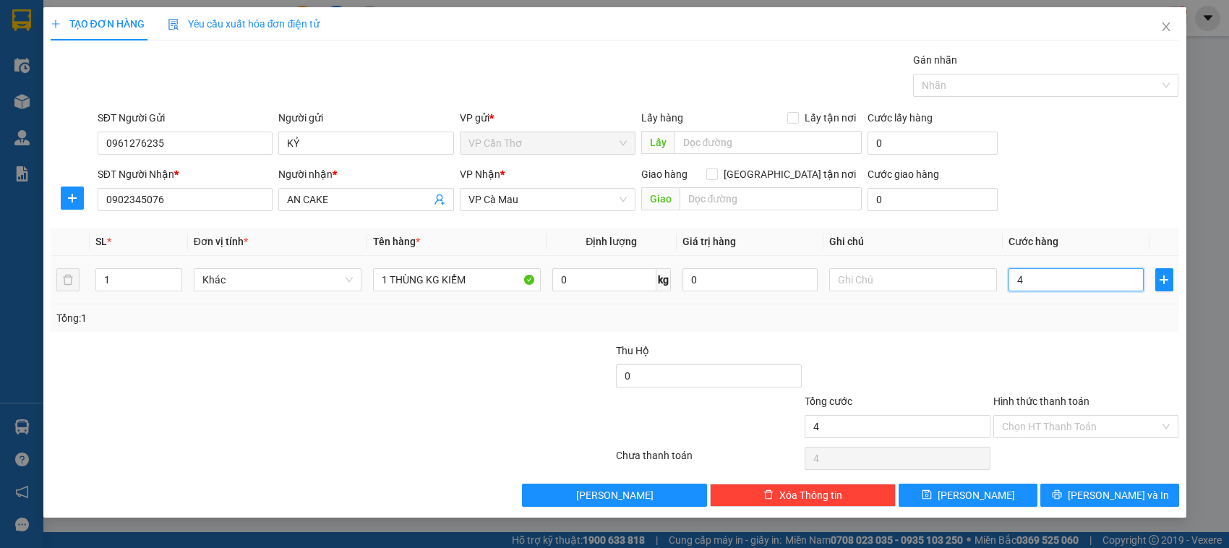
type input "40"
type input "400"
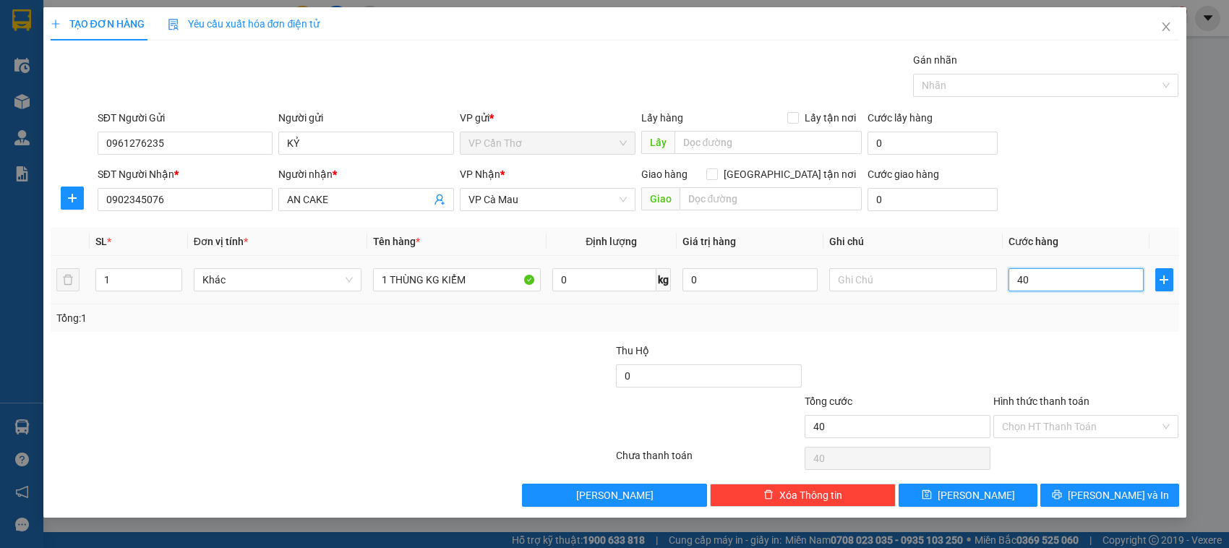
type input "400"
type input "4.000"
type input "40.000"
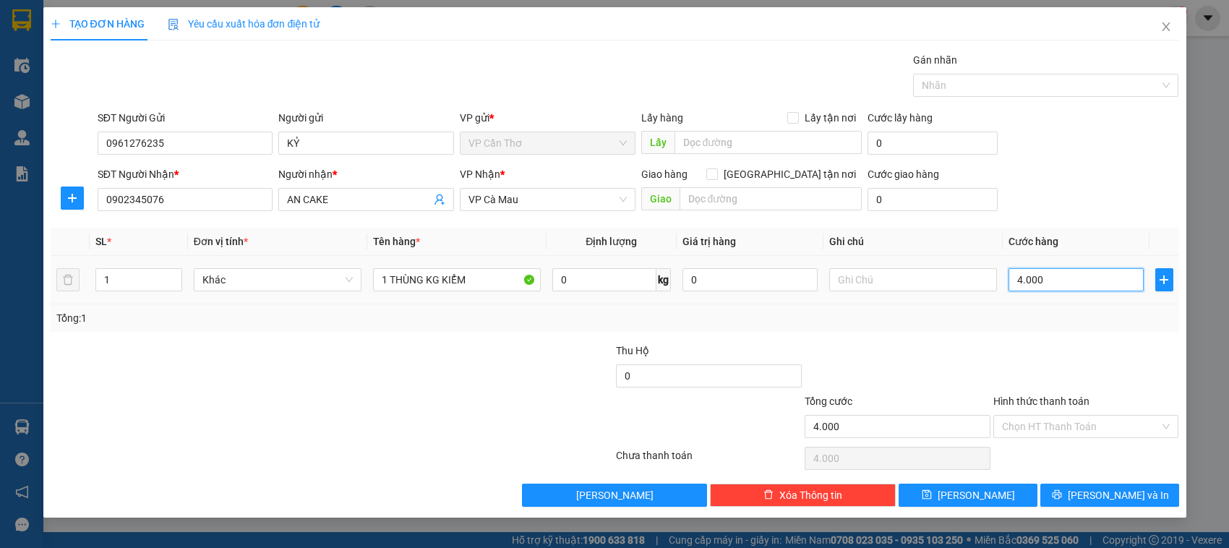
type input "40.000"
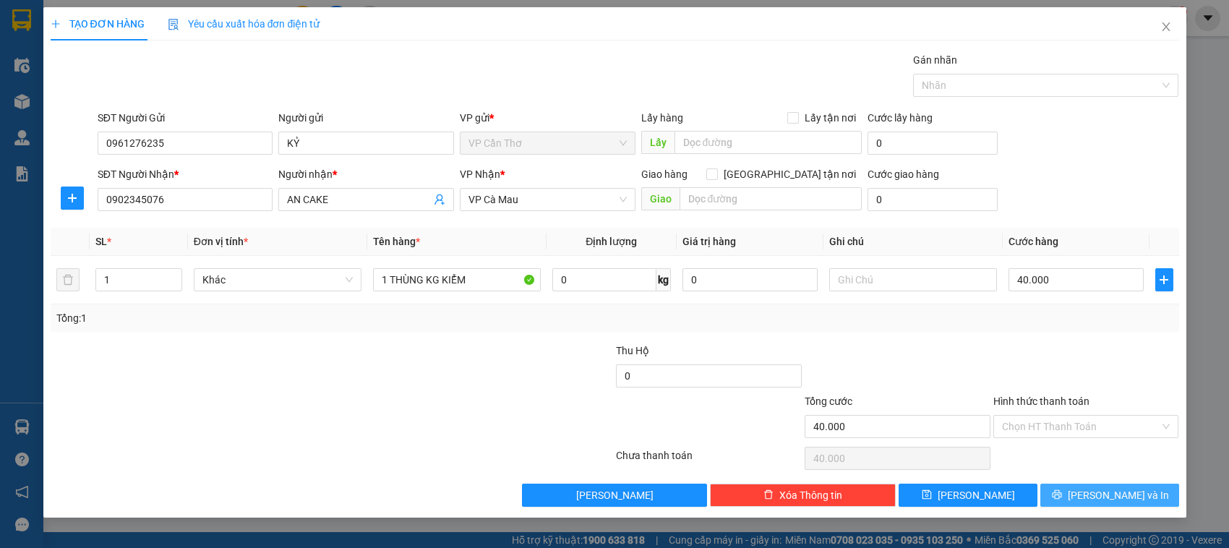
click at [1075, 501] on button "[PERSON_NAME] và In" at bounding box center [1109, 495] width 139 height 23
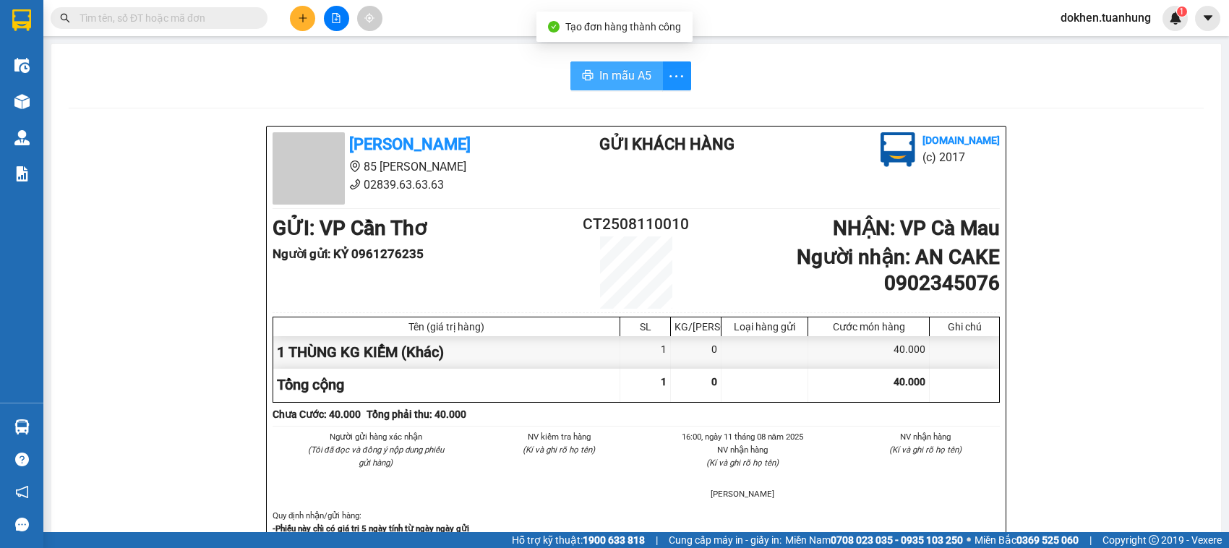
click at [623, 74] on span "In mẫu A5" at bounding box center [625, 76] width 52 height 18
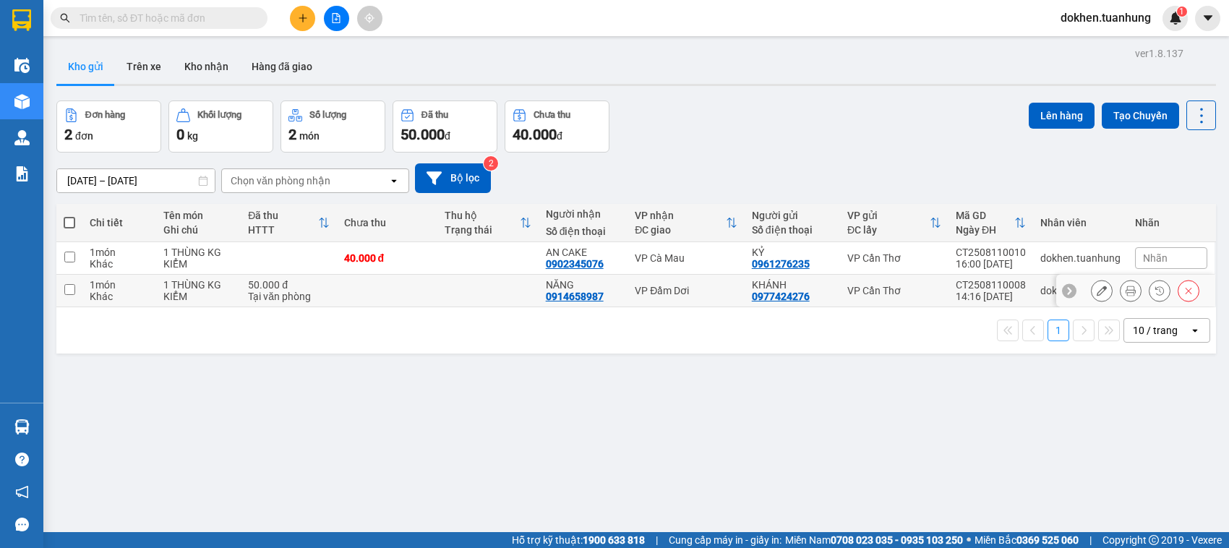
click at [67, 293] on input "checkbox" at bounding box center [69, 289] width 11 height 11
checkbox input "true"
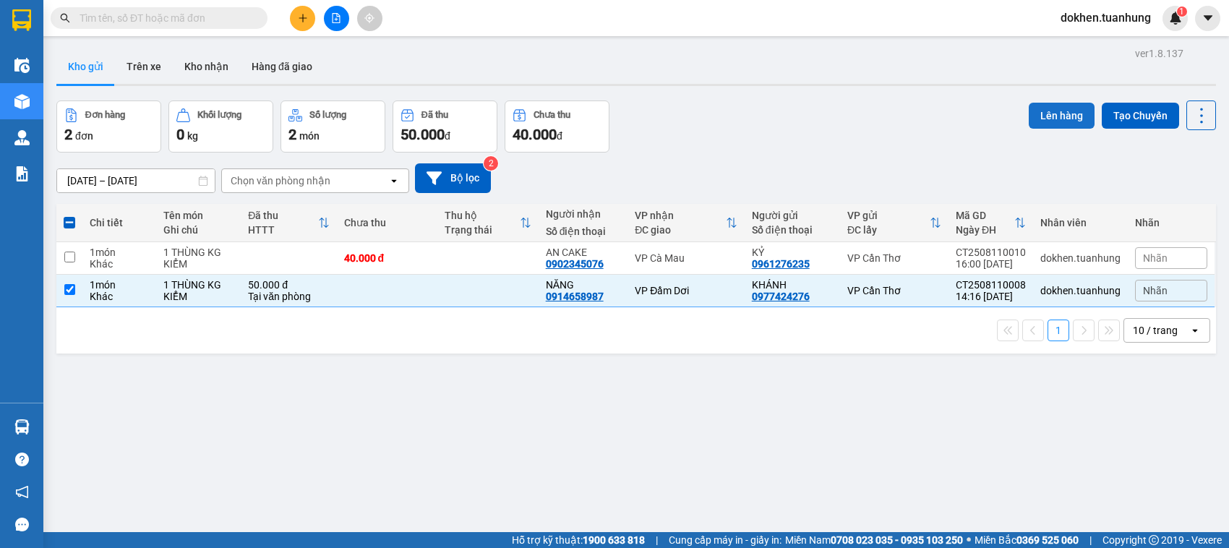
click at [1031, 106] on button "Lên hàng" at bounding box center [1062, 116] width 66 height 26
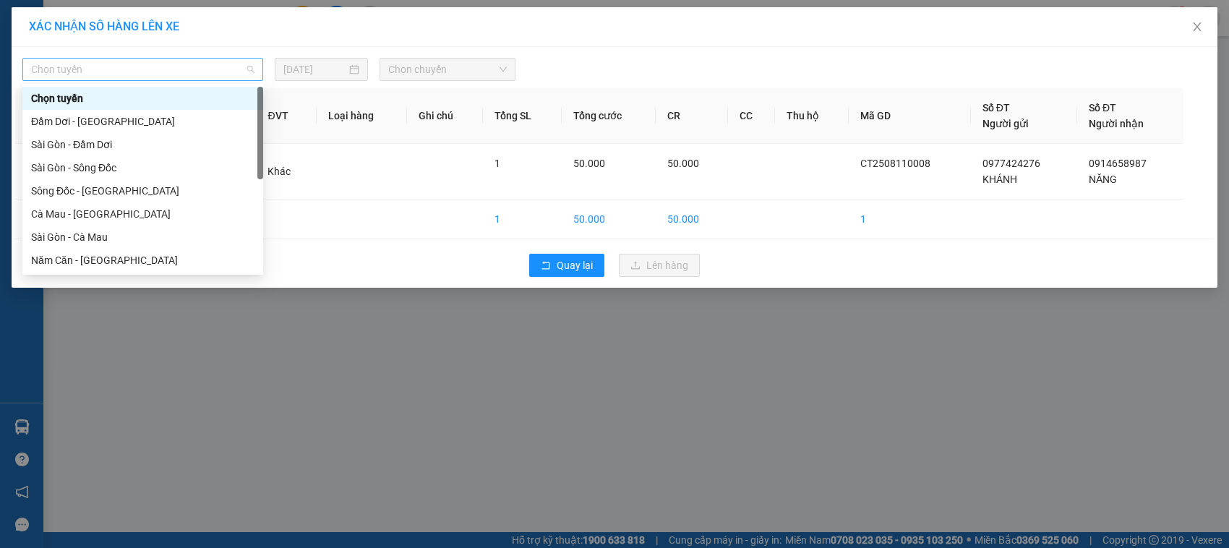
click at [254, 67] on div "Chọn tuyến" at bounding box center [142, 69] width 241 height 23
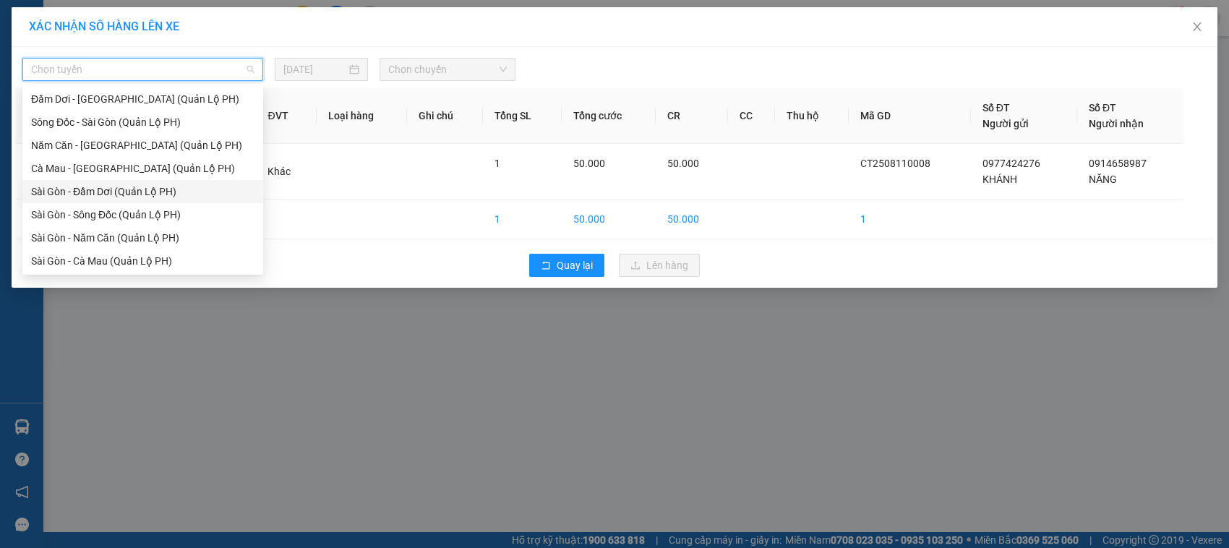
click at [140, 189] on div "Sài Gòn - Đầm Dơi (Quản Lộ PH)" at bounding box center [142, 192] width 223 height 16
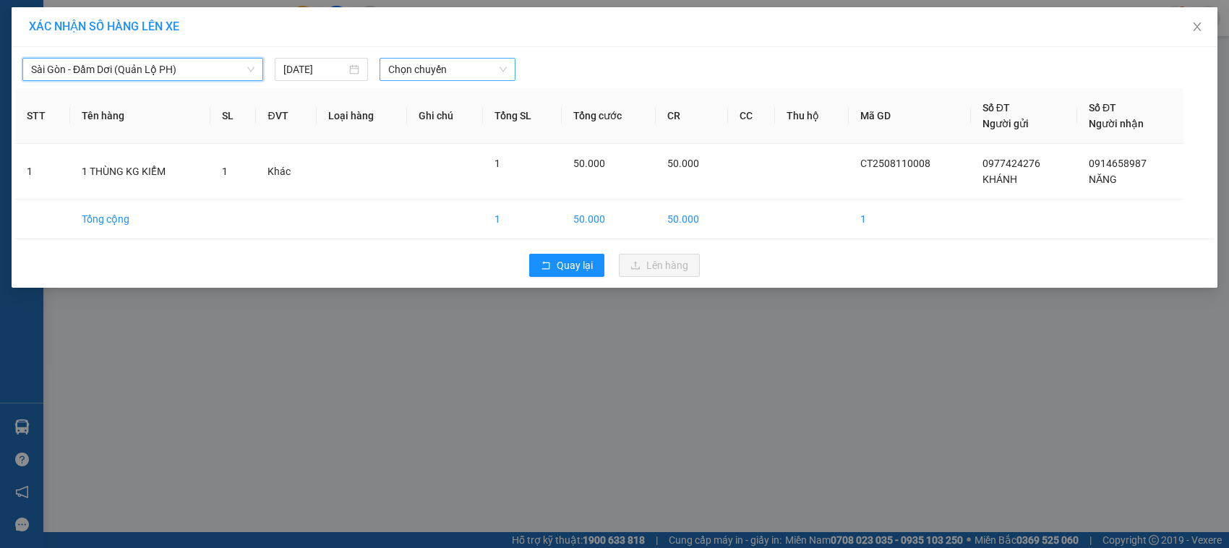
click at [500, 67] on span "Chọn chuyến" at bounding box center [447, 70] width 118 height 22
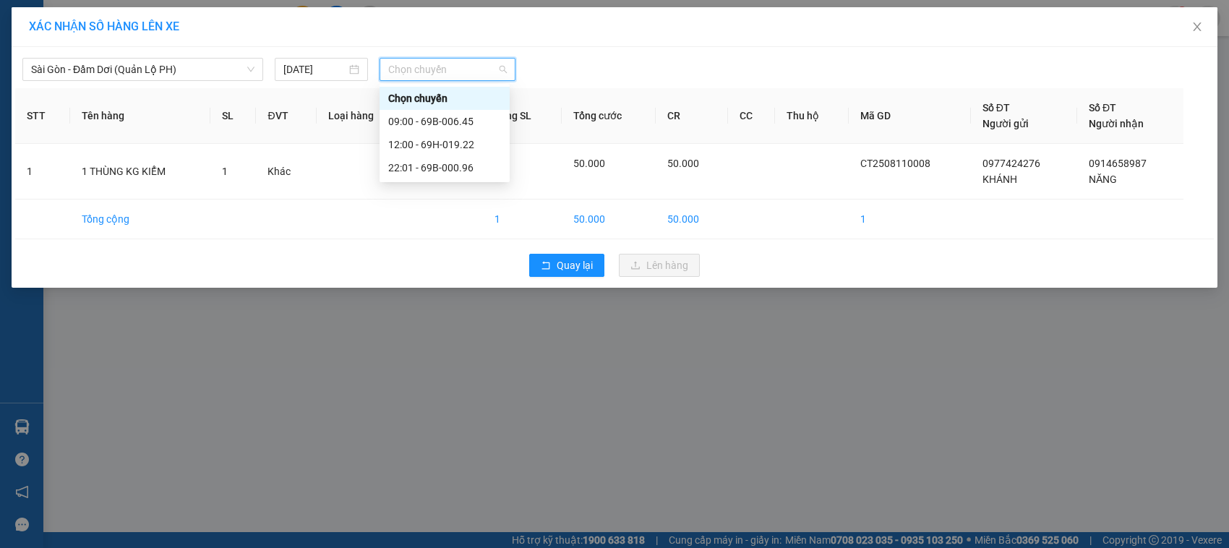
click at [500, 67] on span "Chọn chuyến" at bounding box center [447, 70] width 118 height 22
click at [455, 146] on div "12:00 - 69H-019.22" at bounding box center [444, 145] width 113 height 16
click at [455, 144] on th "Ghi chú" at bounding box center [445, 116] width 76 height 56
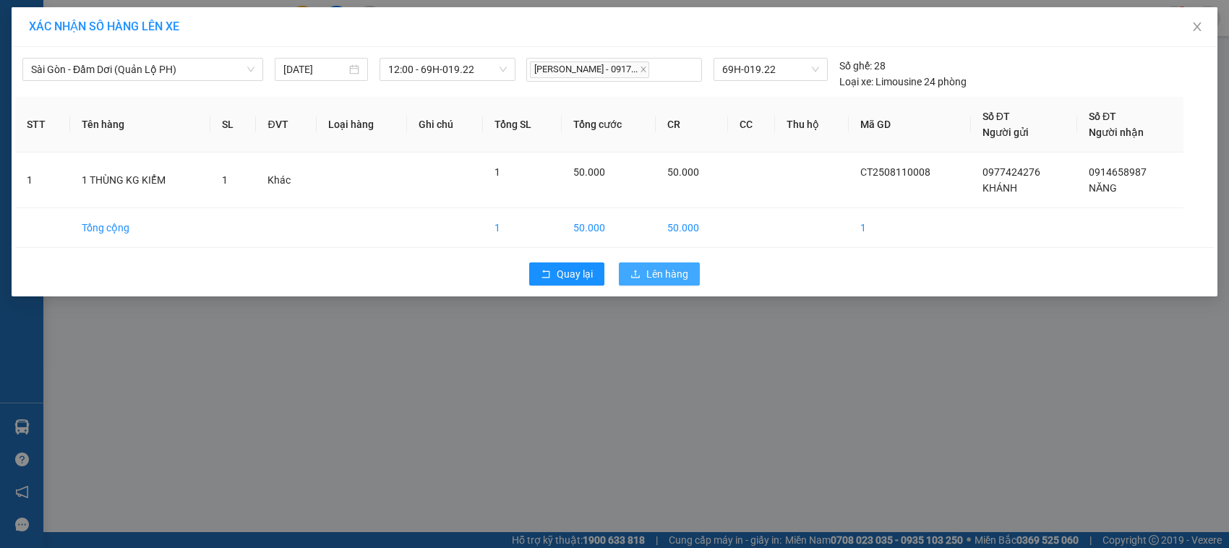
click at [644, 273] on button "Lên hàng" at bounding box center [659, 273] width 81 height 23
click at [644, 273] on span "loading" at bounding box center [638, 274] width 16 height 10
